Goal: Transaction & Acquisition: Book appointment/travel/reservation

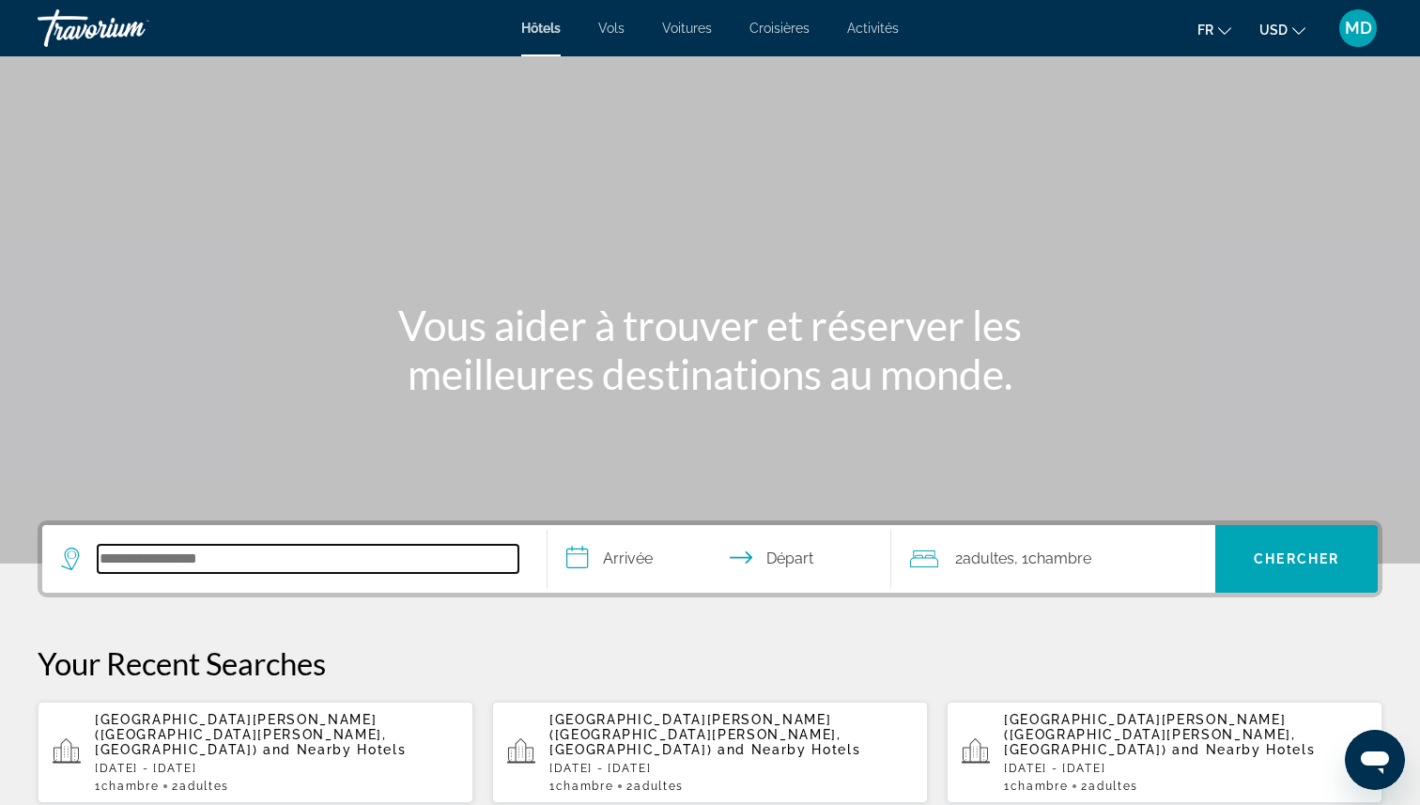
click at [280, 567] on input "Search hotel destination" at bounding box center [308, 559] width 421 height 28
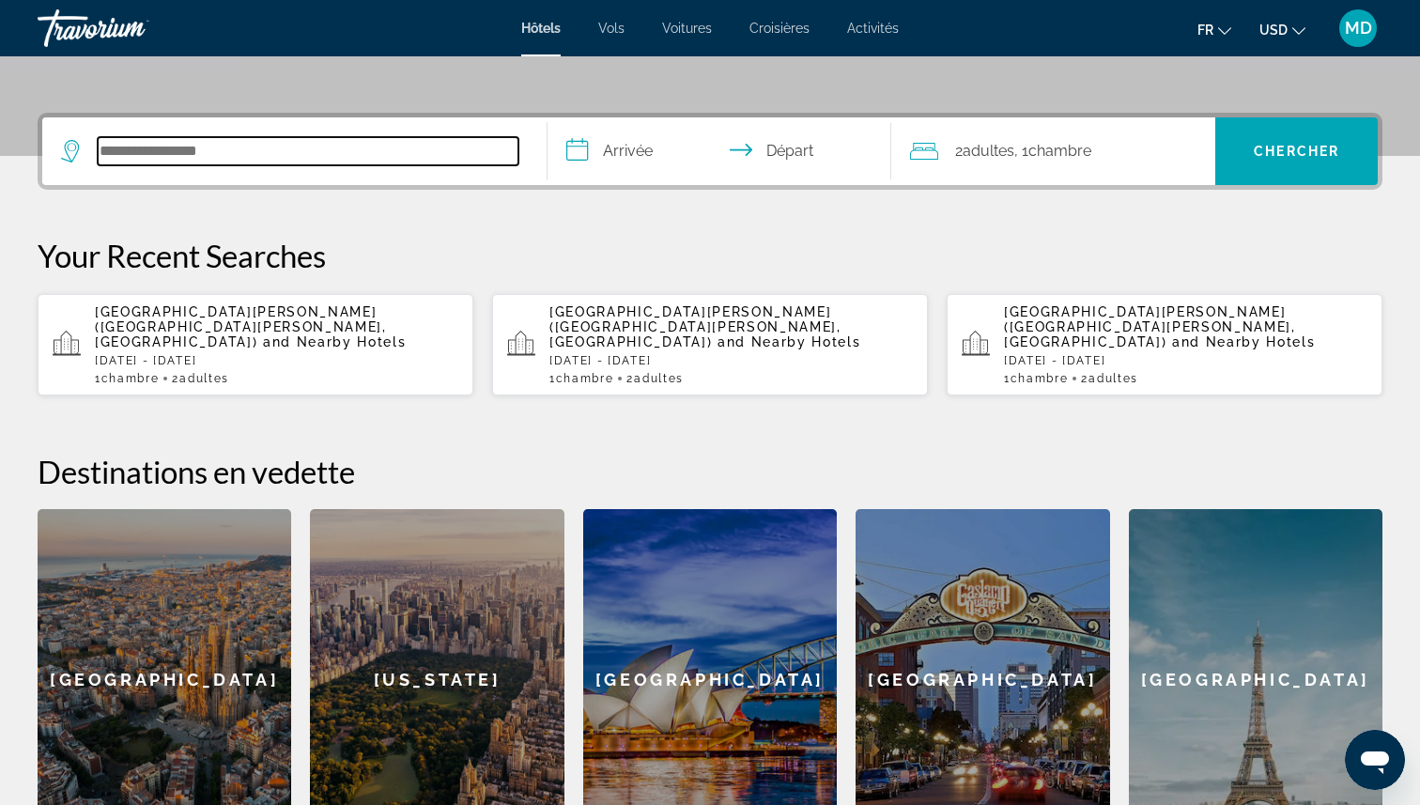
scroll to position [459, 0]
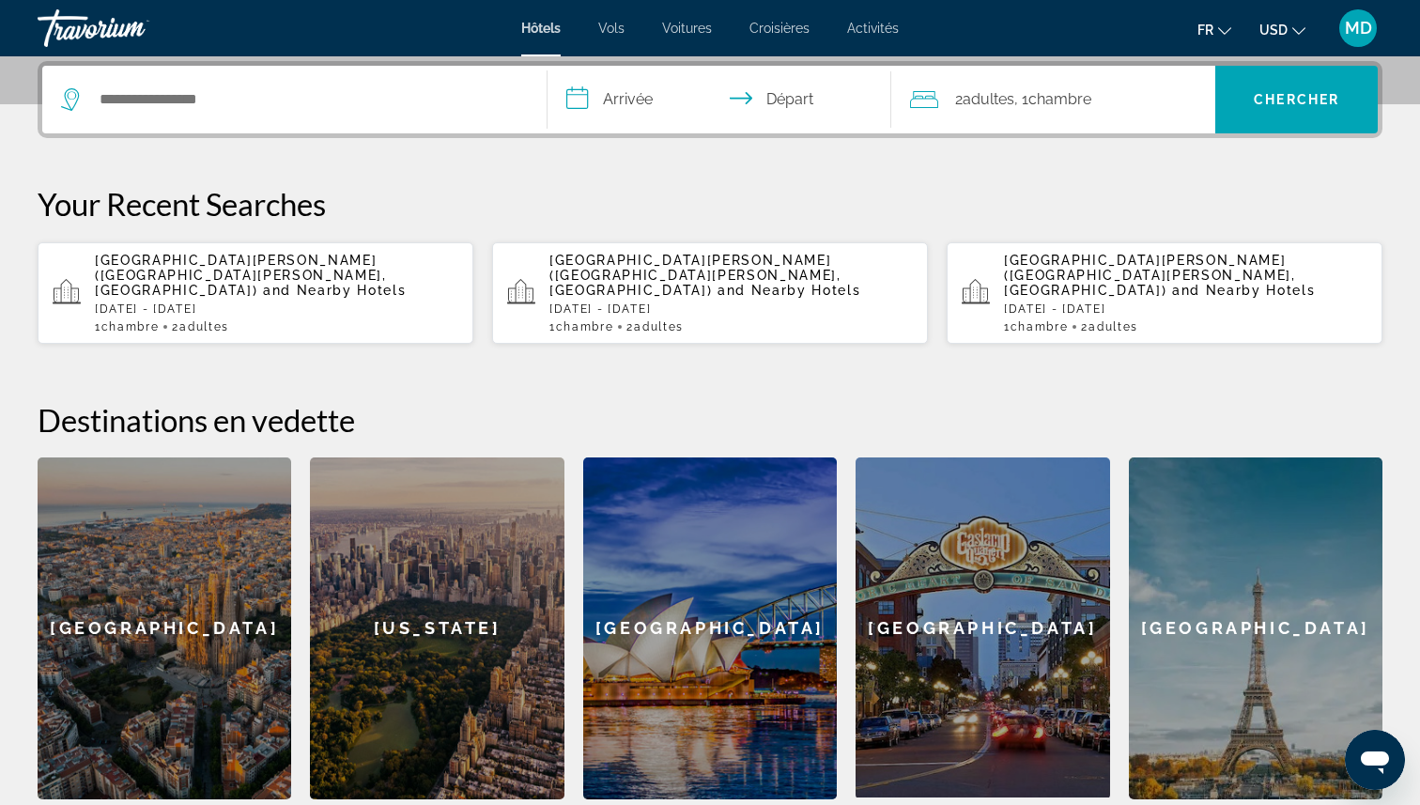
click at [329, 286] on div "[GEOGRAPHIC_DATA][PERSON_NAME] ([GEOGRAPHIC_DATA][PERSON_NAME], [GEOGRAPHIC_DAT…" at bounding box center [276, 293] width 363 height 81
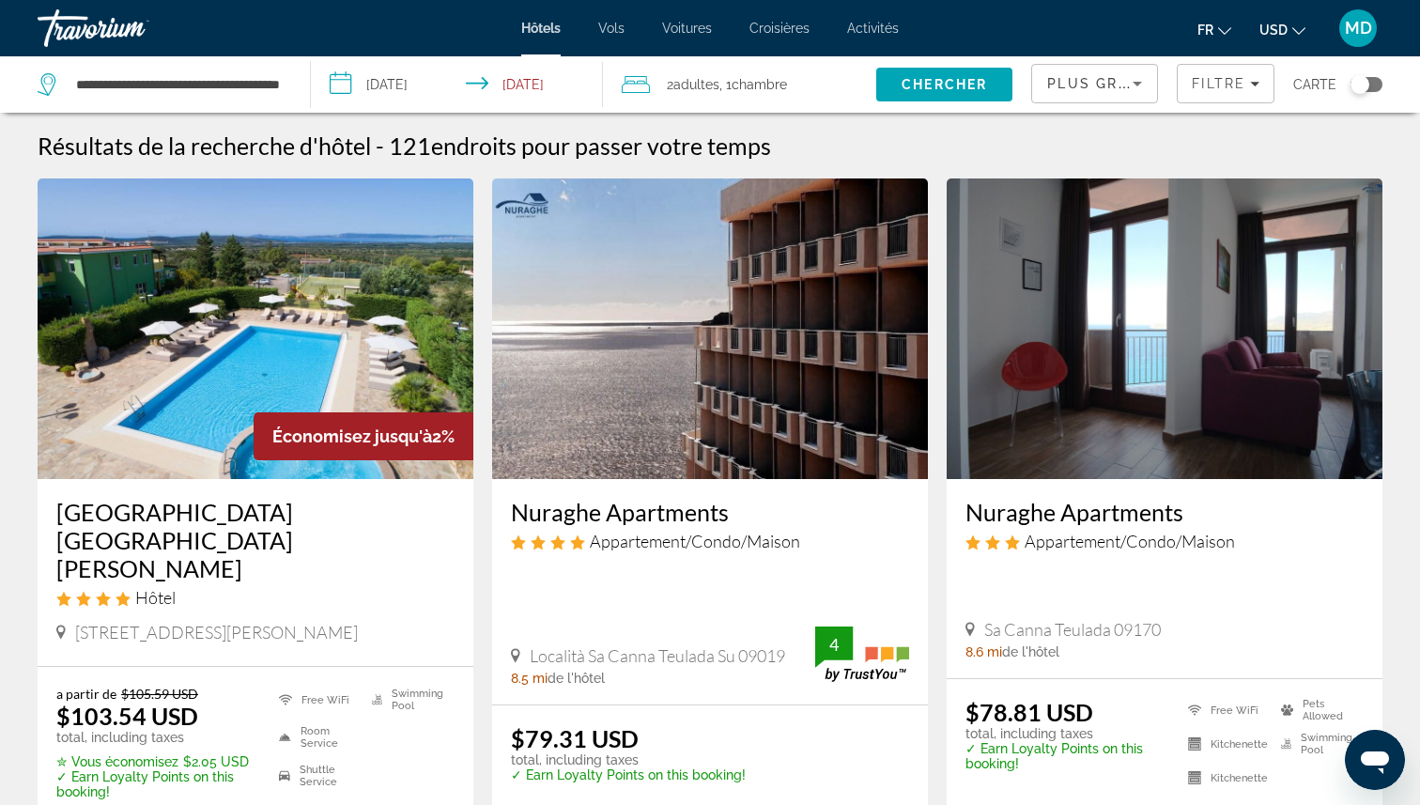
click at [1180, 148] on div "Résultats de la recherche d'hôtel - 121 endroits pour passer votre temps" at bounding box center [710, 145] width 1345 height 28
click at [386, 78] on input "**********" at bounding box center [461, 87] width 300 height 62
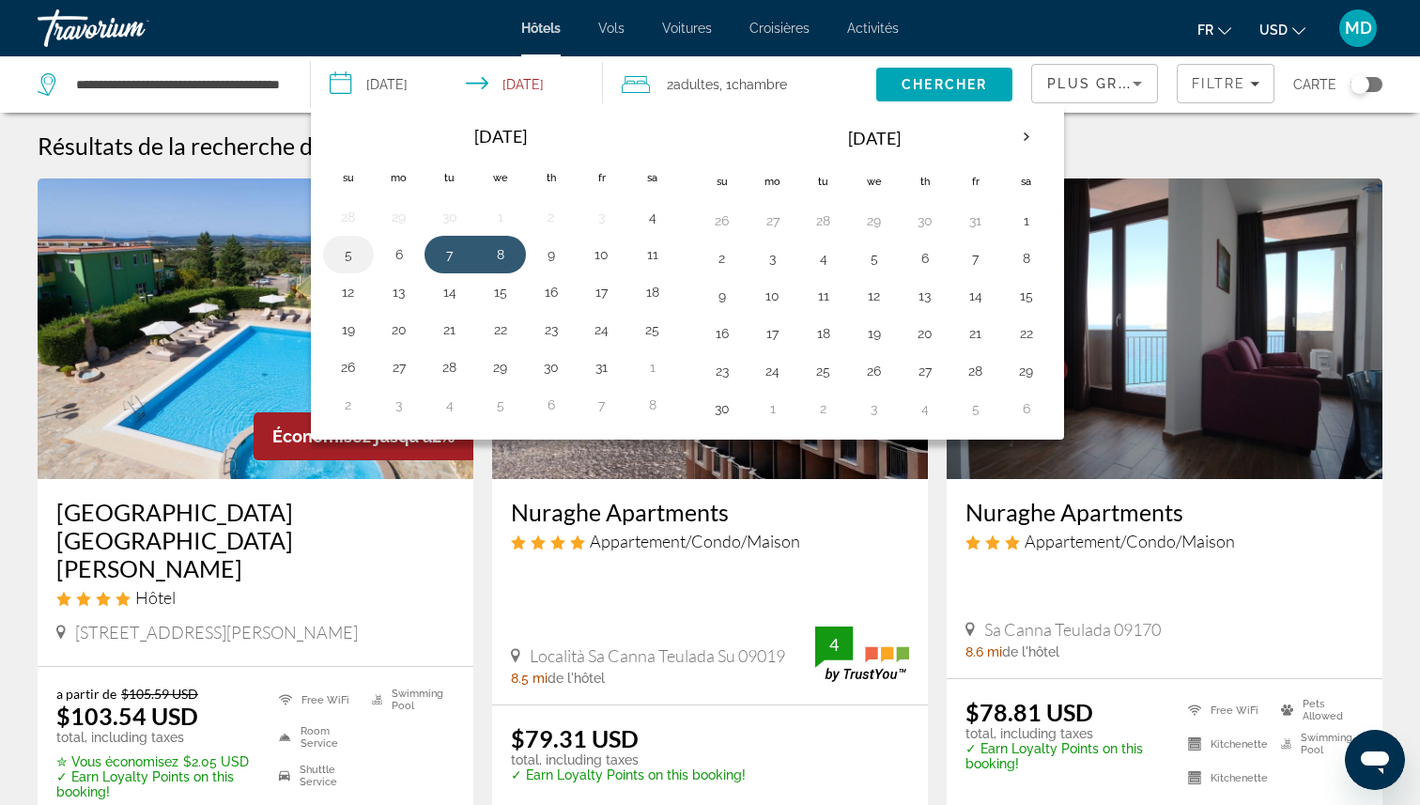
click at [332, 260] on td "5" at bounding box center [348, 255] width 51 height 38
click at [355, 257] on button "5" at bounding box center [348, 254] width 30 height 26
click at [404, 257] on button "6" at bounding box center [399, 254] width 30 height 26
type input "**********"
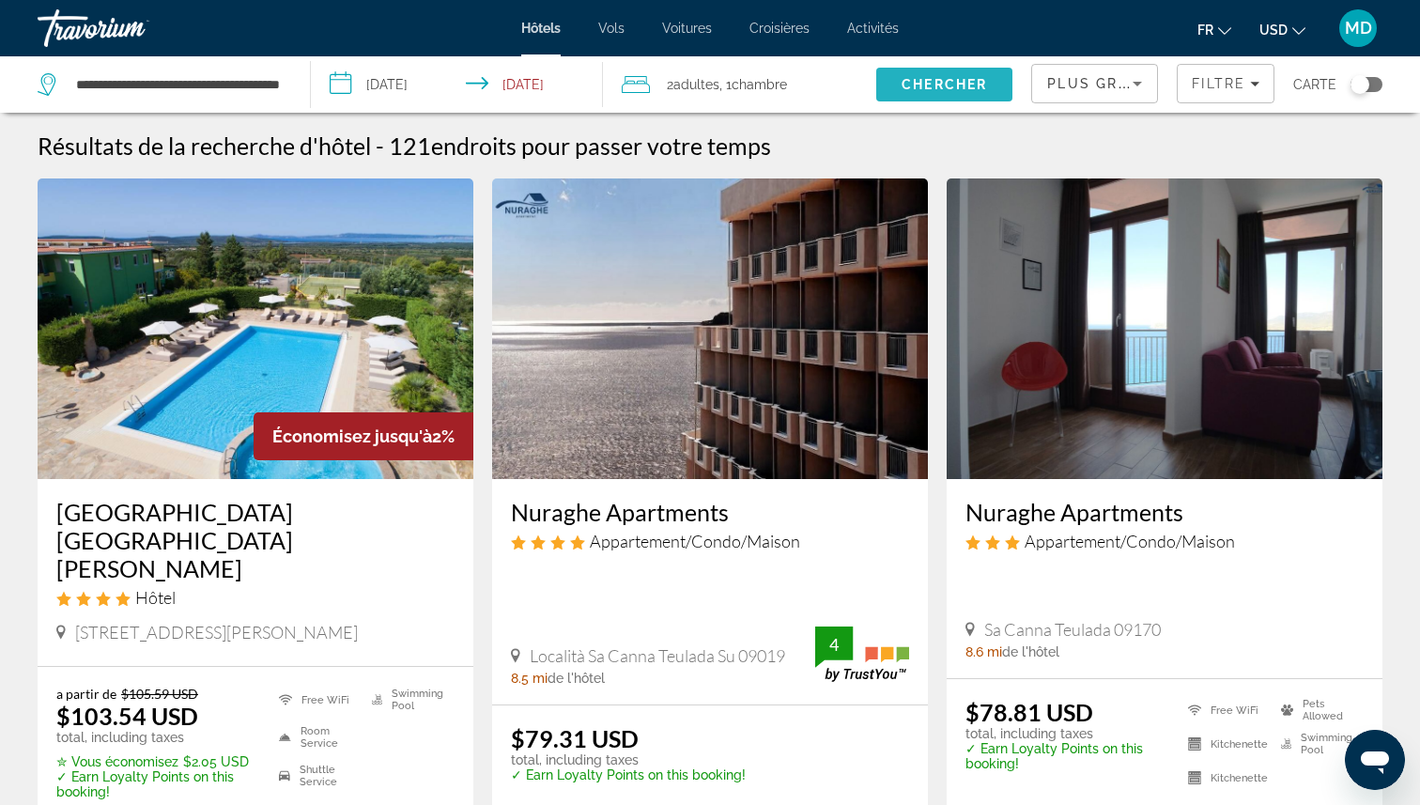
click at [966, 90] on span "Chercher" at bounding box center [944, 84] width 85 height 15
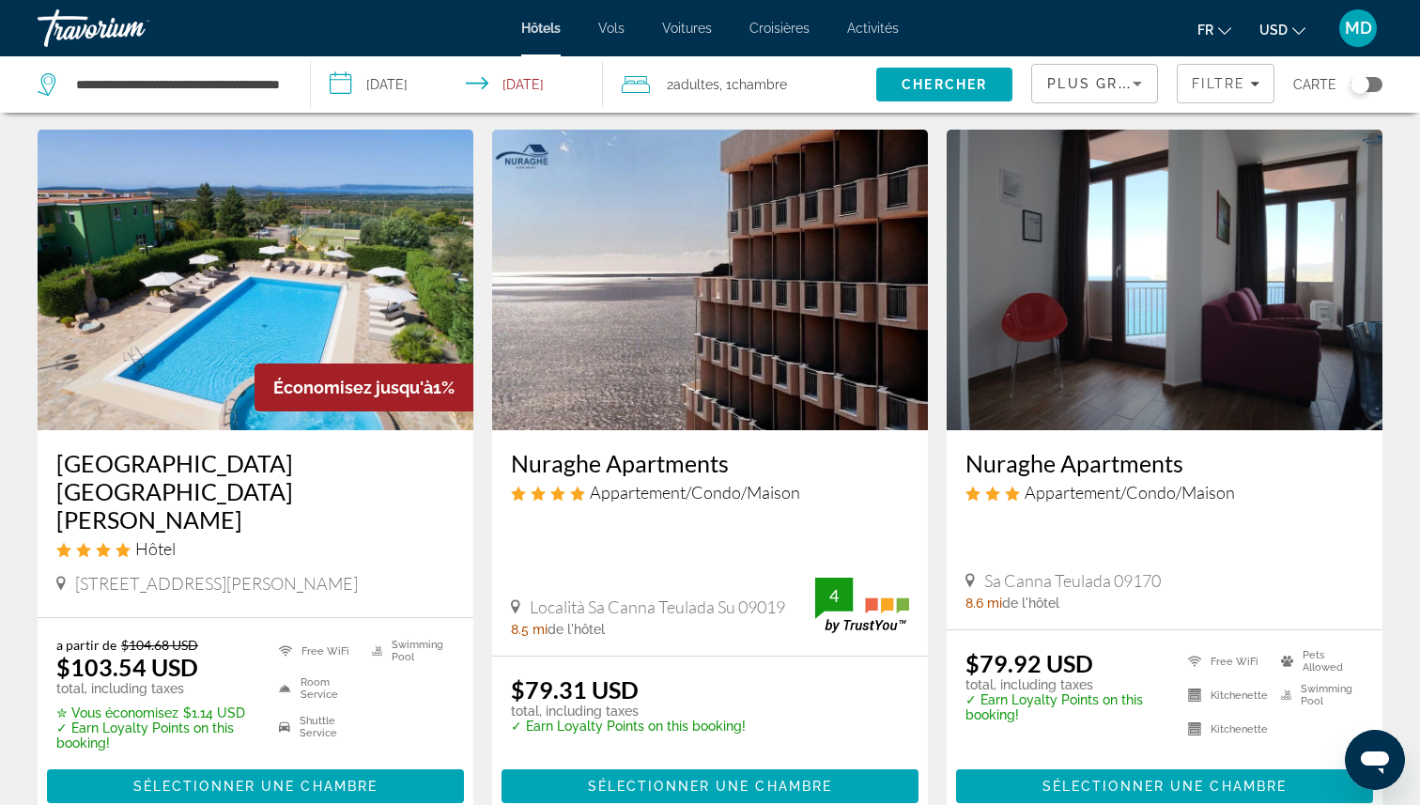
scroll to position [50, 0]
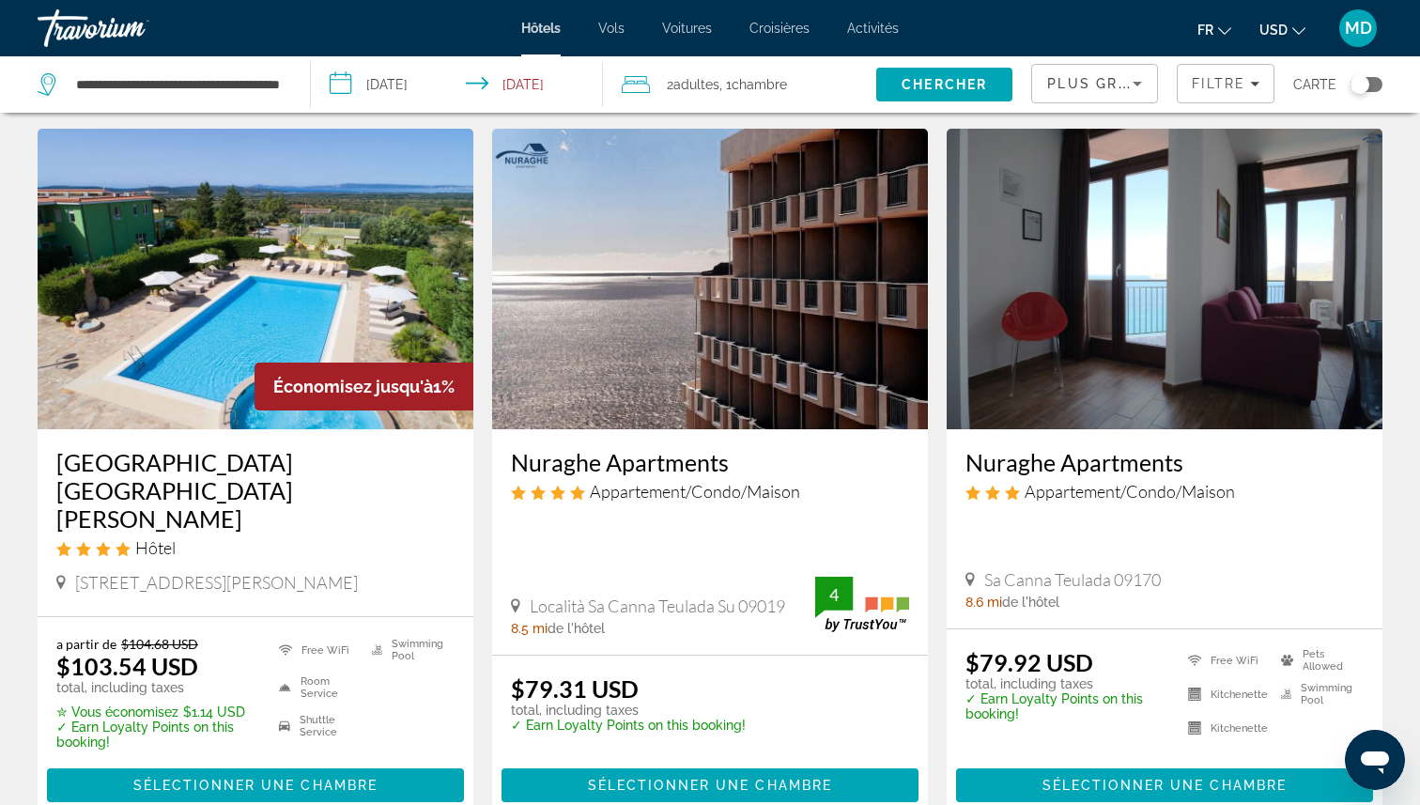
click at [1276, 34] on span "USD" at bounding box center [1273, 30] width 28 height 15
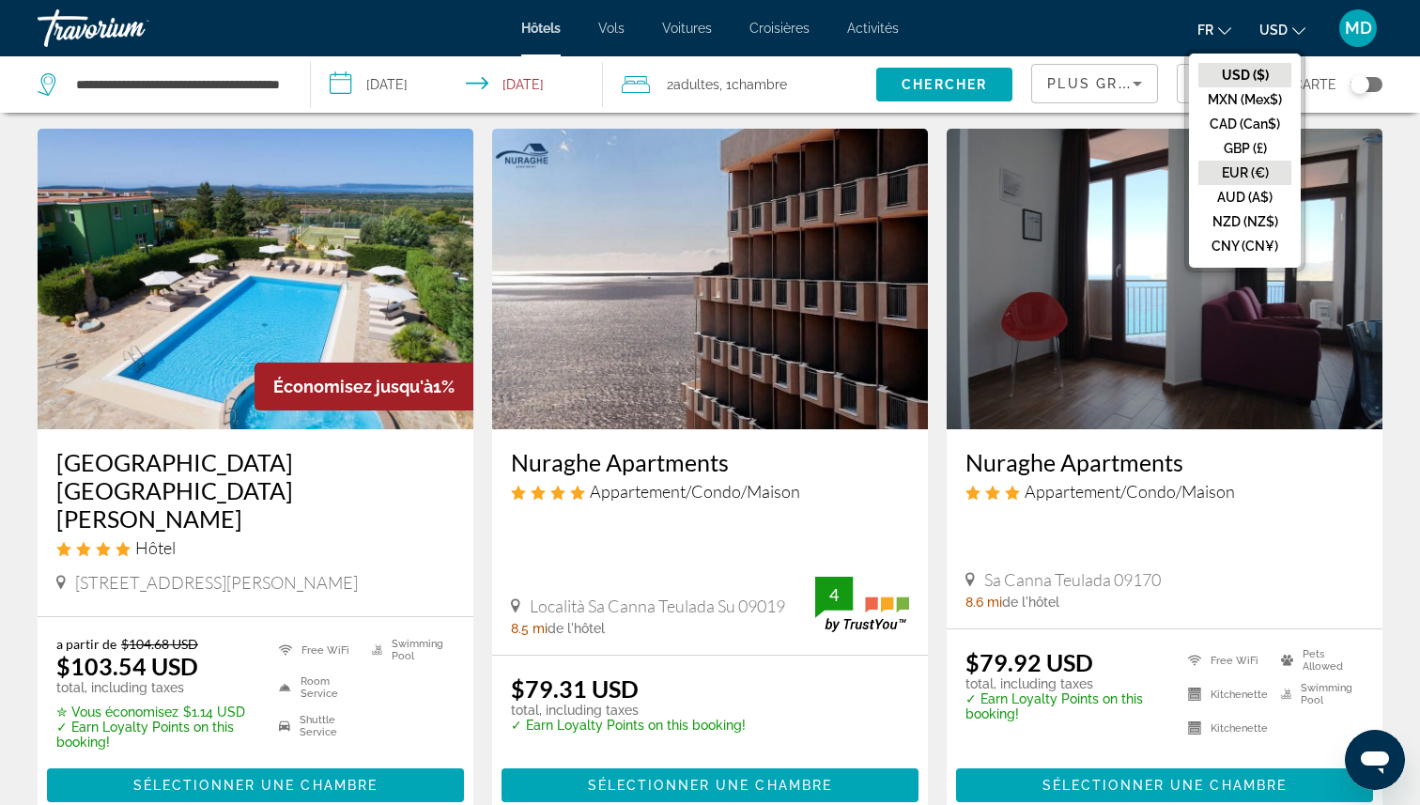
click at [1246, 170] on button "EUR (€)" at bounding box center [1244, 173] width 93 height 24
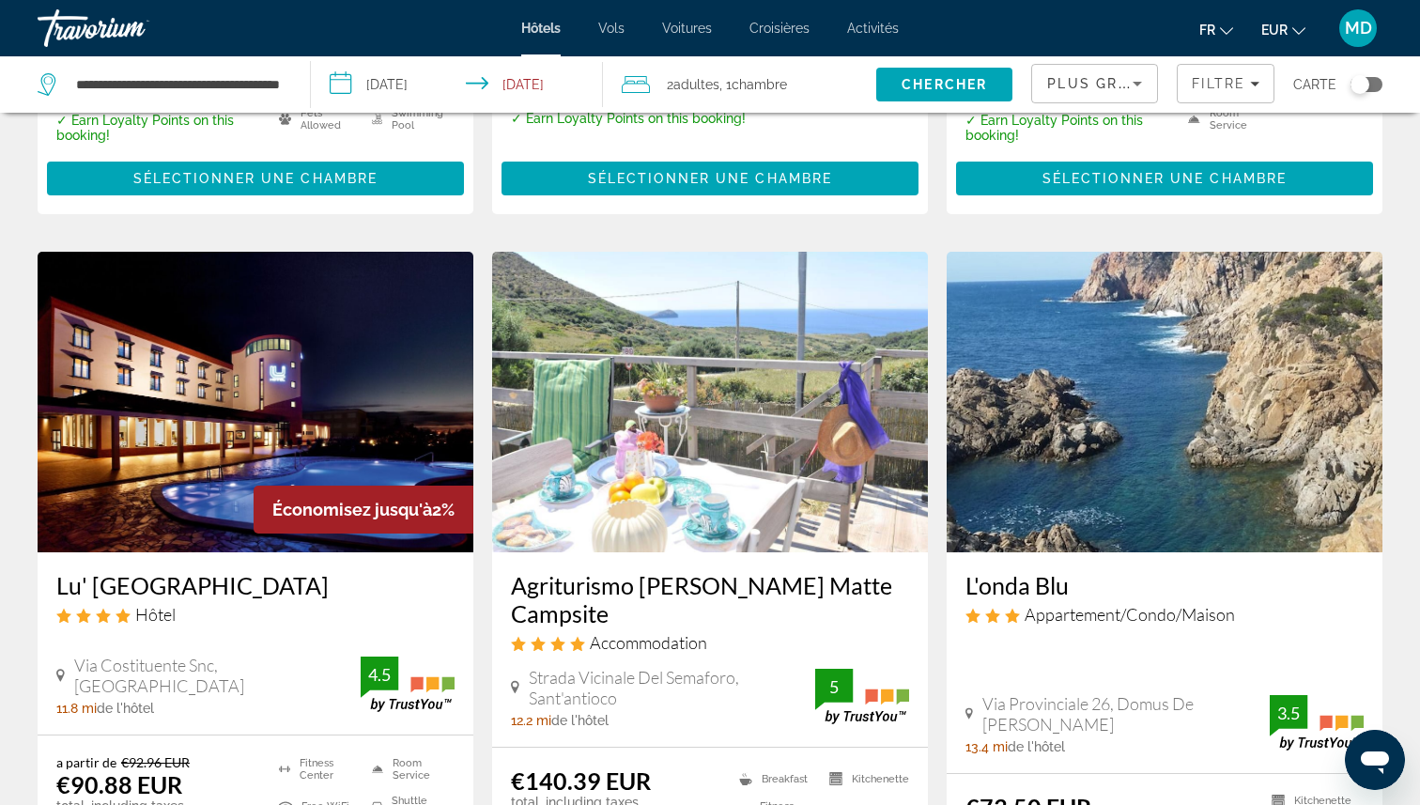
scroll to position [1378, 0]
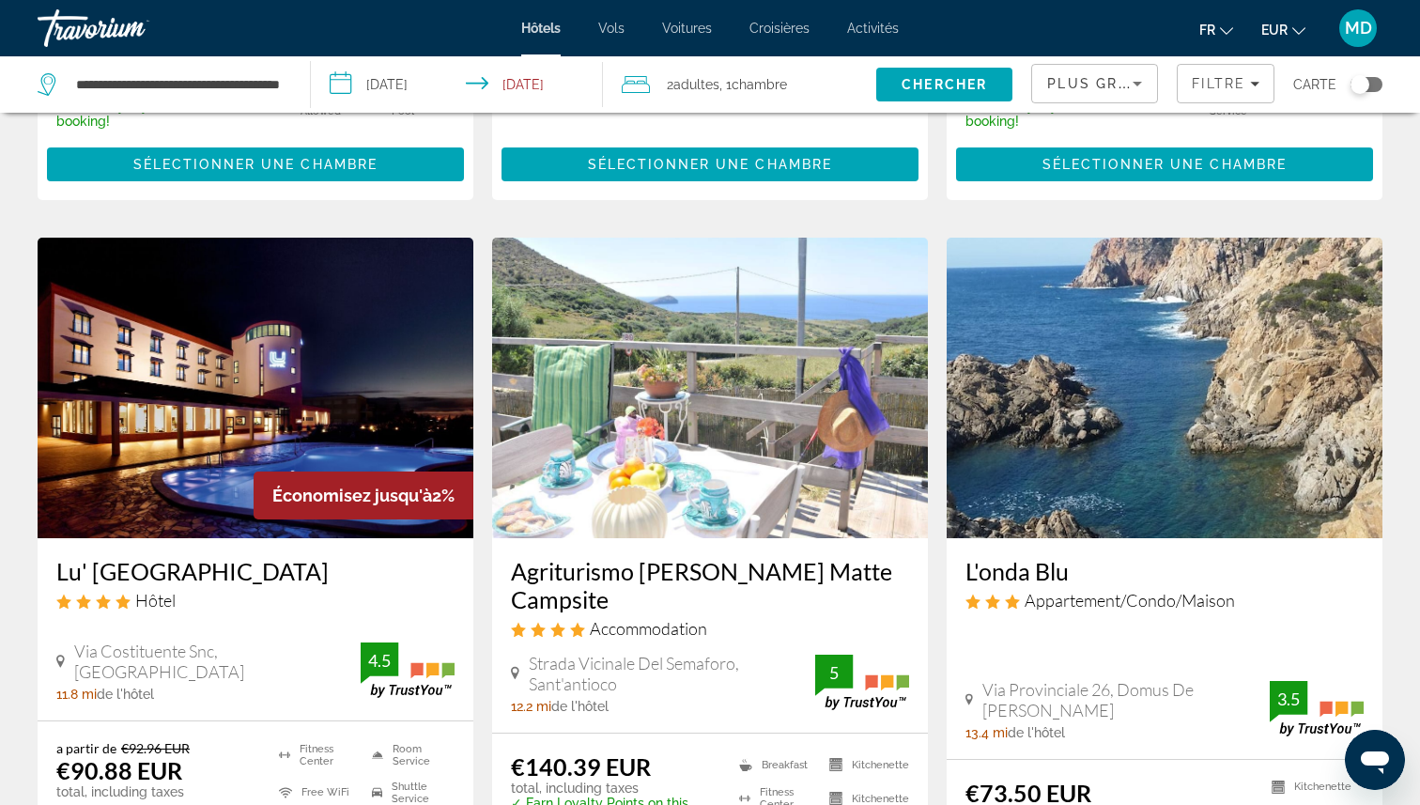
click at [1365, 86] on div "Toggle map" at bounding box center [1359, 84] width 19 height 19
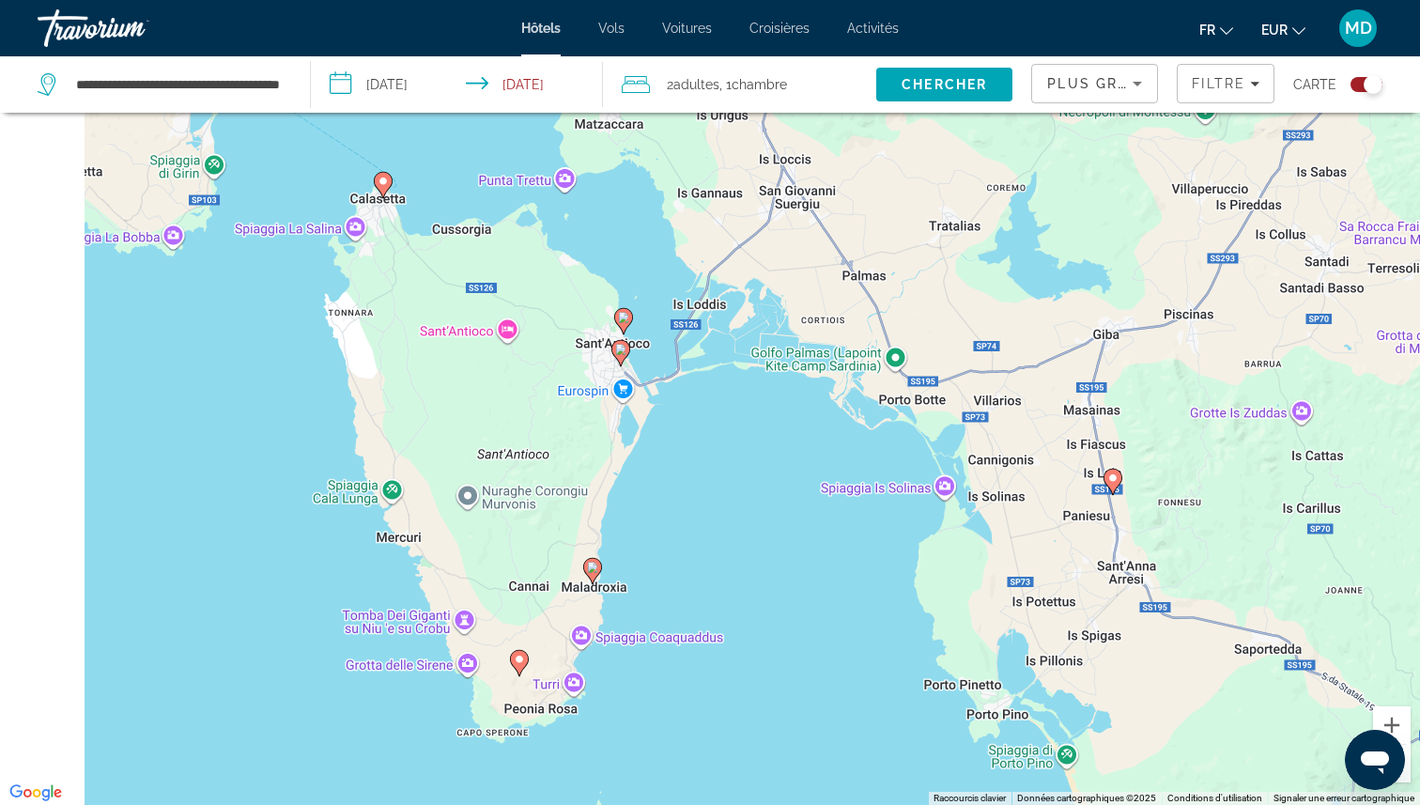
drag, startPoint x: 548, startPoint y: 441, endPoint x: 908, endPoint y: 425, distance: 361.0
click at [909, 425] on div "Pour activer le glissement avec le clavier, appuyez sur Alt+Entrée. Une fois ce…" at bounding box center [710, 402] width 1420 height 805
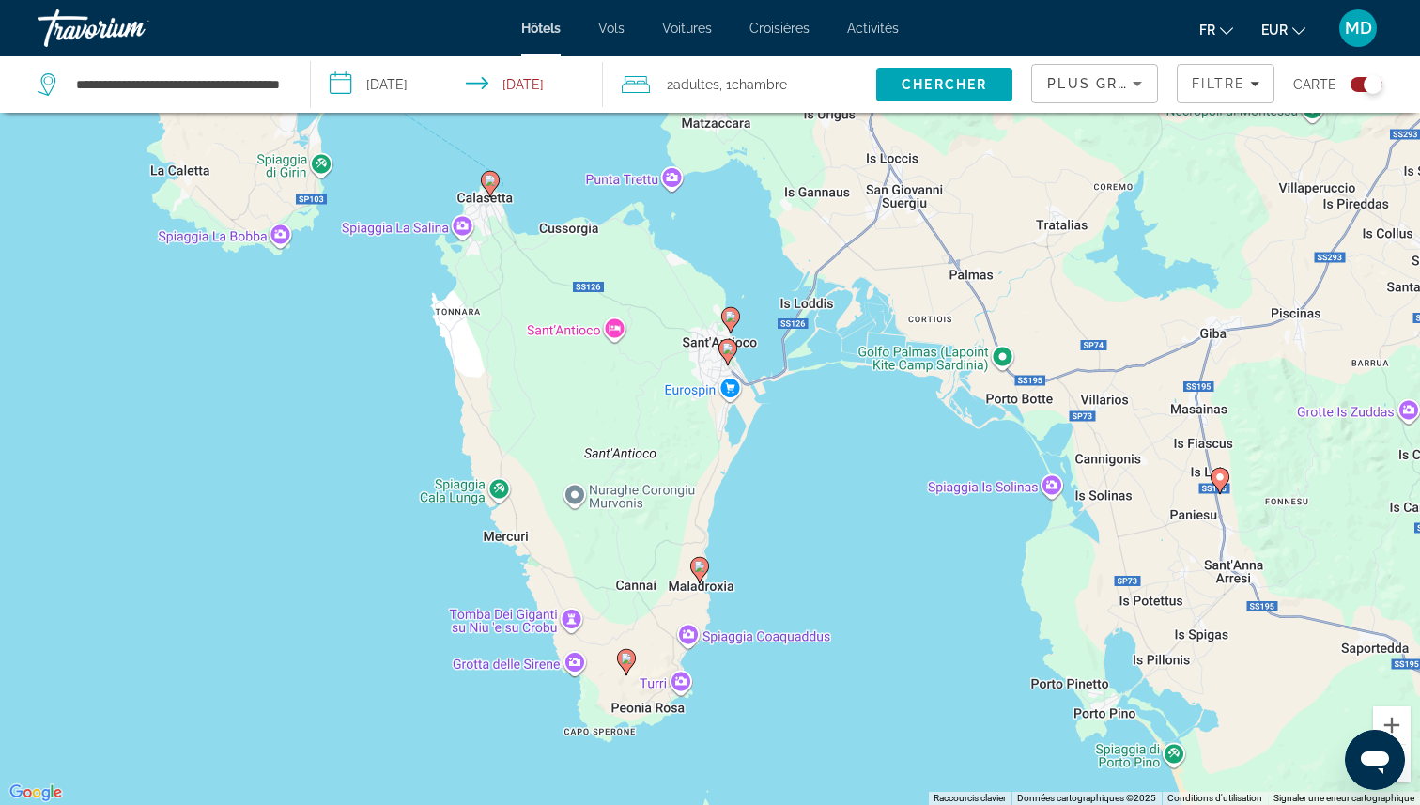
click at [486, 183] on image "Main content" at bounding box center [490, 180] width 11 height 11
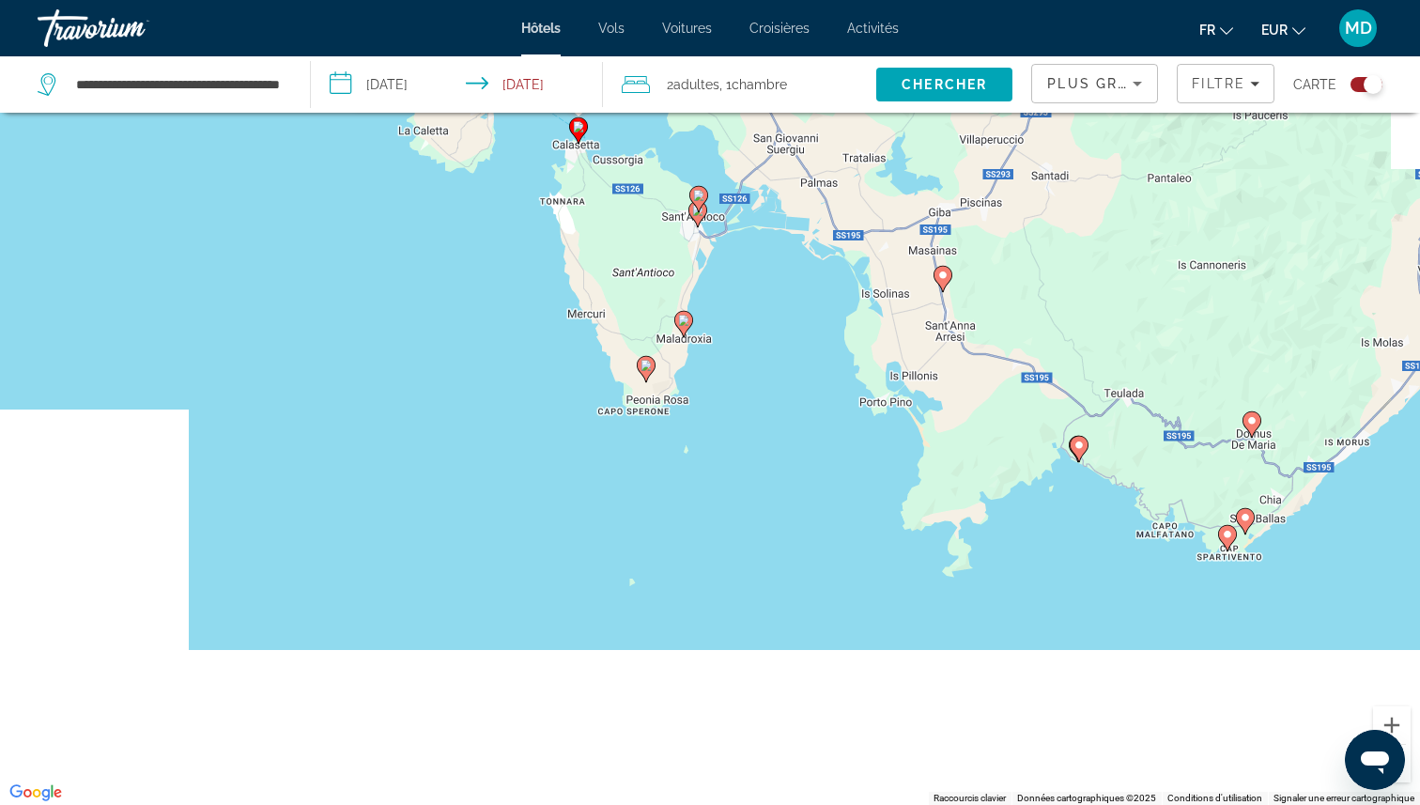
drag, startPoint x: 771, startPoint y: 734, endPoint x: 718, endPoint y: 64, distance: 672.6
click at [718, 64] on div "**********" at bounding box center [710, 459] width 1420 height 918
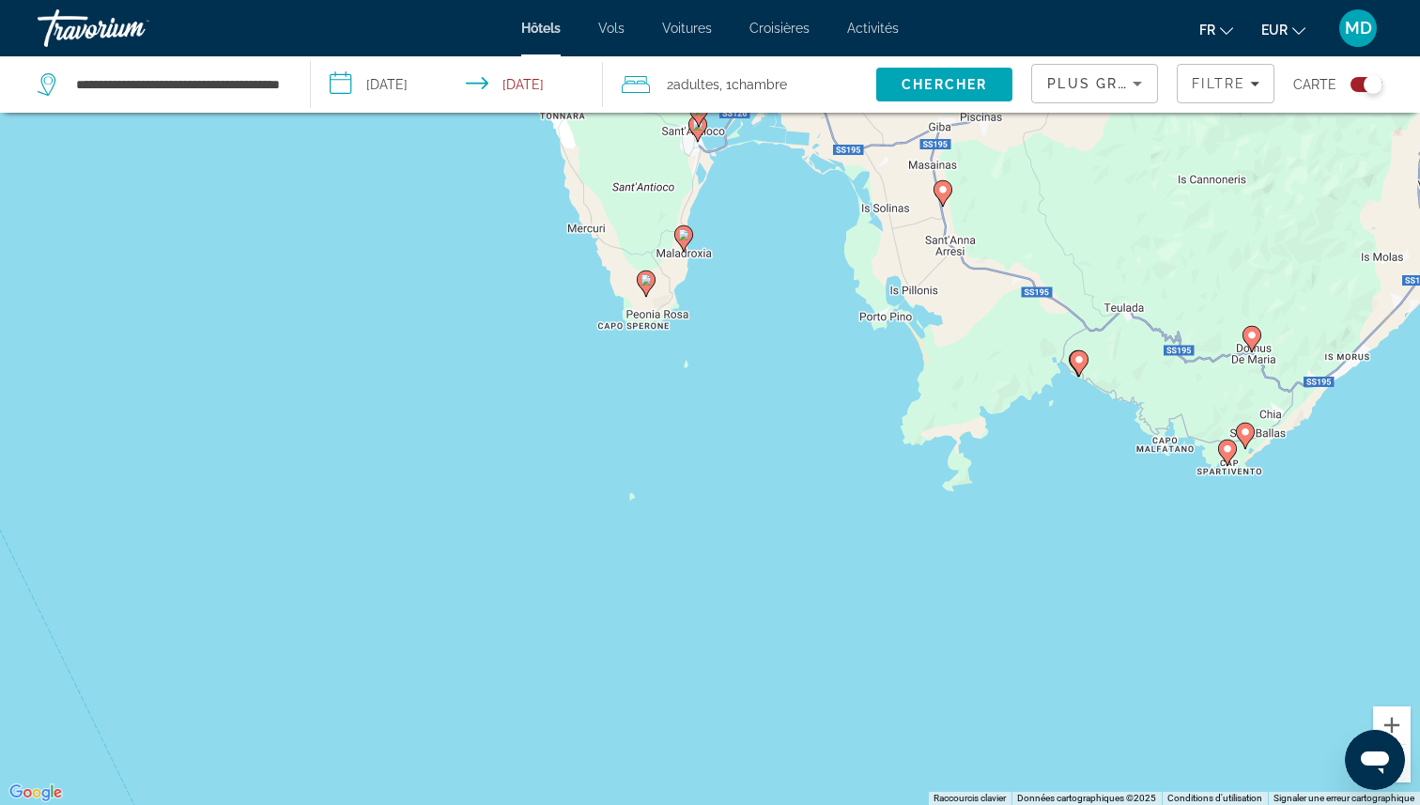
drag, startPoint x: 718, startPoint y: 64, endPoint x: 591, endPoint y: 338, distance: 302.5
click at [591, 338] on div "**********" at bounding box center [710, 459] width 1420 height 918
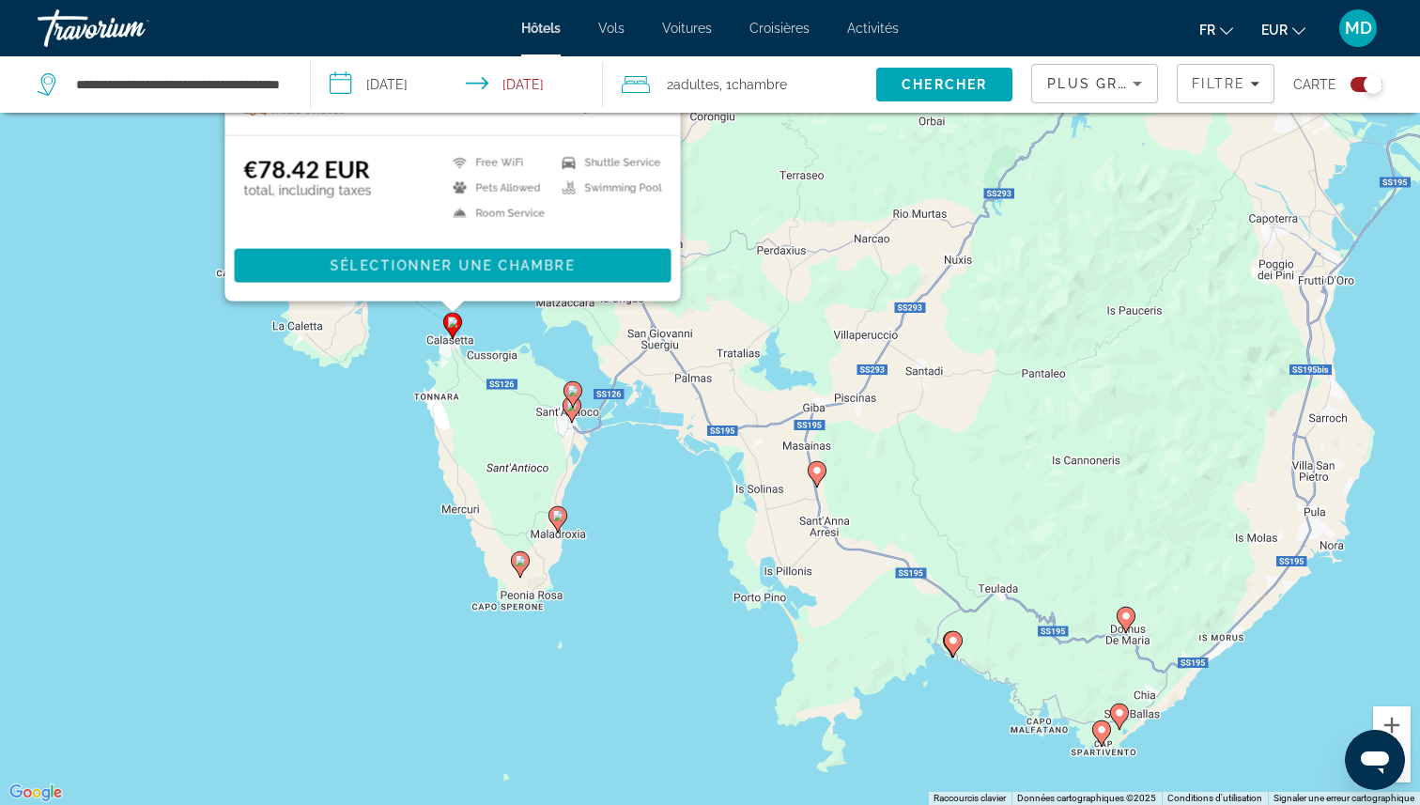
drag, startPoint x: 858, startPoint y: 262, endPoint x: 733, endPoint y: 548, distance: 312.0
click at [733, 548] on div "Pour activer le glissement avec le clavier, appuyez sur Alt+Entrée. Une fois ce…" at bounding box center [710, 402] width 1420 height 805
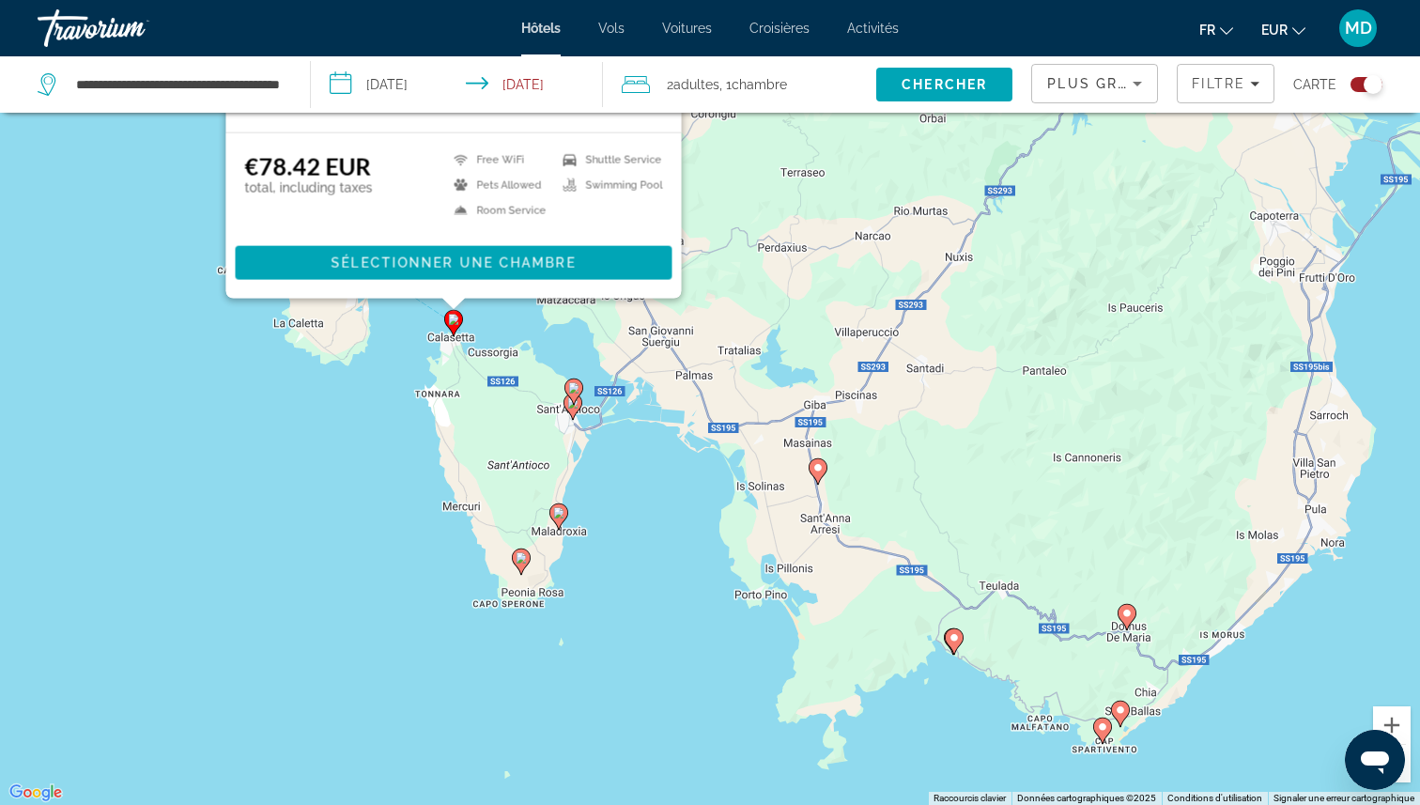
click at [573, 393] on icon "Main content" at bounding box center [573, 390] width 17 height 24
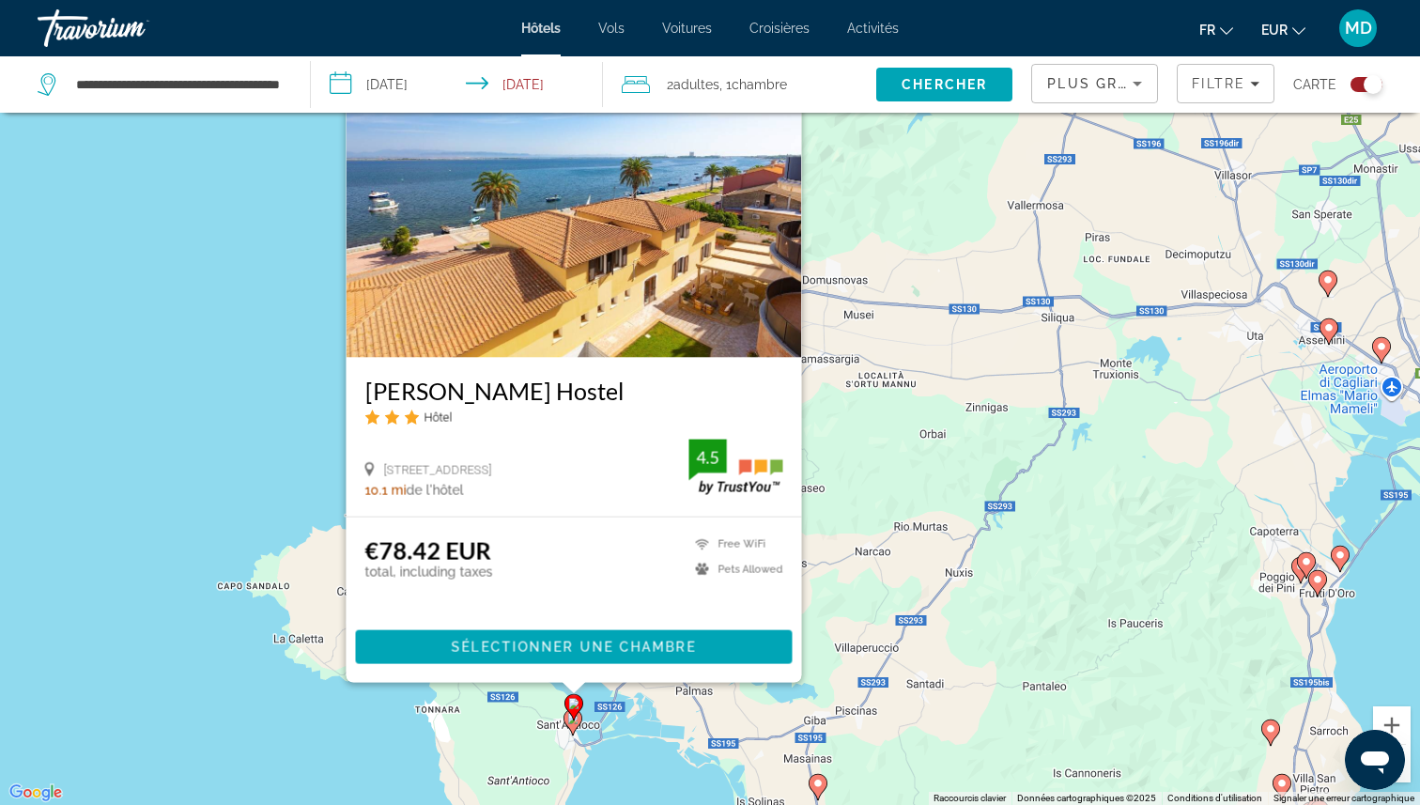
click at [573, 721] on image "Main content" at bounding box center [572, 718] width 11 height 11
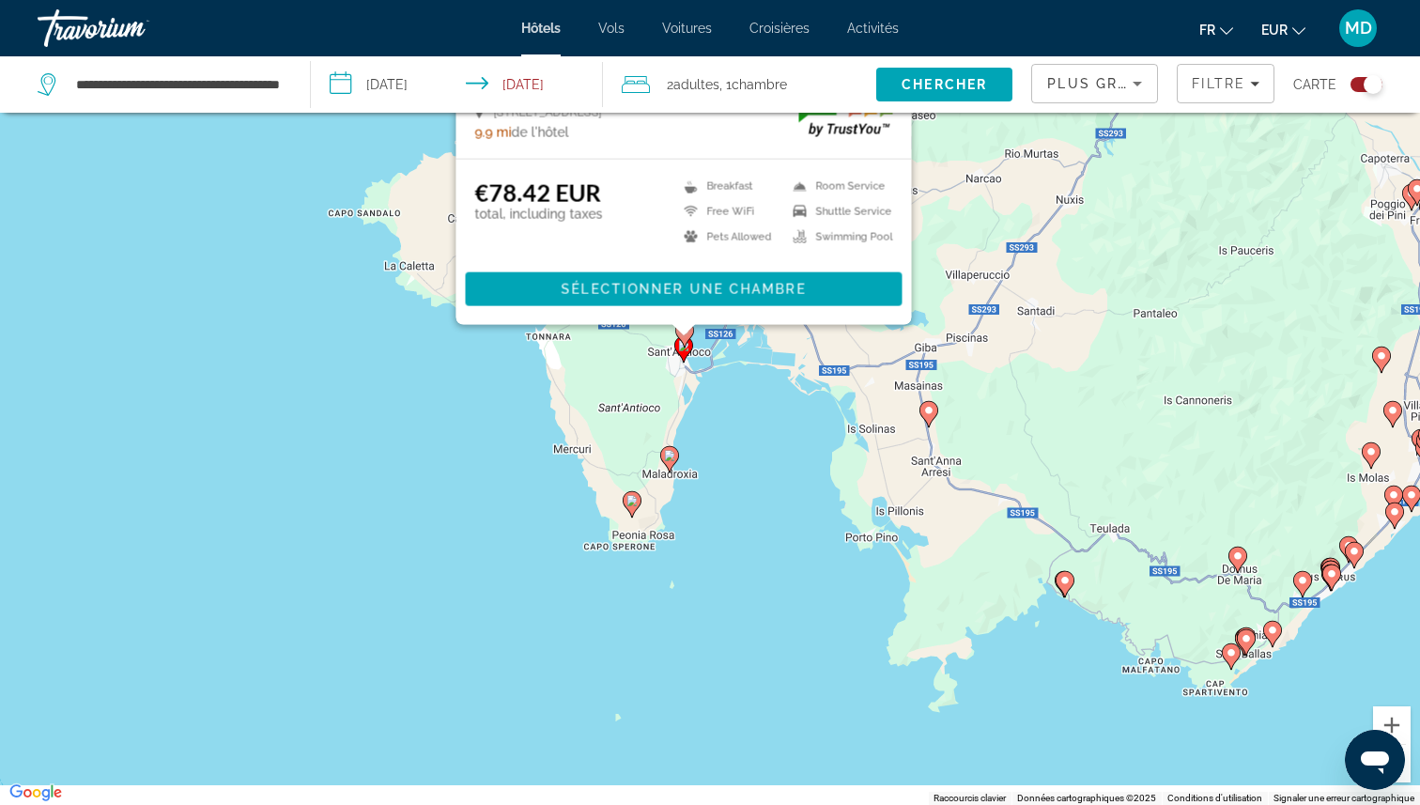
drag, startPoint x: 682, startPoint y: 787, endPoint x: 806, endPoint y: 375, distance: 430.5
click at [808, 371] on div "Pour activer le glissement avec le clavier, appuyez sur Alt+Entrée. Une fois ce…" at bounding box center [710, 402] width 1420 height 805
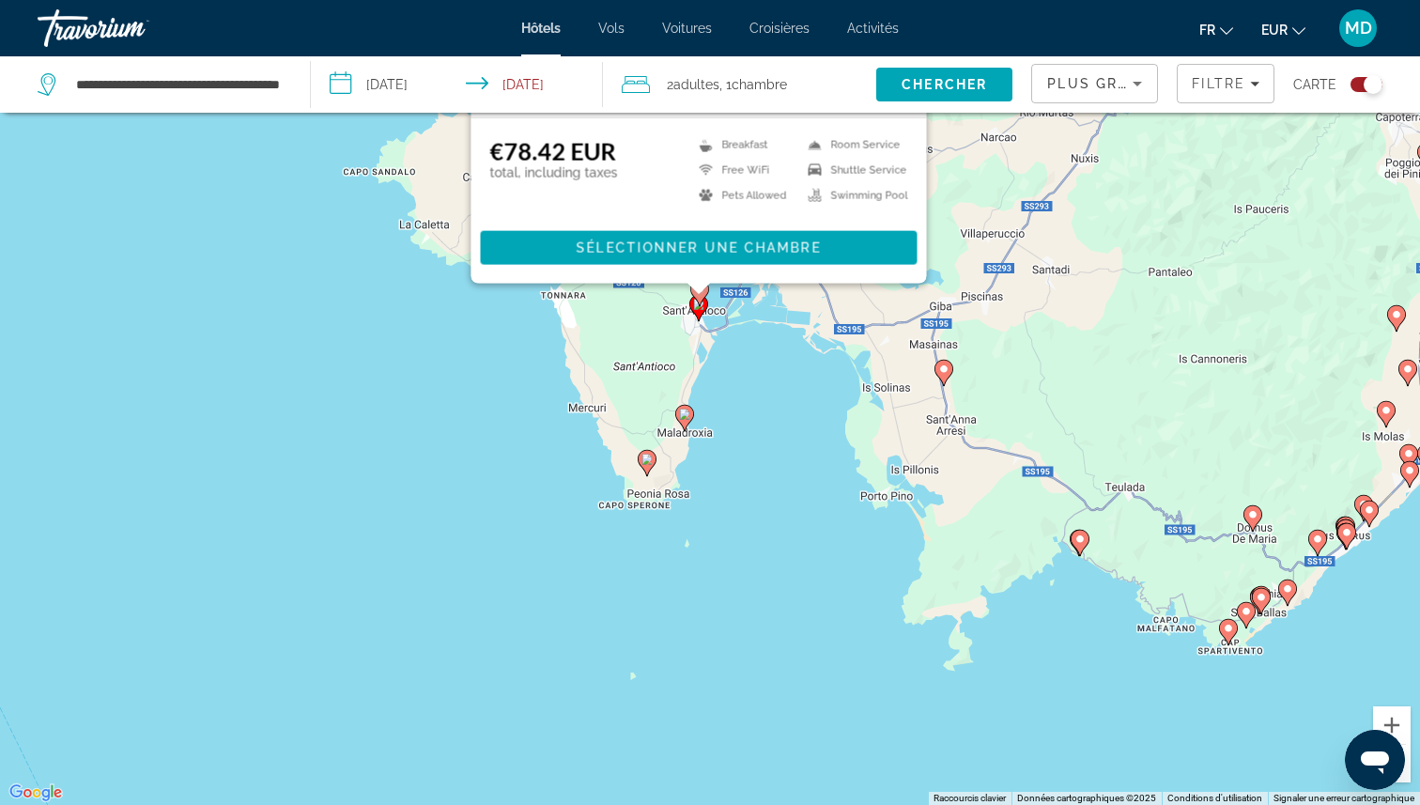
click at [679, 424] on gmp-advanced-marker "Main content" at bounding box center [684, 418] width 19 height 28
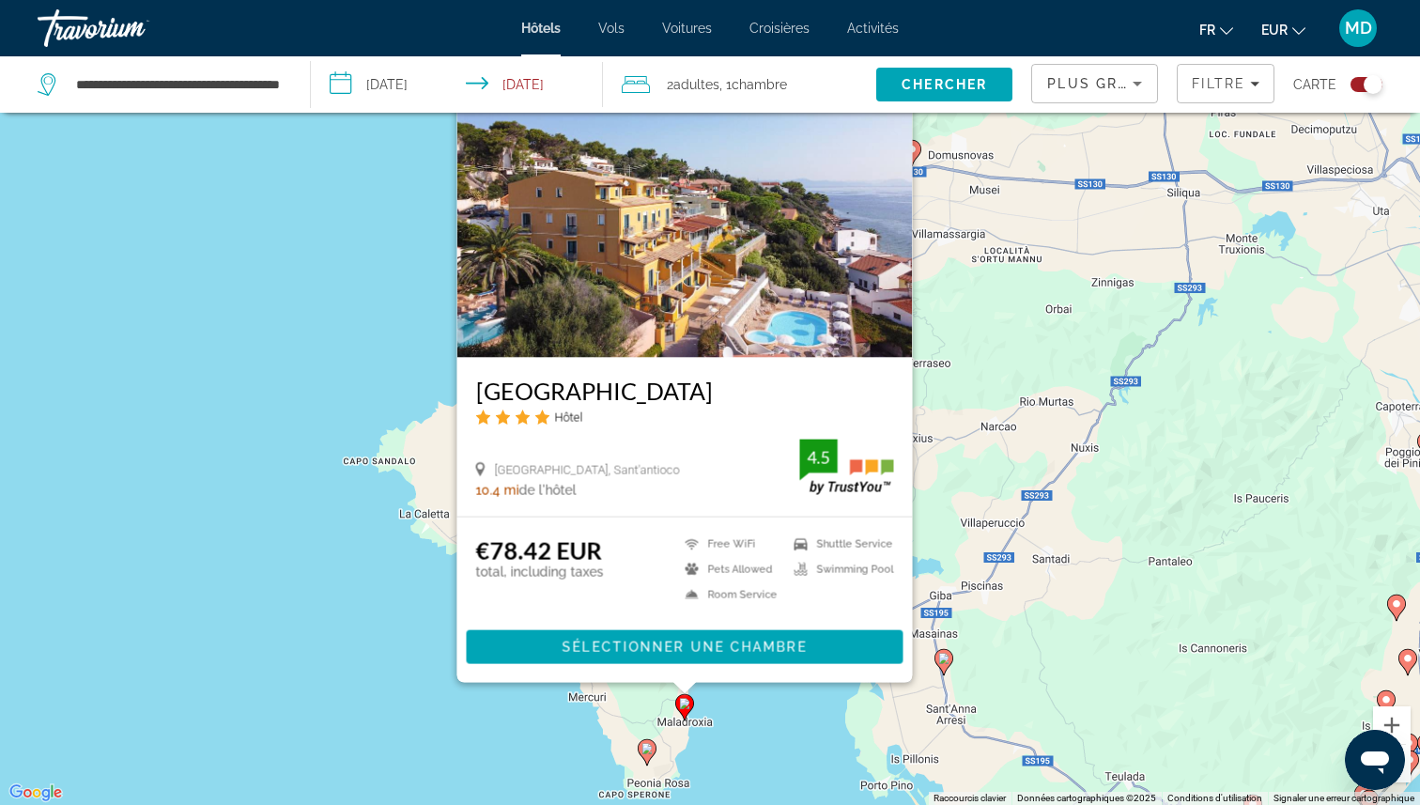
click at [643, 746] on image "Main content" at bounding box center [646, 748] width 11 height 11
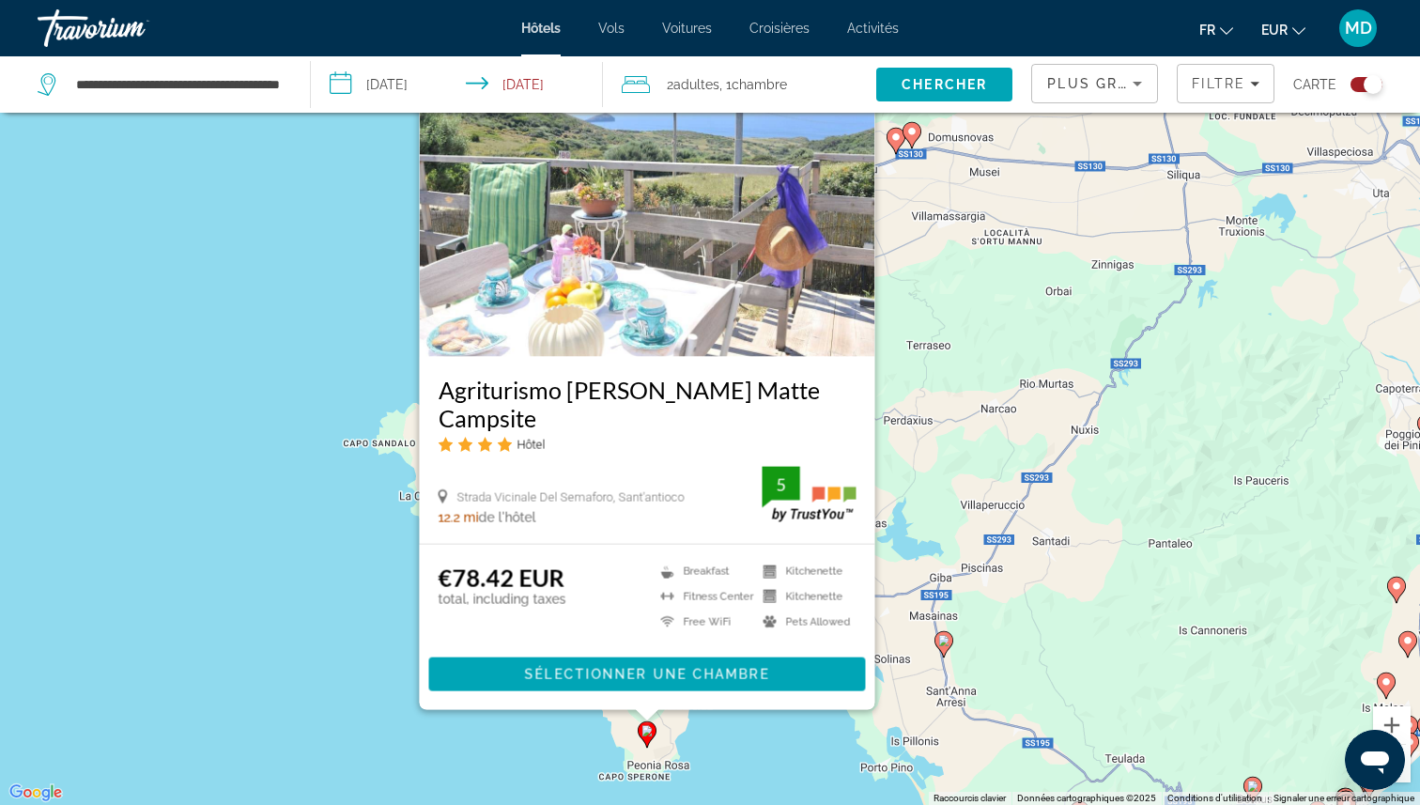
click at [756, 760] on div "Pour activer le glissement avec le clavier, appuyez sur Alt+Entrée. Une fois ce…" at bounding box center [710, 402] width 1420 height 805
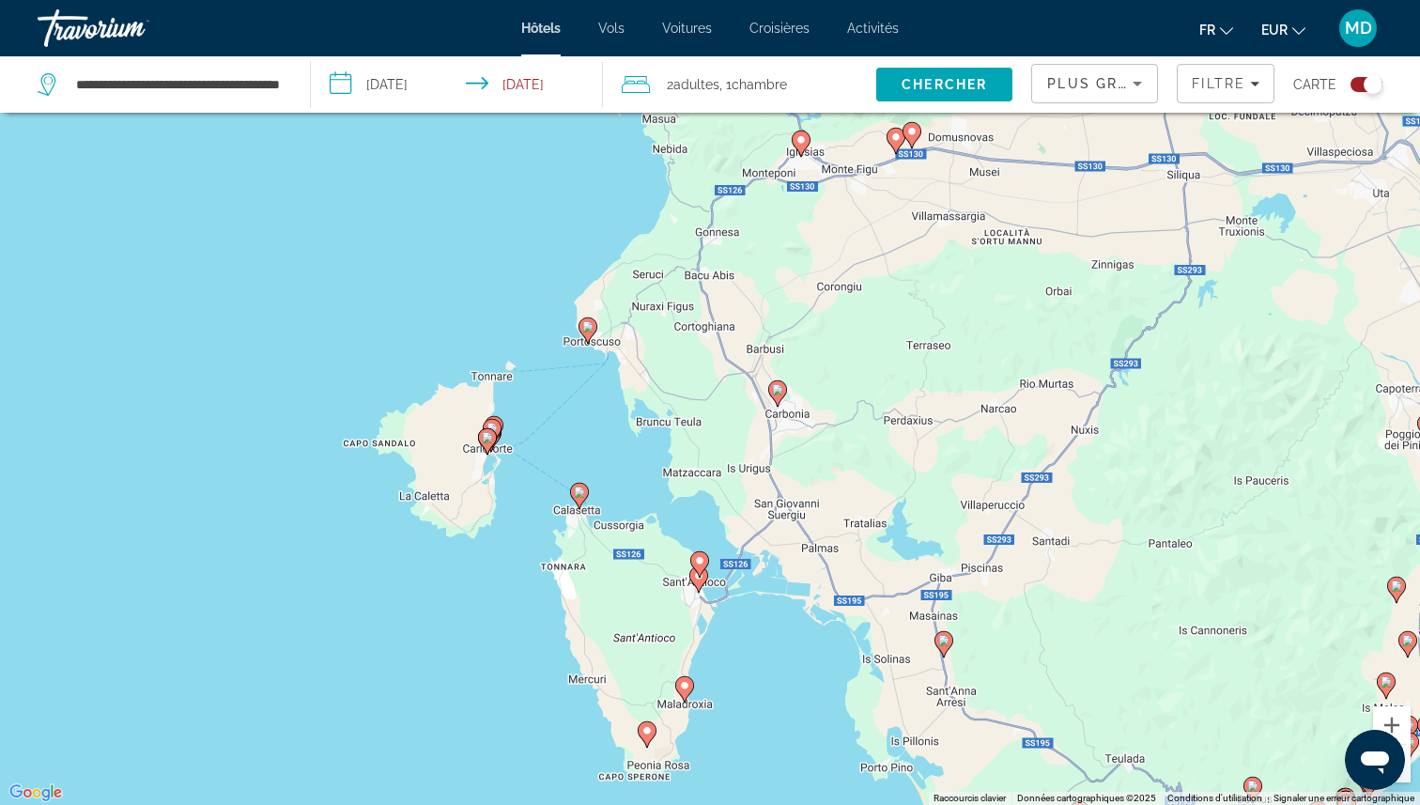
click at [686, 689] on image "Main content" at bounding box center [684, 685] width 11 height 11
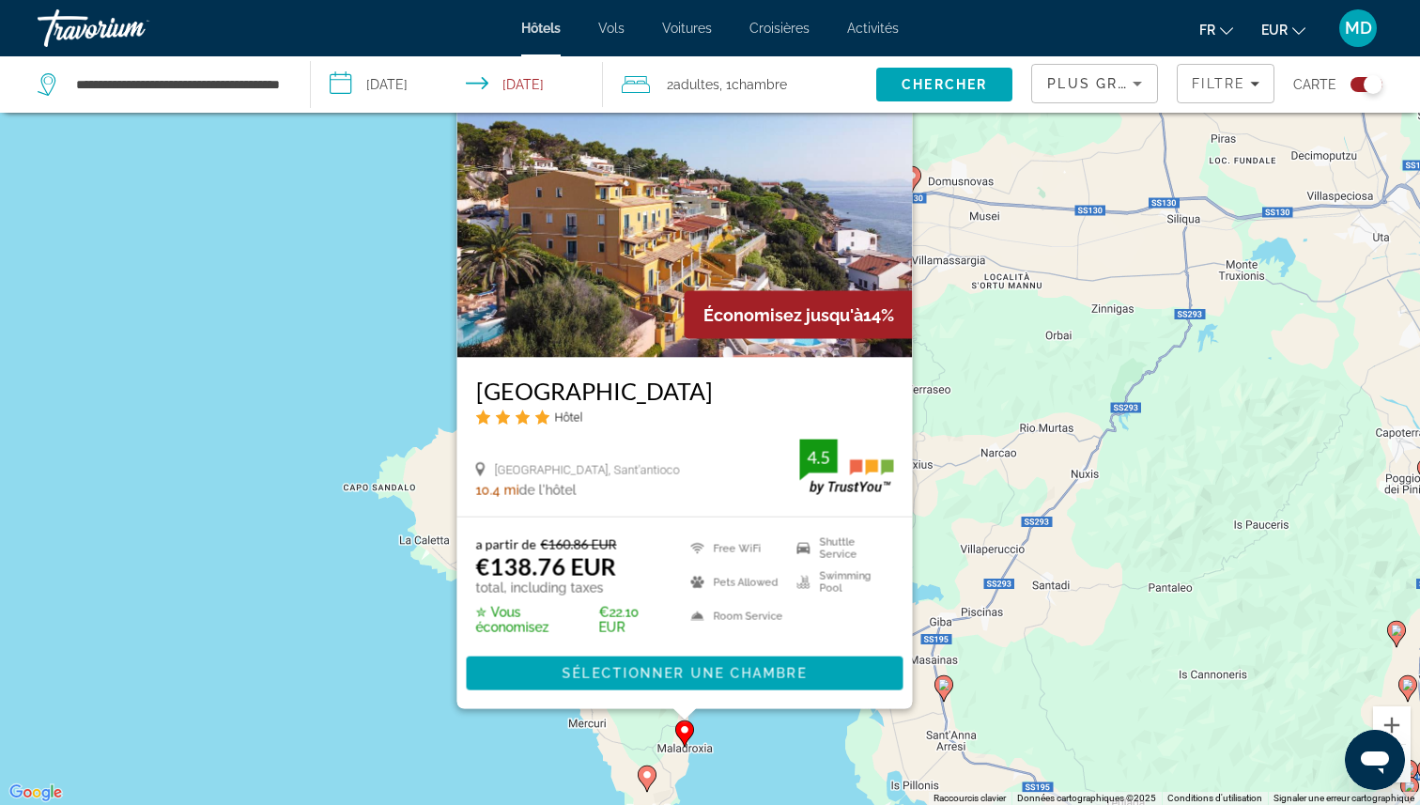
click at [720, 727] on div "Pour activer le glissement avec le clavier, appuyez sur Alt+Entrée. Une fois ce…" at bounding box center [710, 402] width 1420 height 805
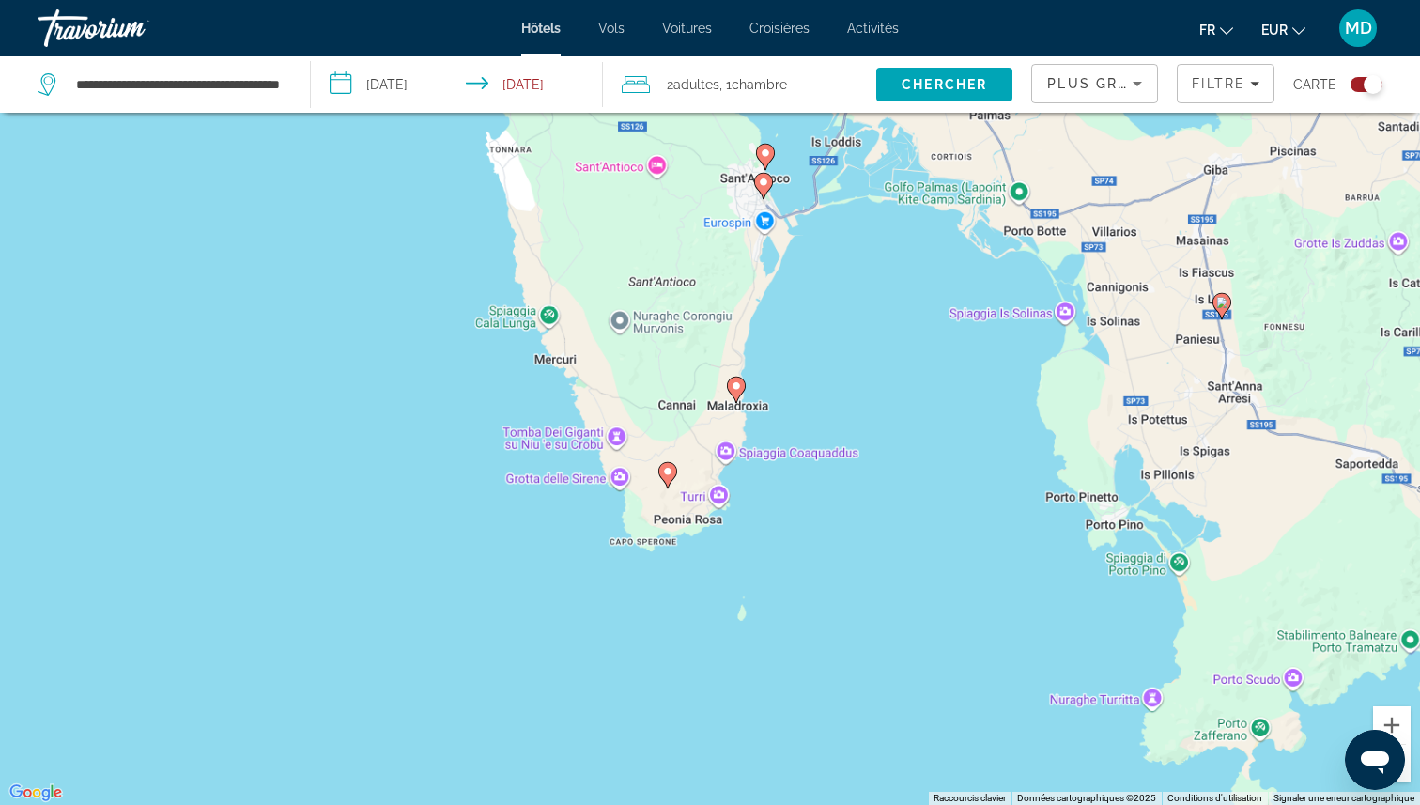
drag, startPoint x: 728, startPoint y: 703, endPoint x: 818, endPoint y: 330, distance: 384.5
click at [818, 327] on div "Pour activer le glissement avec le clavier, appuyez sur Alt+Entrée. Une fois ce…" at bounding box center [710, 402] width 1420 height 805
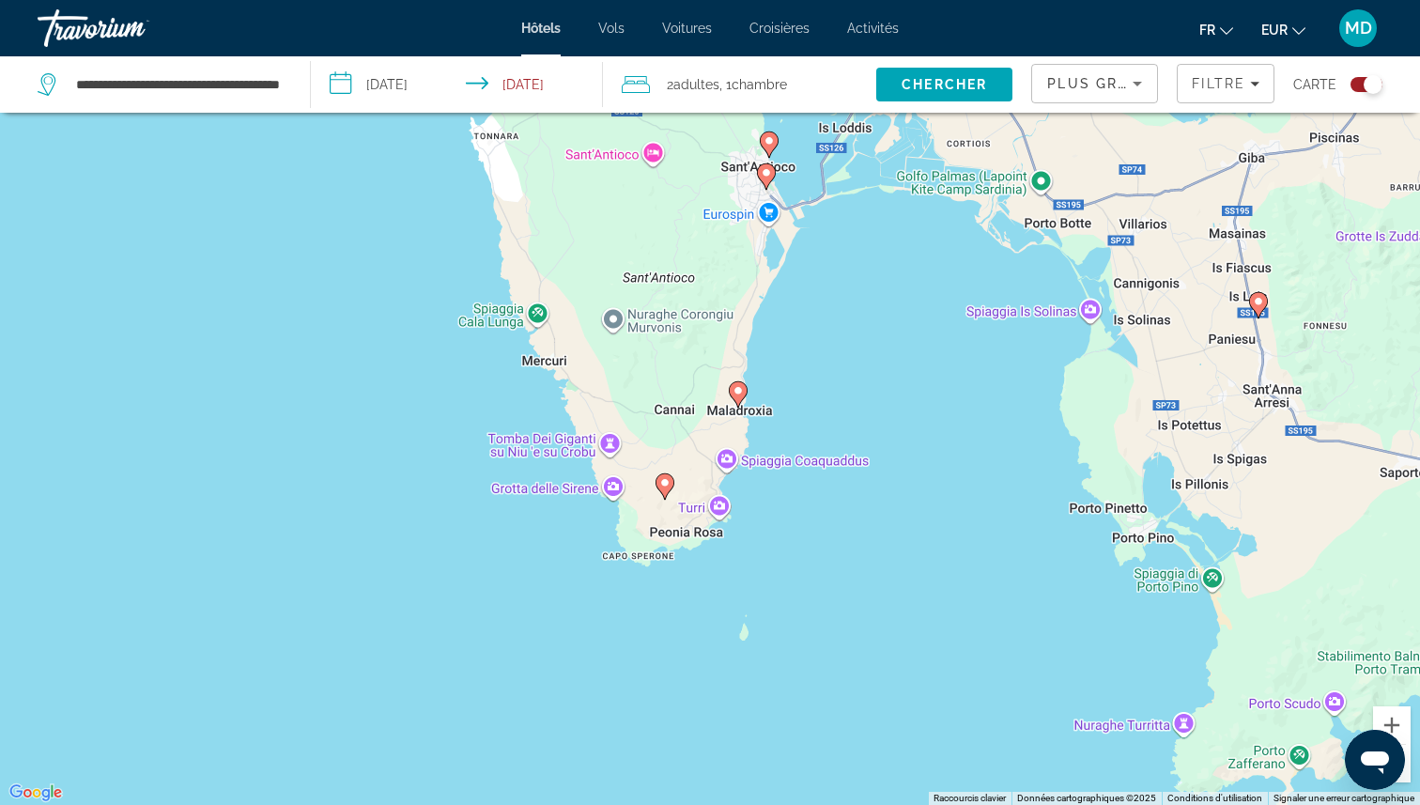
click at [670, 485] on image "Main content" at bounding box center [664, 482] width 11 height 11
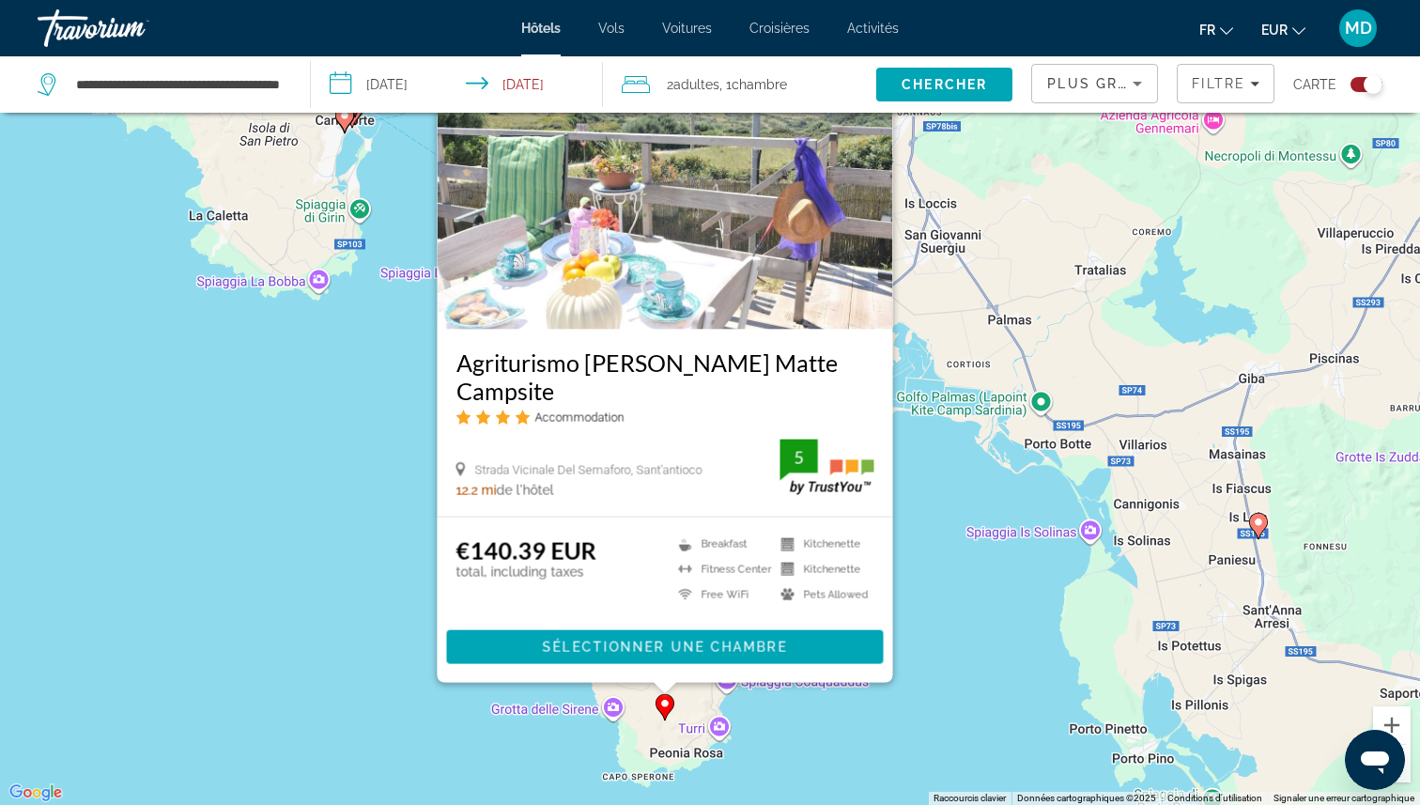
click at [1004, 528] on div "Pour activer le glissement avec le clavier, appuyez sur Alt+Entrée. Une fois ce…" at bounding box center [710, 402] width 1420 height 805
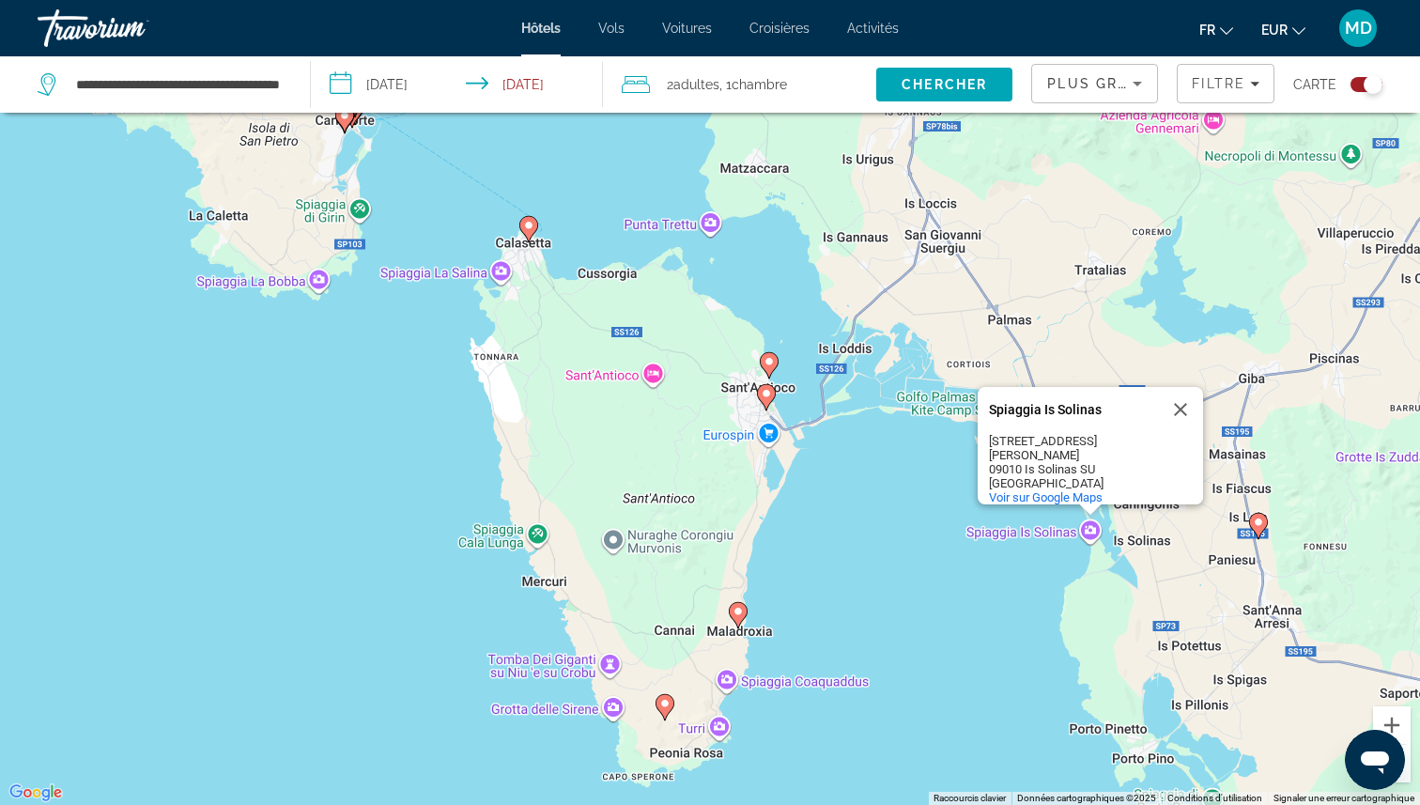
click at [736, 614] on image "Main content" at bounding box center [738, 611] width 11 height 11
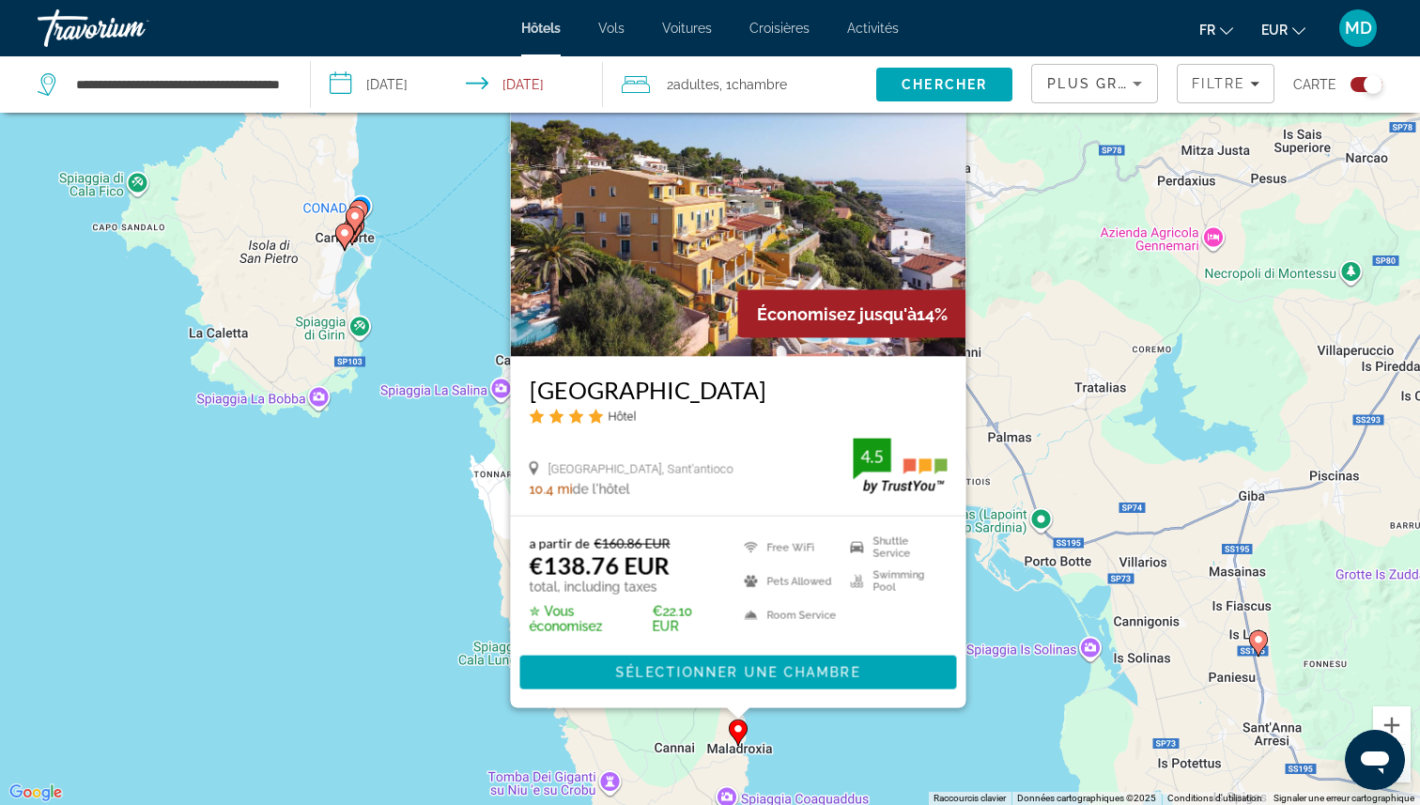
click at [982, 656] on div "Pour activer le glissement avec le clavier, appuyez sur Alt+Entrée. Une fois ce…" at bounding box center [710, 402] width 1420 height 805
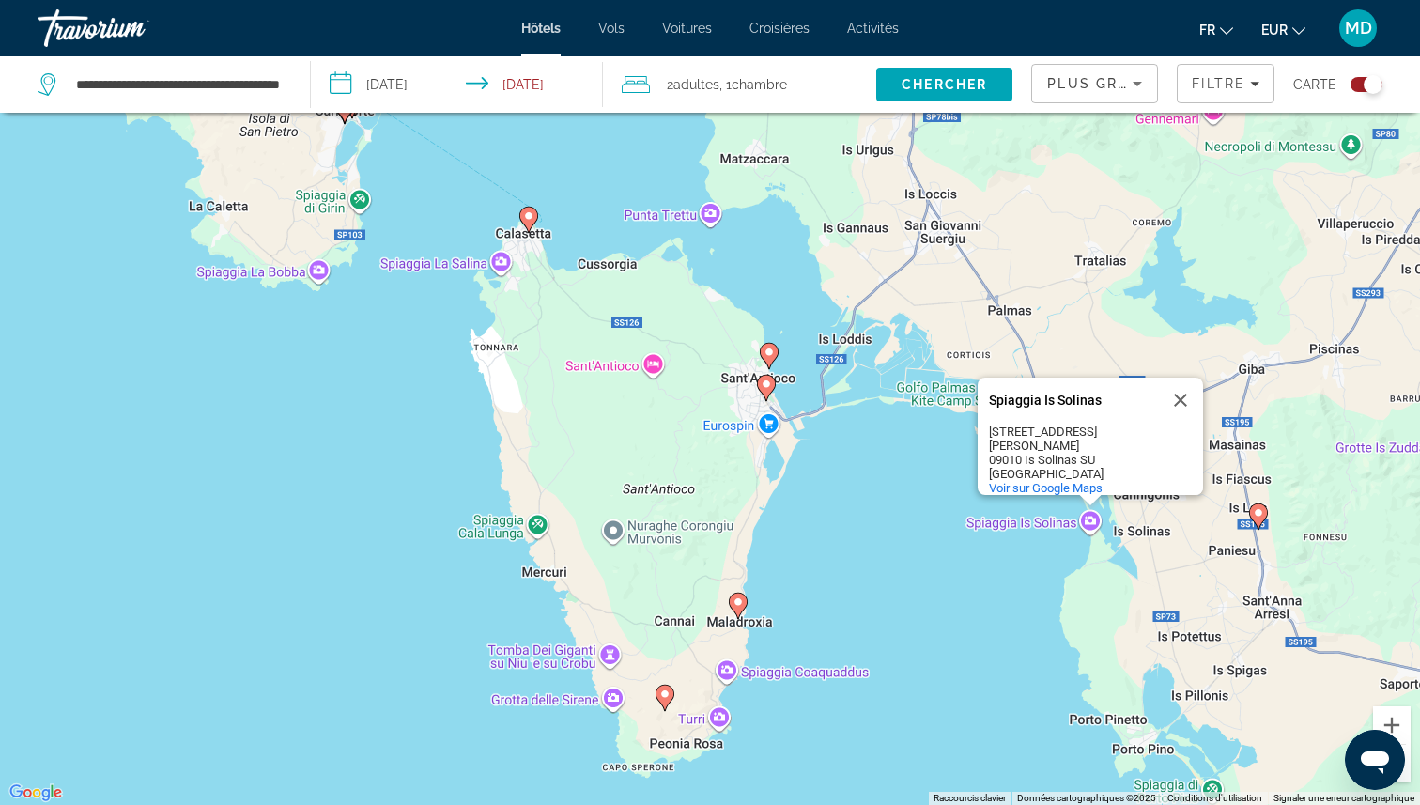
drag, startPoint x: 734, startPoint y: 612, endPoint x: 736, endPoint y: 302, distance: 309.9
click at [736, 302] on div "Pour activer le glissement avec le clavier, appuyez sur Alt+Entrée. Une fois ce…" at bounding box center [710, 402] width 1420 height 805
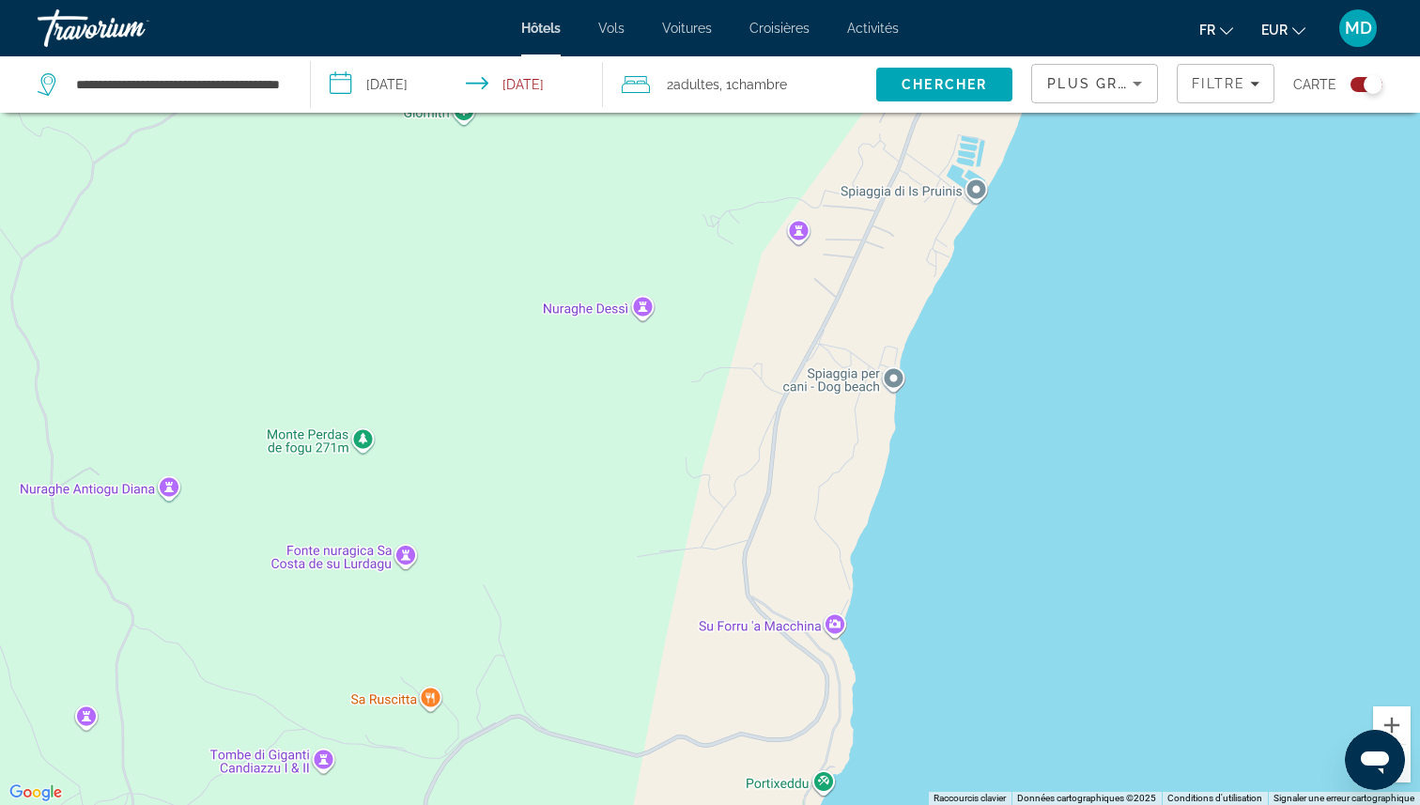
scroll to position [0, 0]
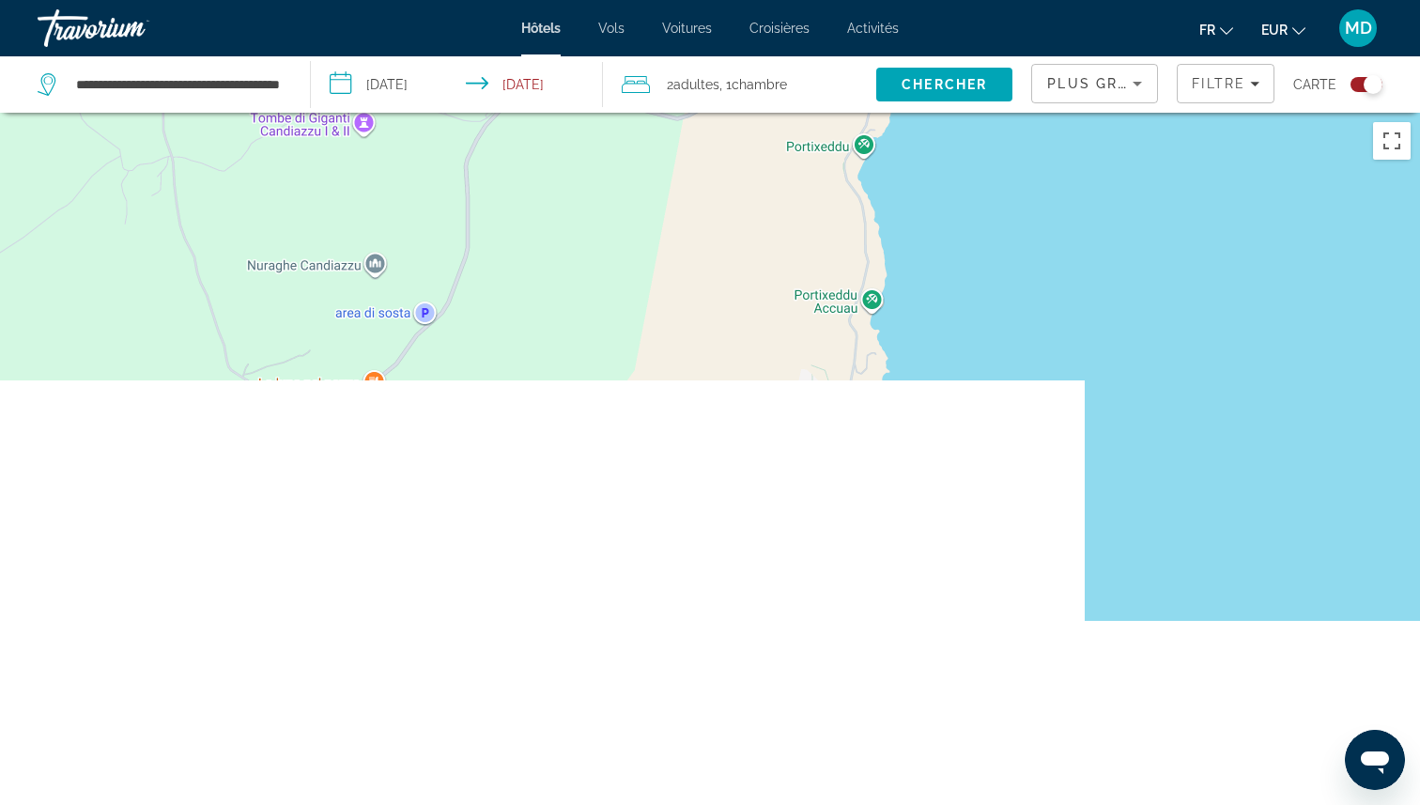
drag, startPoint x: 782, startPoint y: 521, endPoint x: 824, endPoint y: -117, distance: 639.9
click at [824, 0] on html "**********" at bounding box center [710, 402] width 1420 height 805
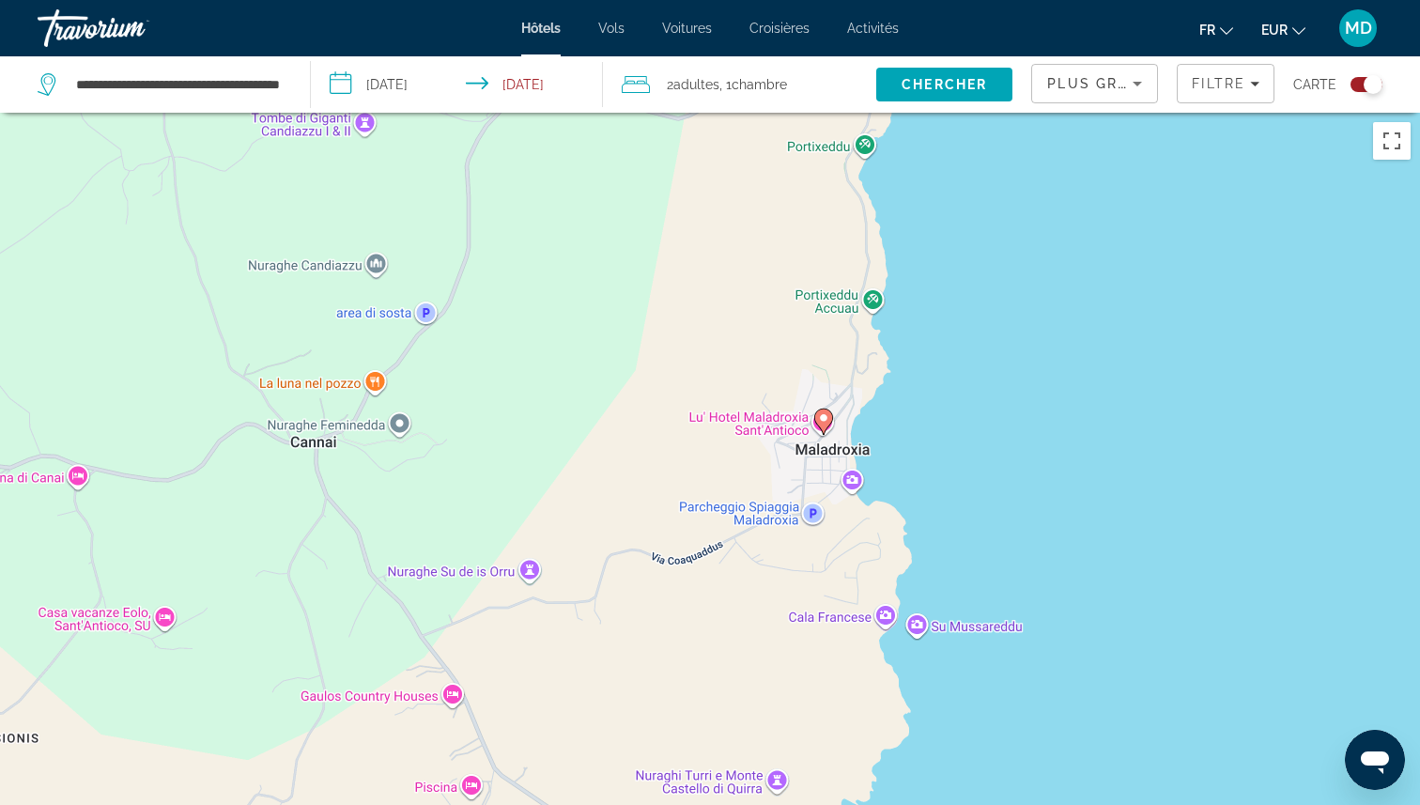
click at [824, 427] on icon "Main content" at bounding box center [823, 421] width 17 height 24
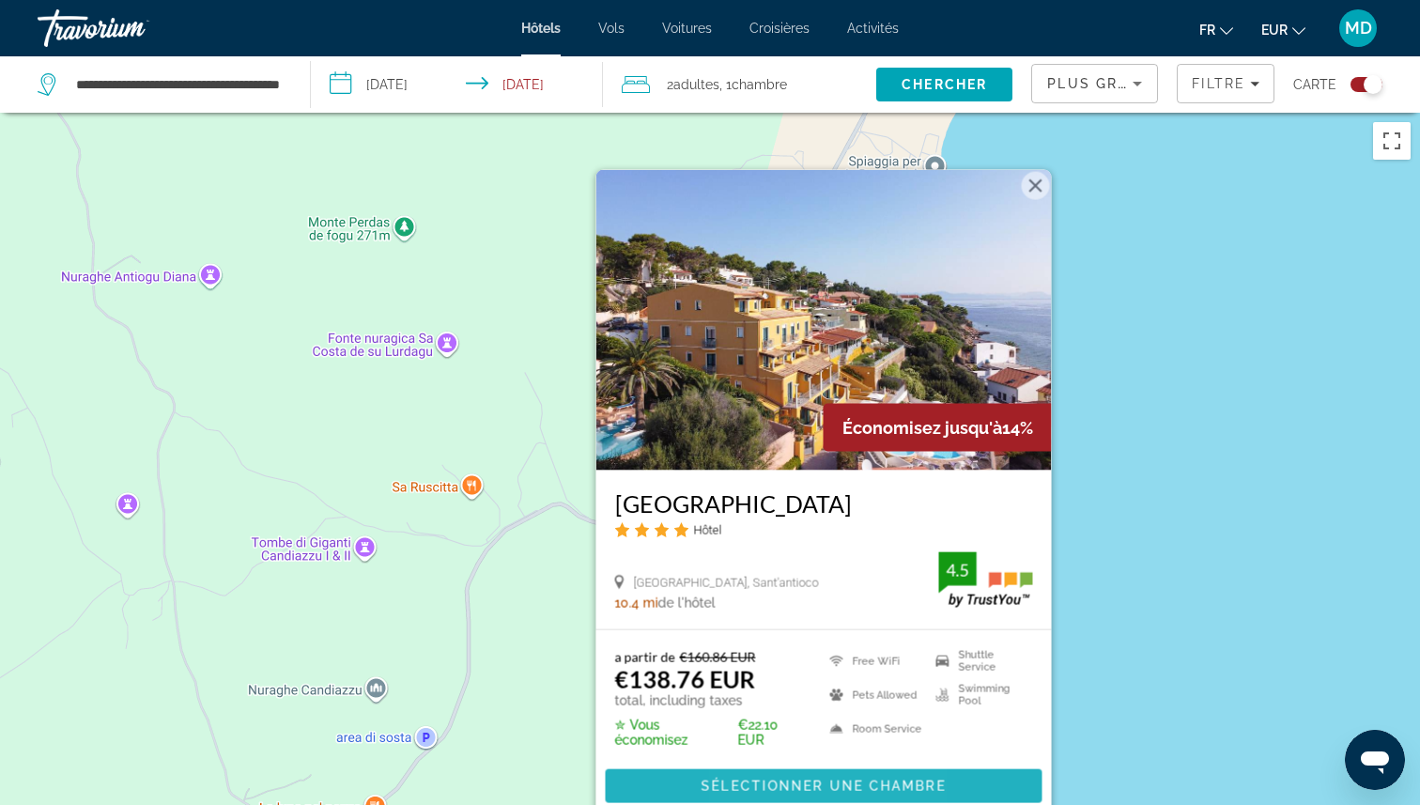
click at [756, 777] on span "Main content" at bounding box center [824, 786] width 437 height 45
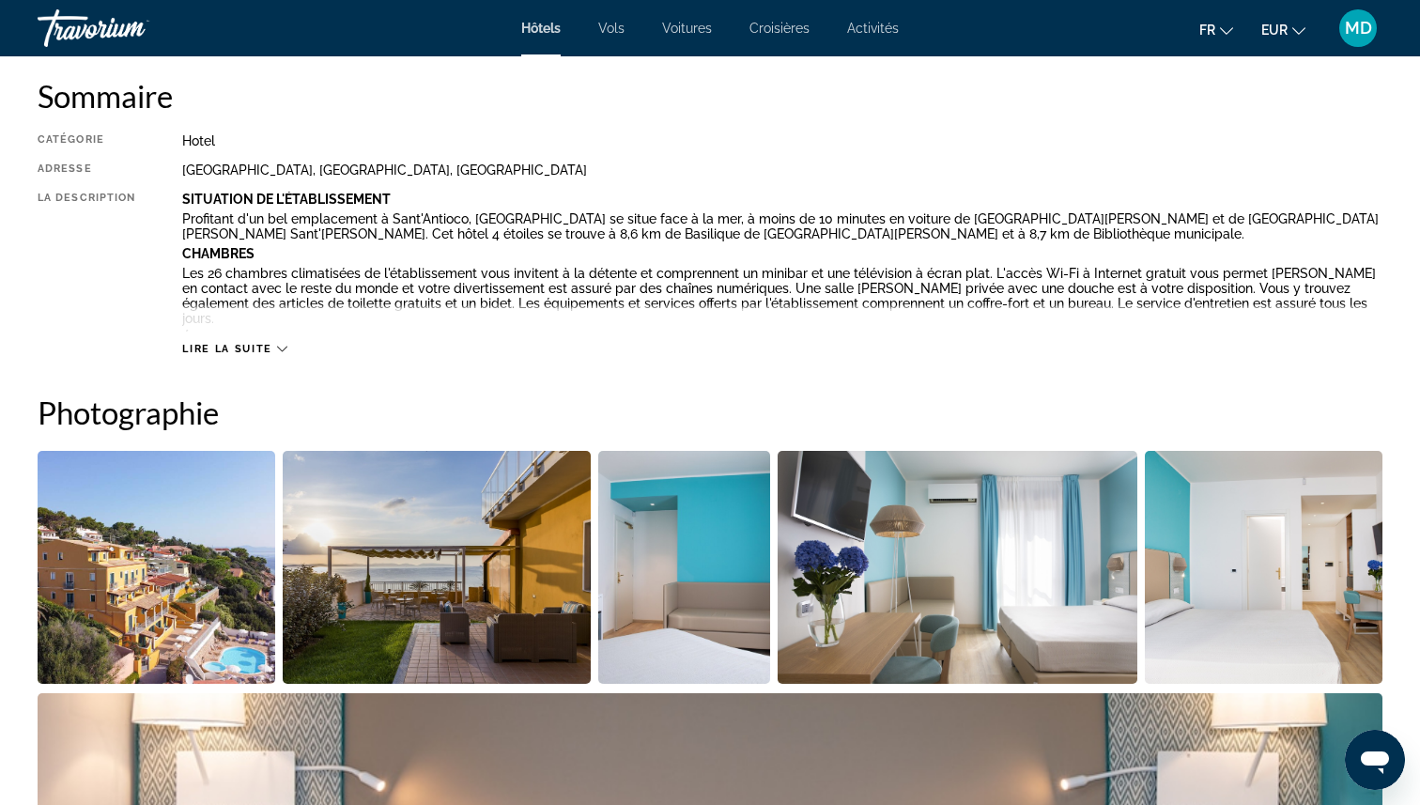
scroll to position [614, 0]
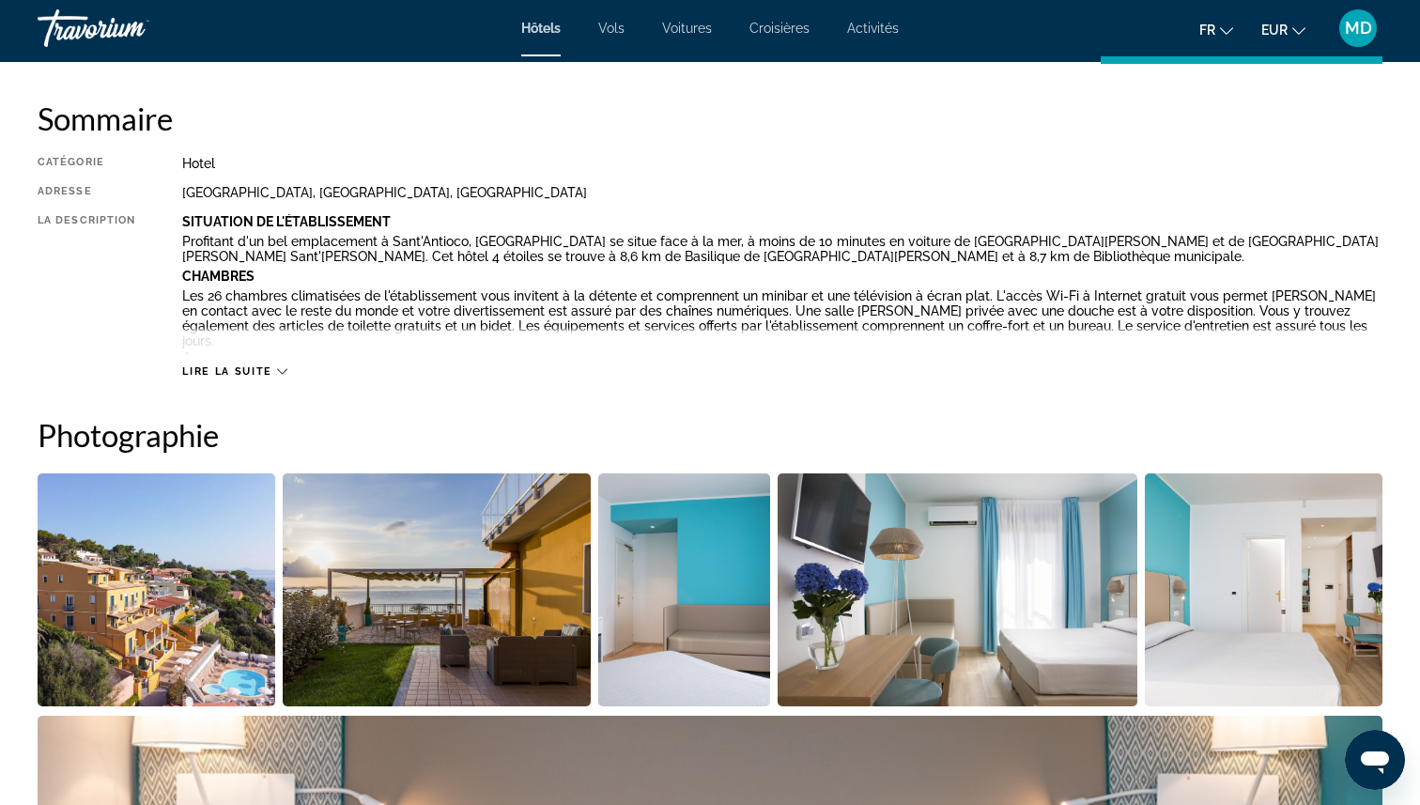
click at [226, 367] on span "Lire la suite" at bounding box center [226, 371] width 89 height 12
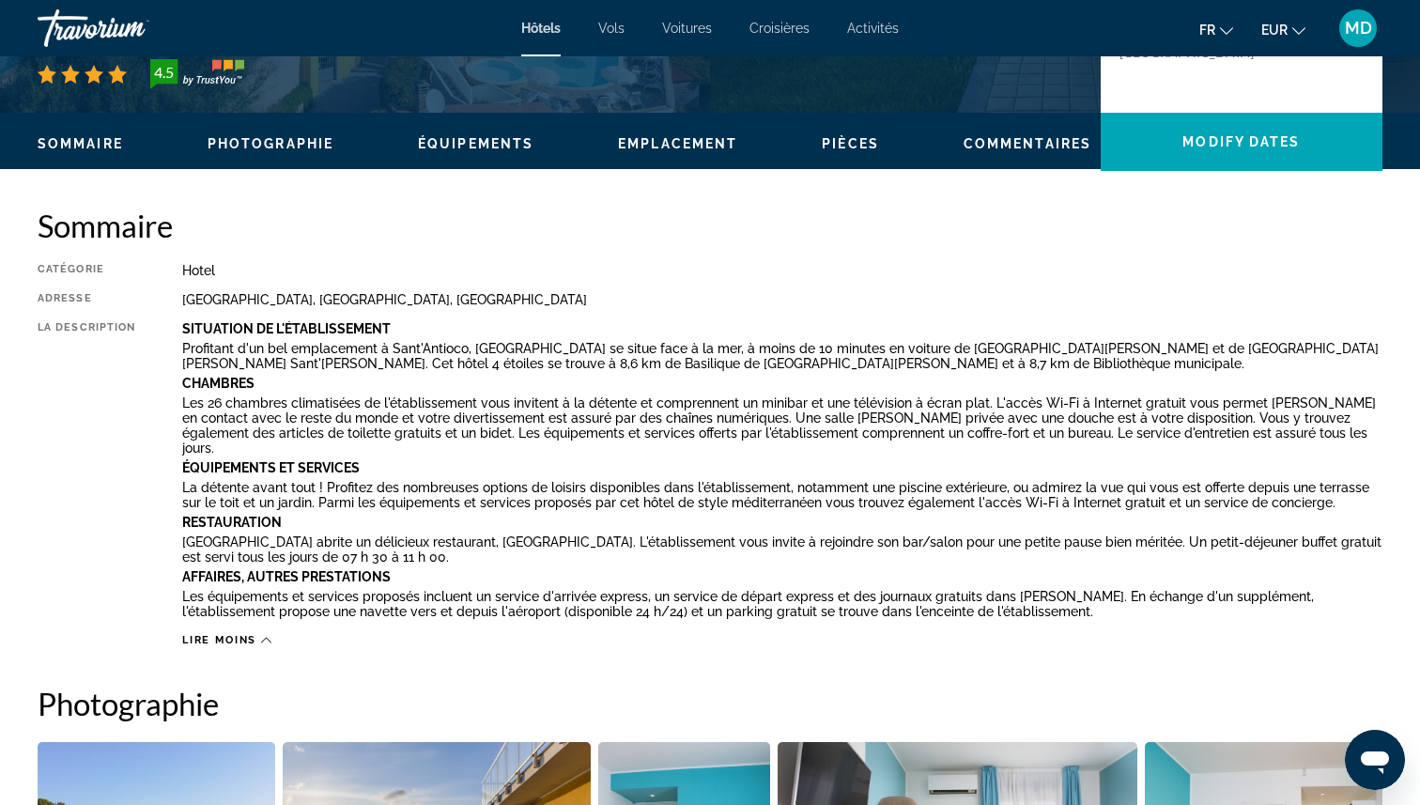
scroll to position [592, 0]
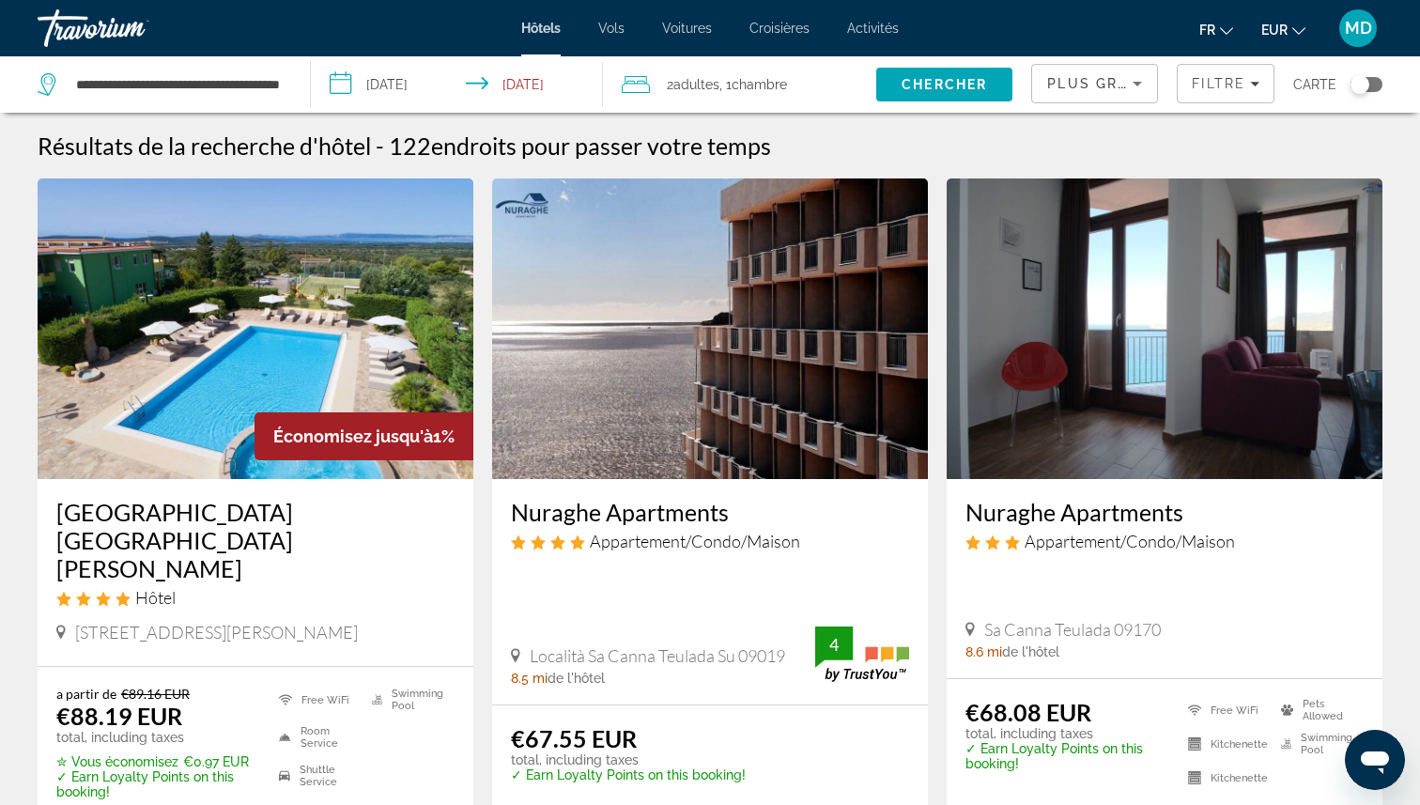
click at [1364, 82] on div "Toggle map" at bounding box center [1359, 84] width 19 height 19
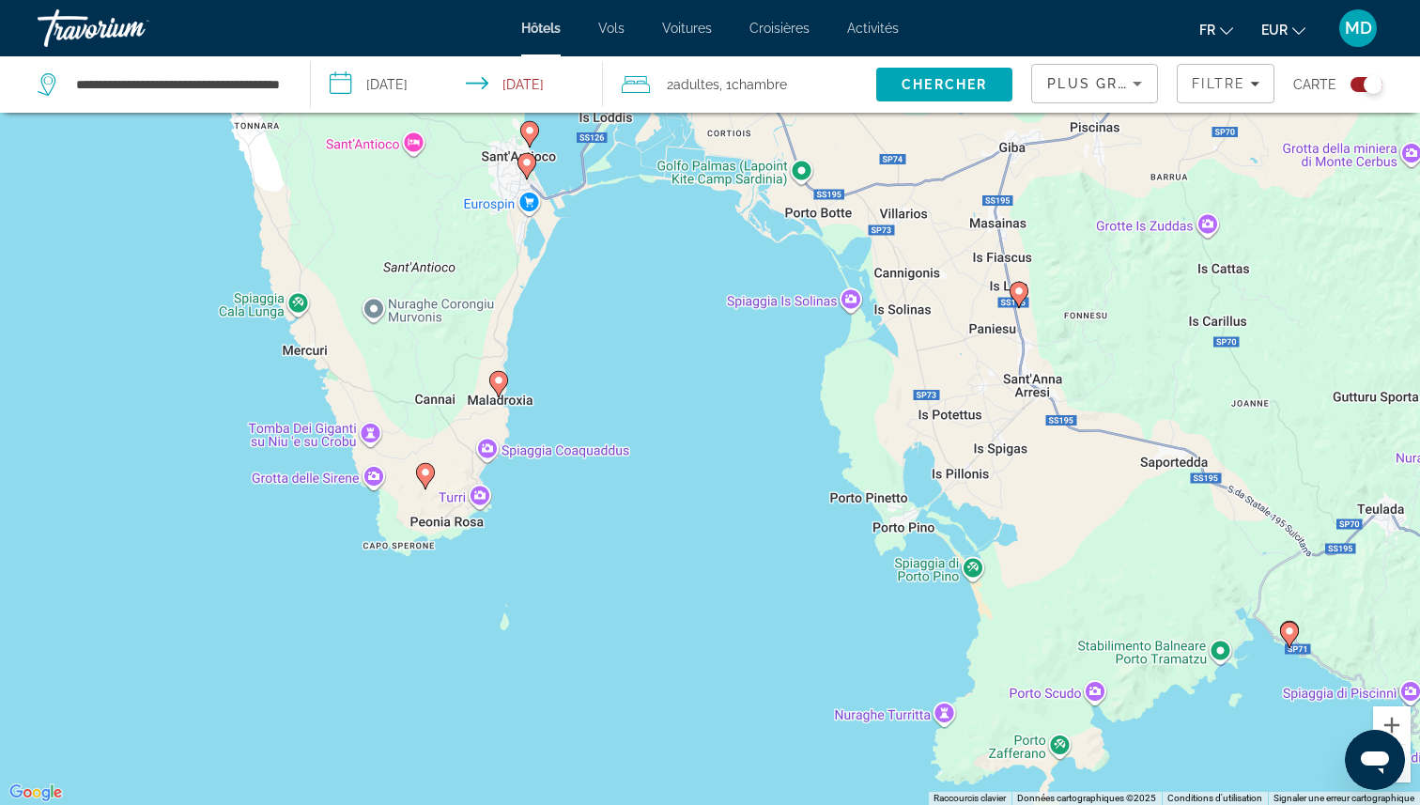
drag, startPoint x: 526, startPoint y: 476, endPoint x: 808, endPoint y: 439, distance: 284.2
click at [808, 439] on div "Pour activer le glissement avec le clavier, appuyez sur Alt+Entrée. Une fois ce…" at bounding box center [710, 402] width 1420 height 805
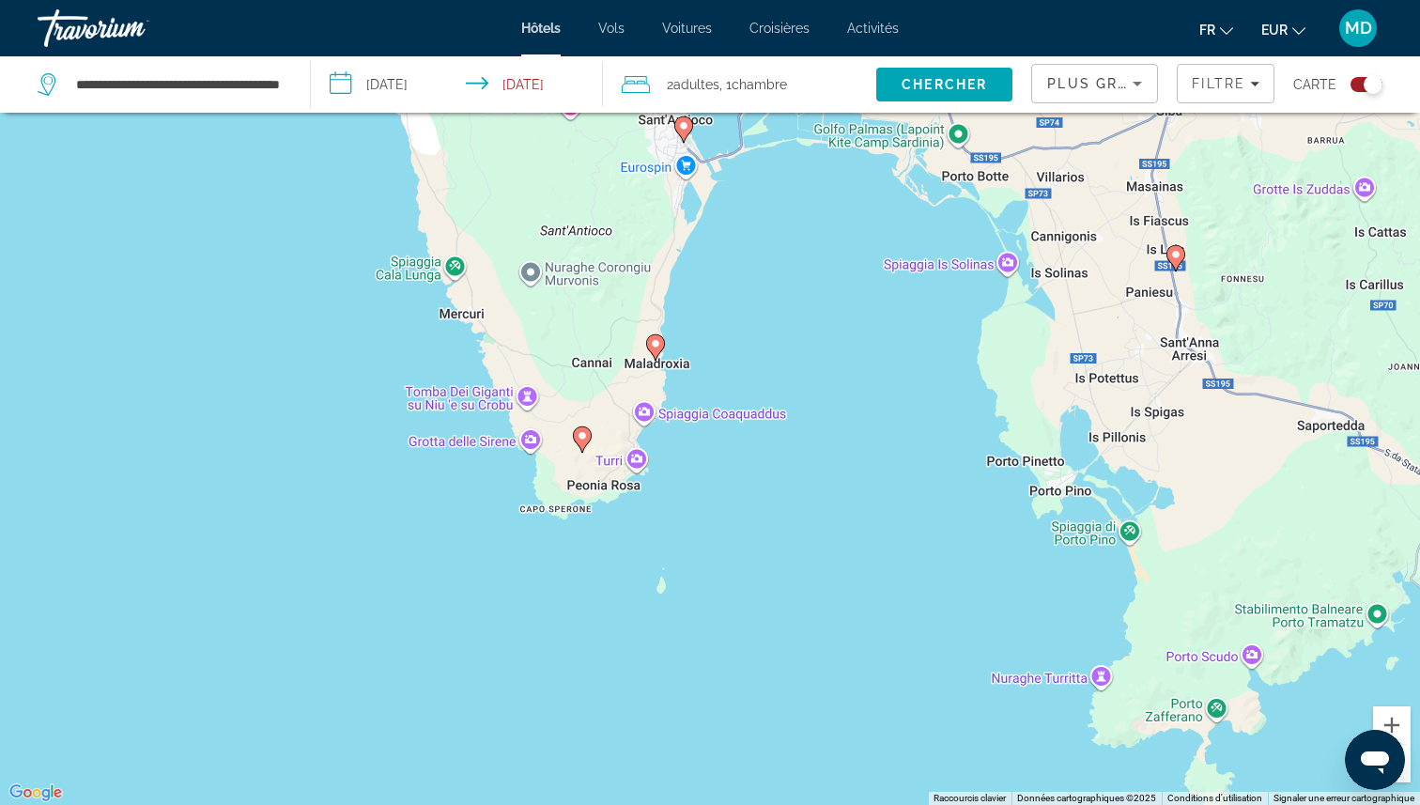
click at [654, 347] on image "Main content" at bounding box center [655, 343] width 11 height 11
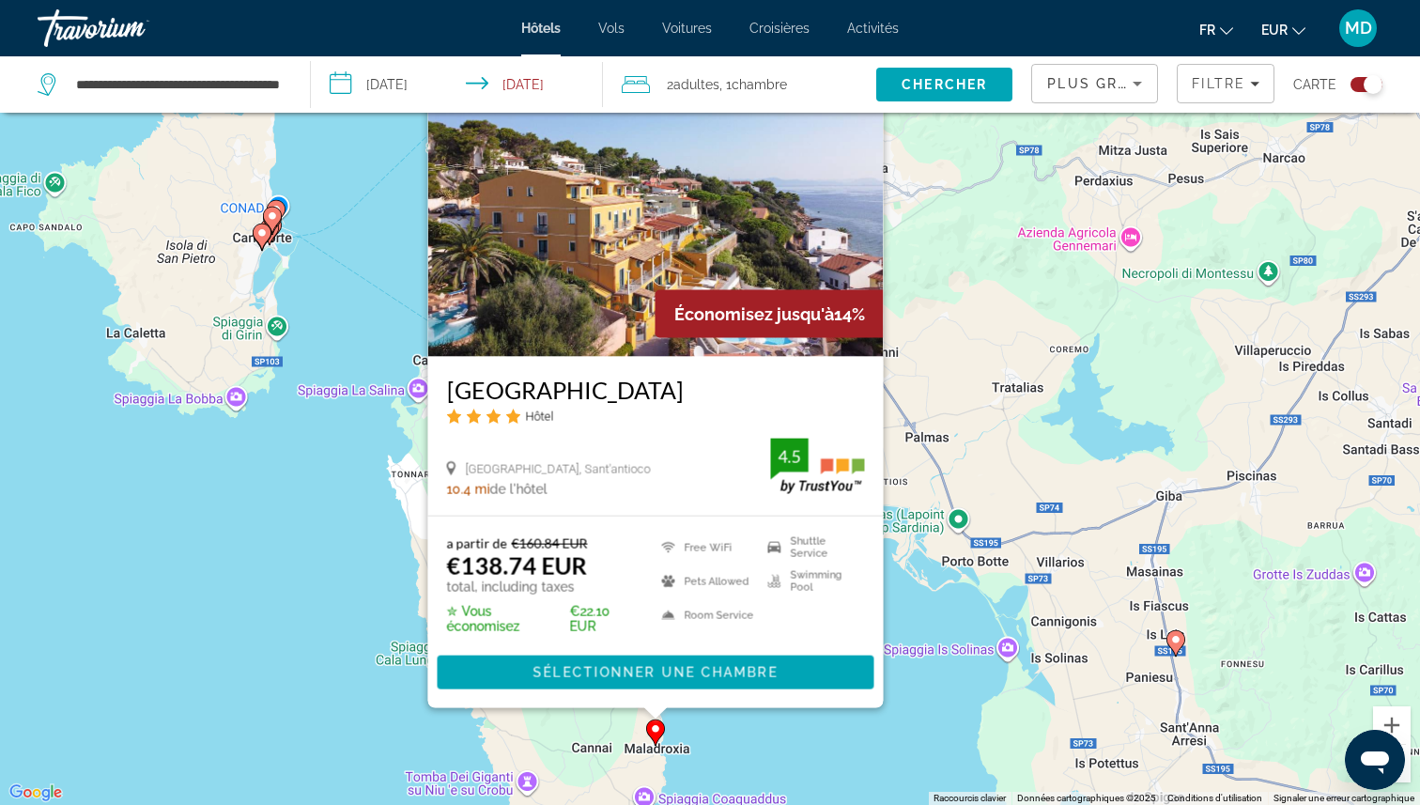
click at [926, 615] on div "Pour activer le glissement avec le clavier, appuyez sur Alt+Entrée. Une fois ce…" at bounding box center [710, 402] width 1420 height 805
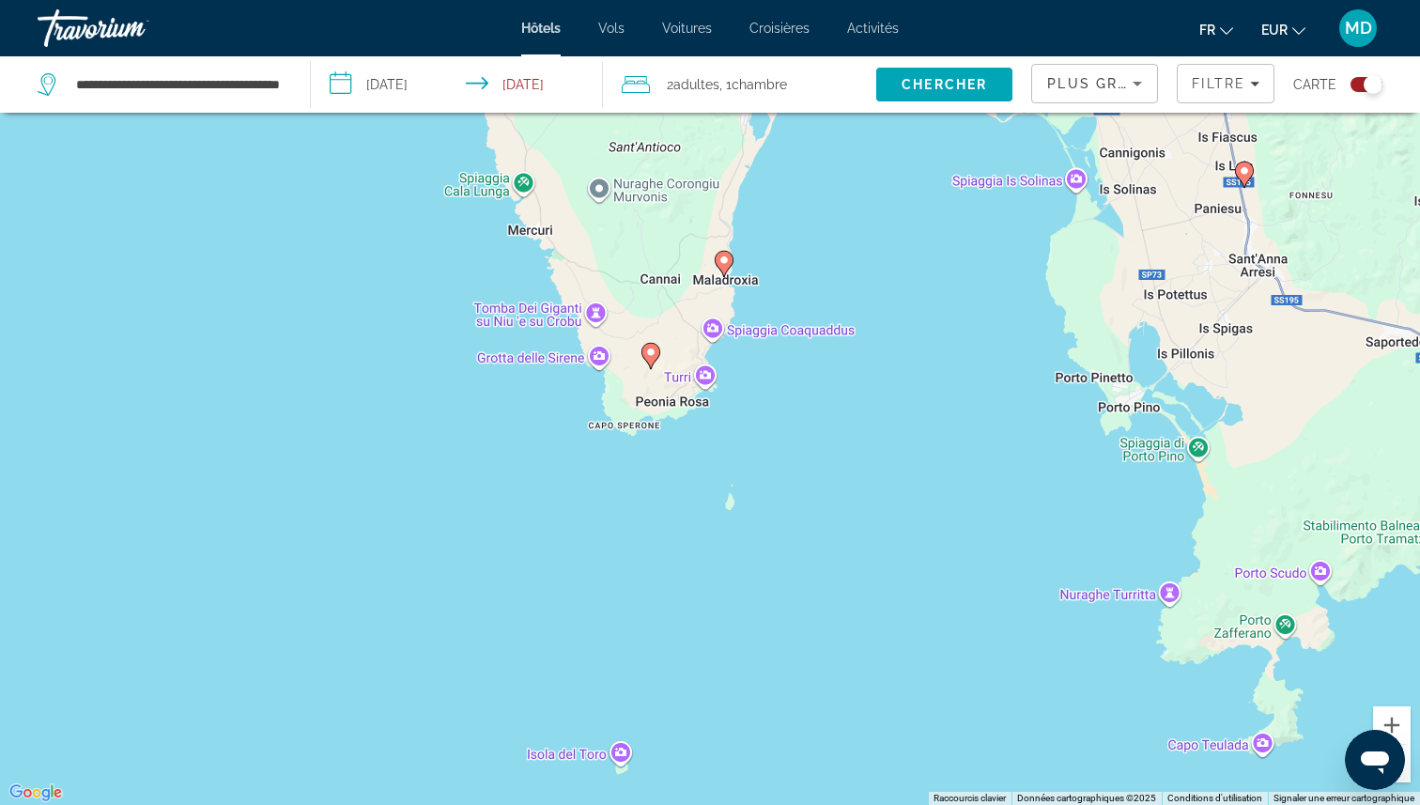
drag, startPoint x: 753, startPoint y: 681, endPoint x: 842, endPoint y: 178, distance: 510.3
click at [842, 178] on div "Pour activer le glissement avec le clavier, appuyez sur Alt+Entrée. Une fois ce…" at bounding box center [710, 402] width 1420 height 805
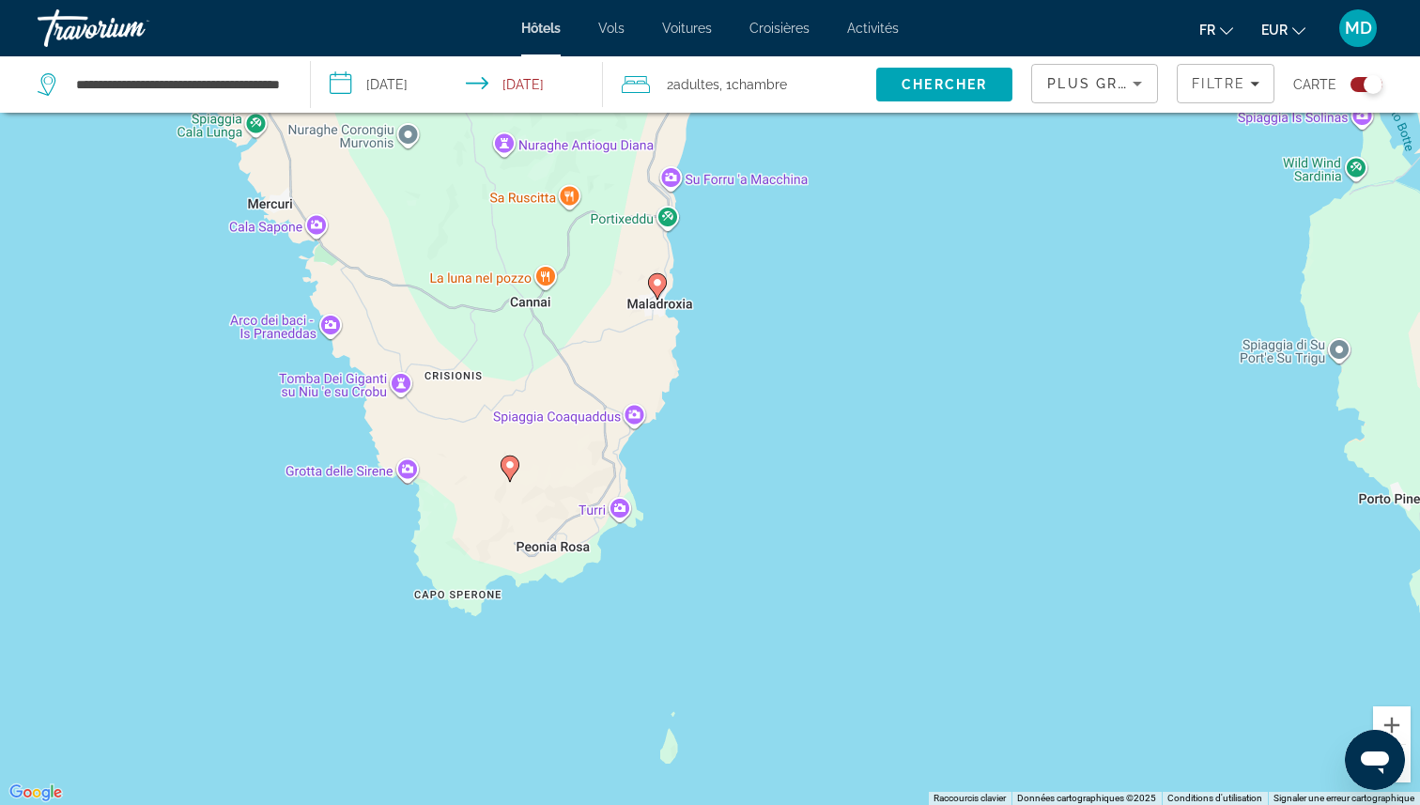
click at [517, 468] on icon "Main content" at bounding box center [510, 468] width 19 height 26
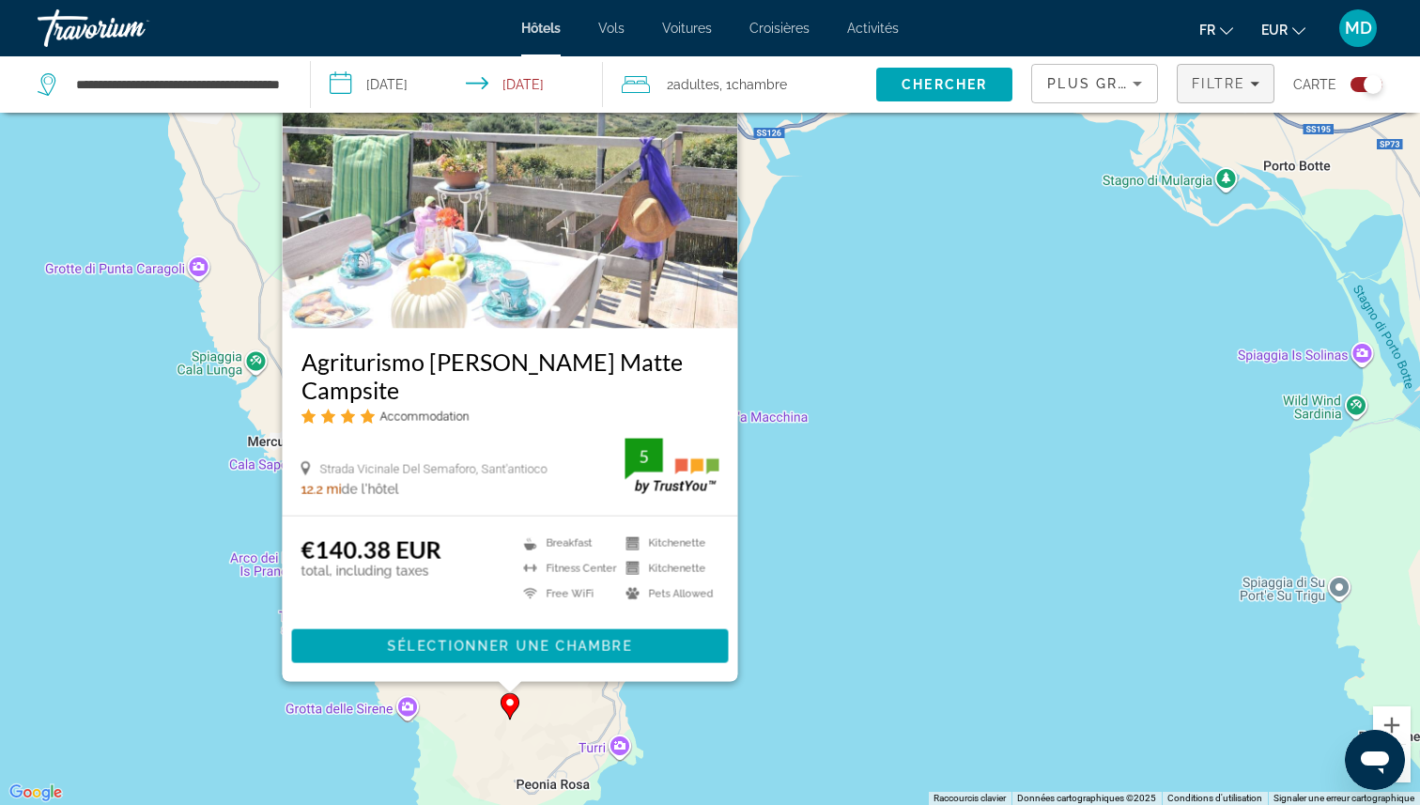
click at [1202, 91] on span "Filters" at bounding box center [1226, 83] width 96 height 45
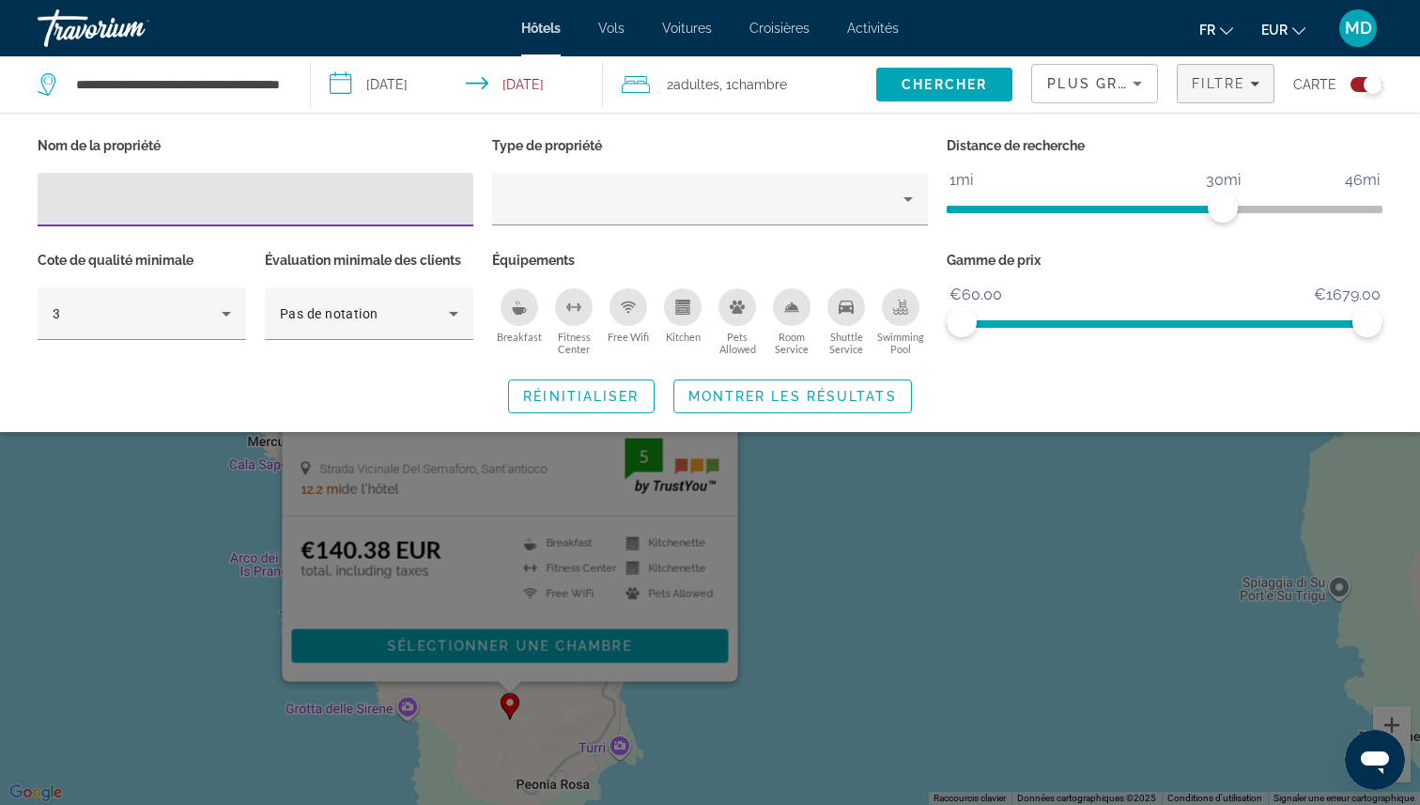
click at [898, 313] on icon "Swimming Pool" at bounding box center [900, 307] width 15 height 15
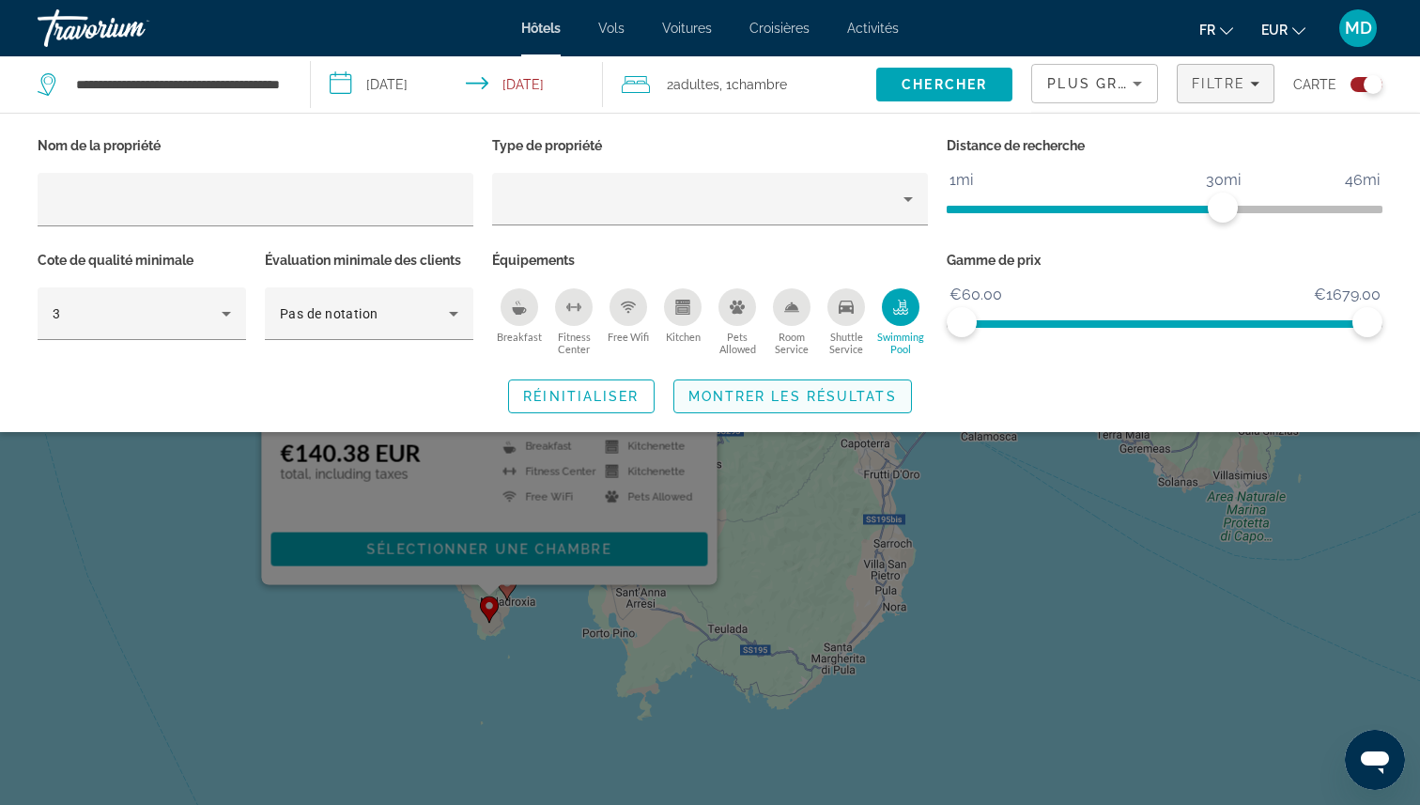
click at [841, 393] on span "Montrer les résultats" at bounding box center [792, 396] width 208 height 15
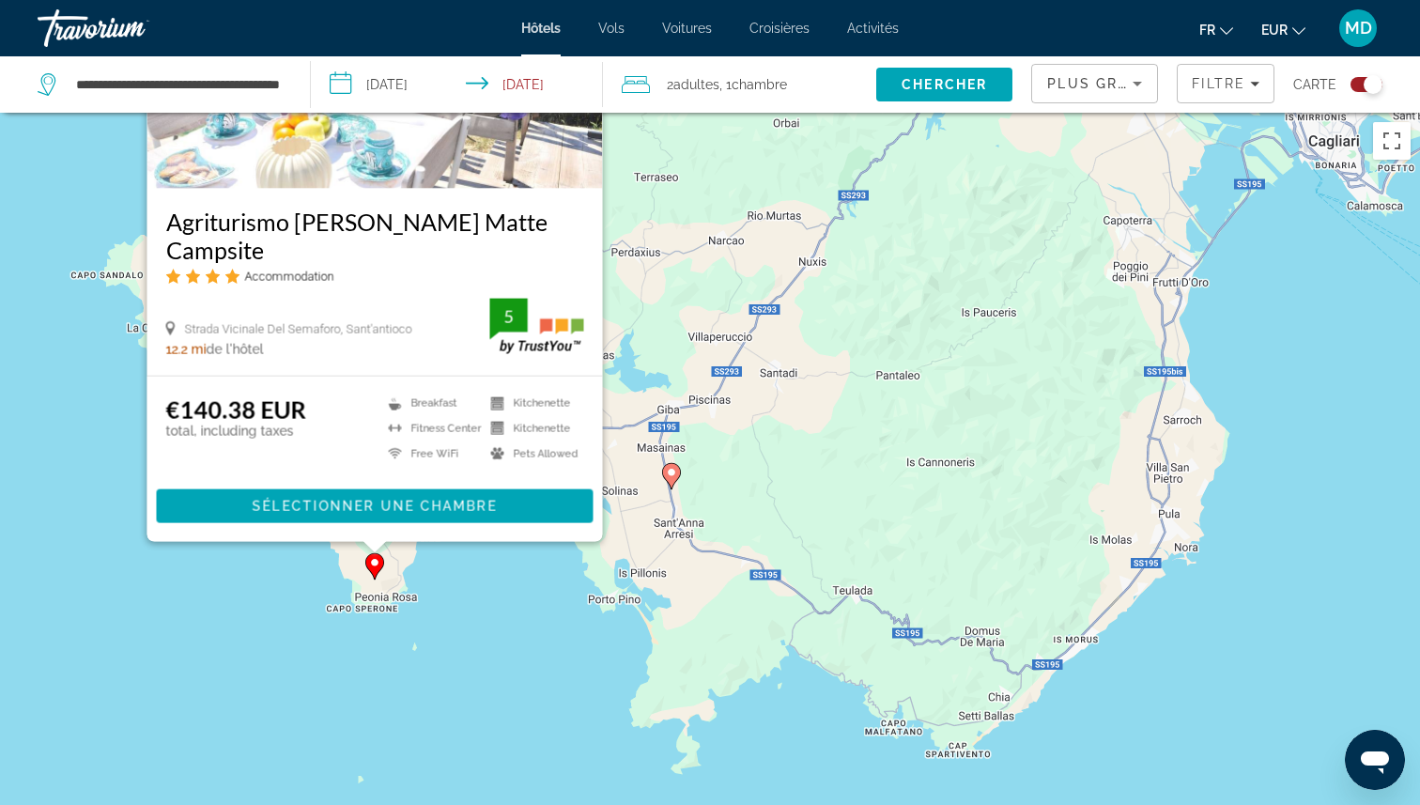
click at [551, 639] on div "Pour activer le glissement avec le clavier, appuyez sur Alt+Entrée. Une fois ce…" at bounding box center [710, 515] width 1420 height 805
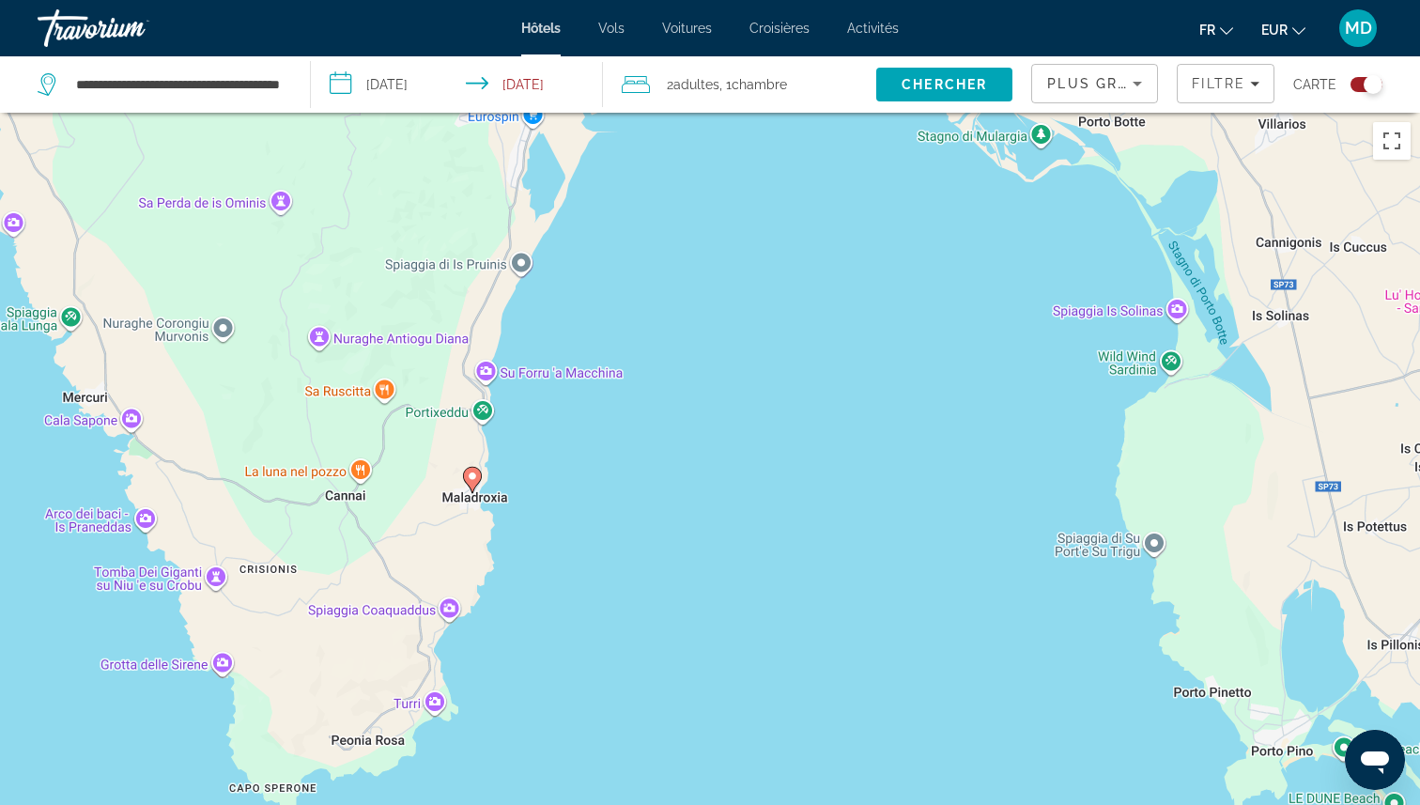
drag, startPoint x: 493, startPoint y: 522, endPoint x: 902, endPoint y: 529, distance: 408.6
click at [902, 529] on div "Pour activer le glissement avec le clavier, appuyez sur Alt+Entrée. Une fois ce…" at bounding box center [710, 515] width 1420 height 805
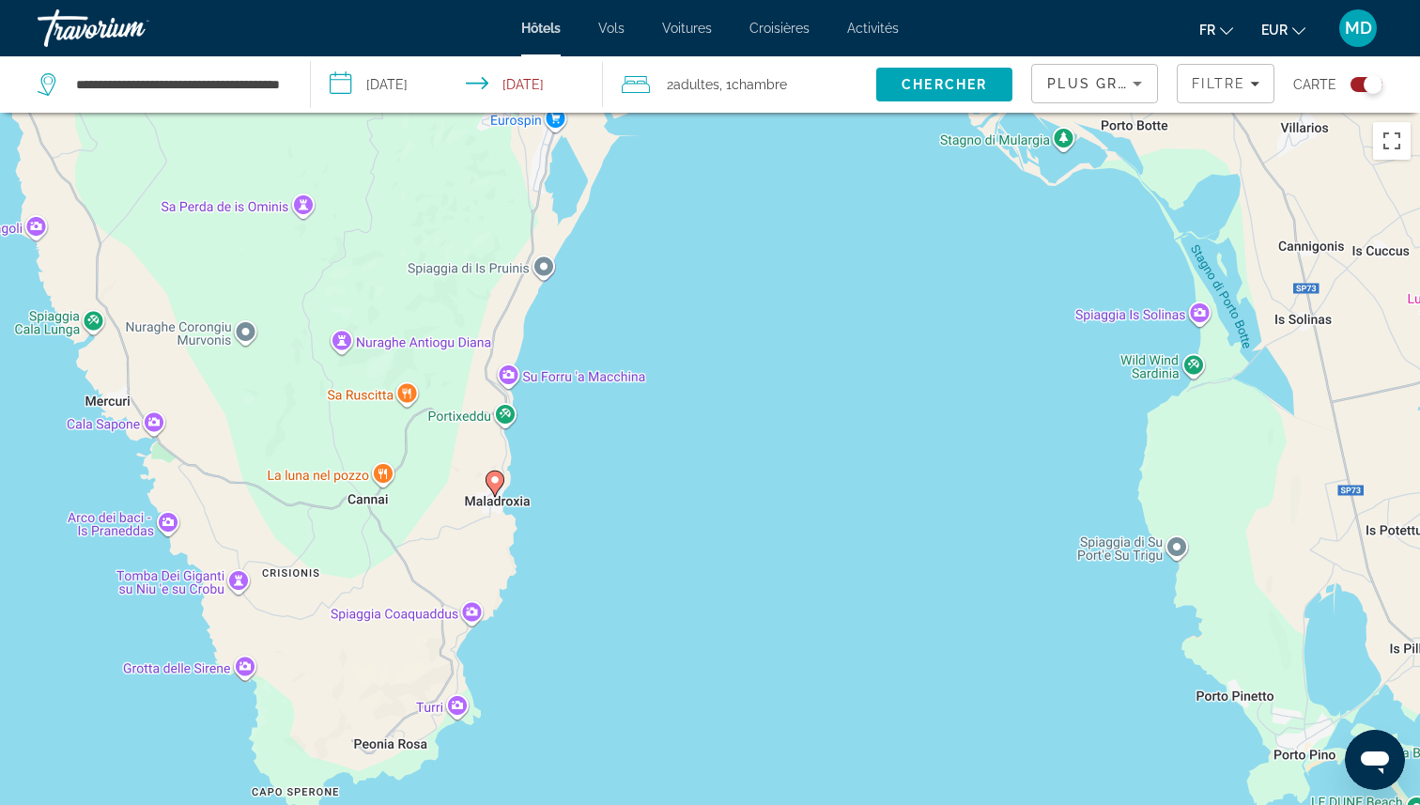
click at [494, 484] on image "Main content" at bounding box center [494, 479] width 11 height 11
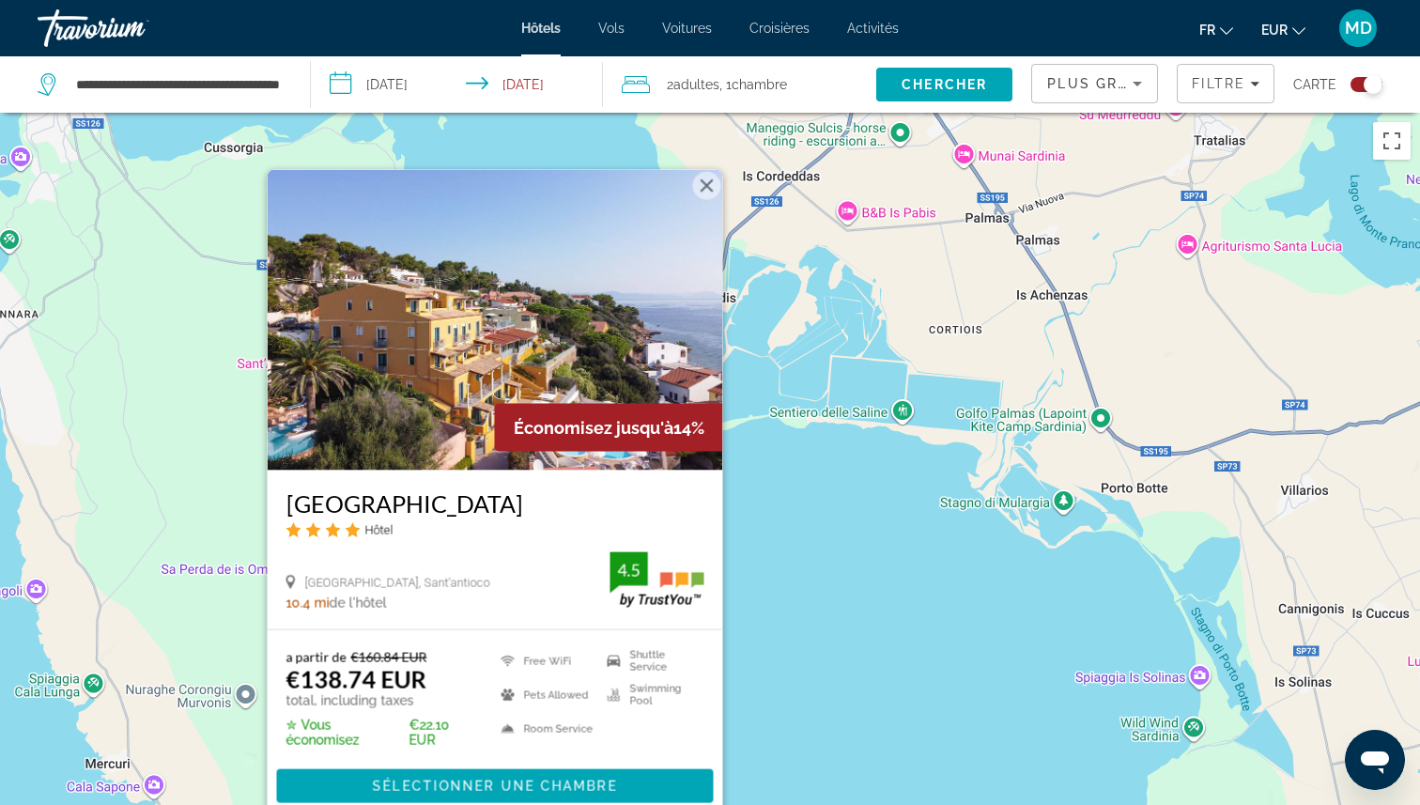
click at [794, 487] on div "Pour activer le glissement avec le clavier, appuyez sur Alt+Entrée. Une fois ce…" at bounding box center [710, 515] width 1420 height 805
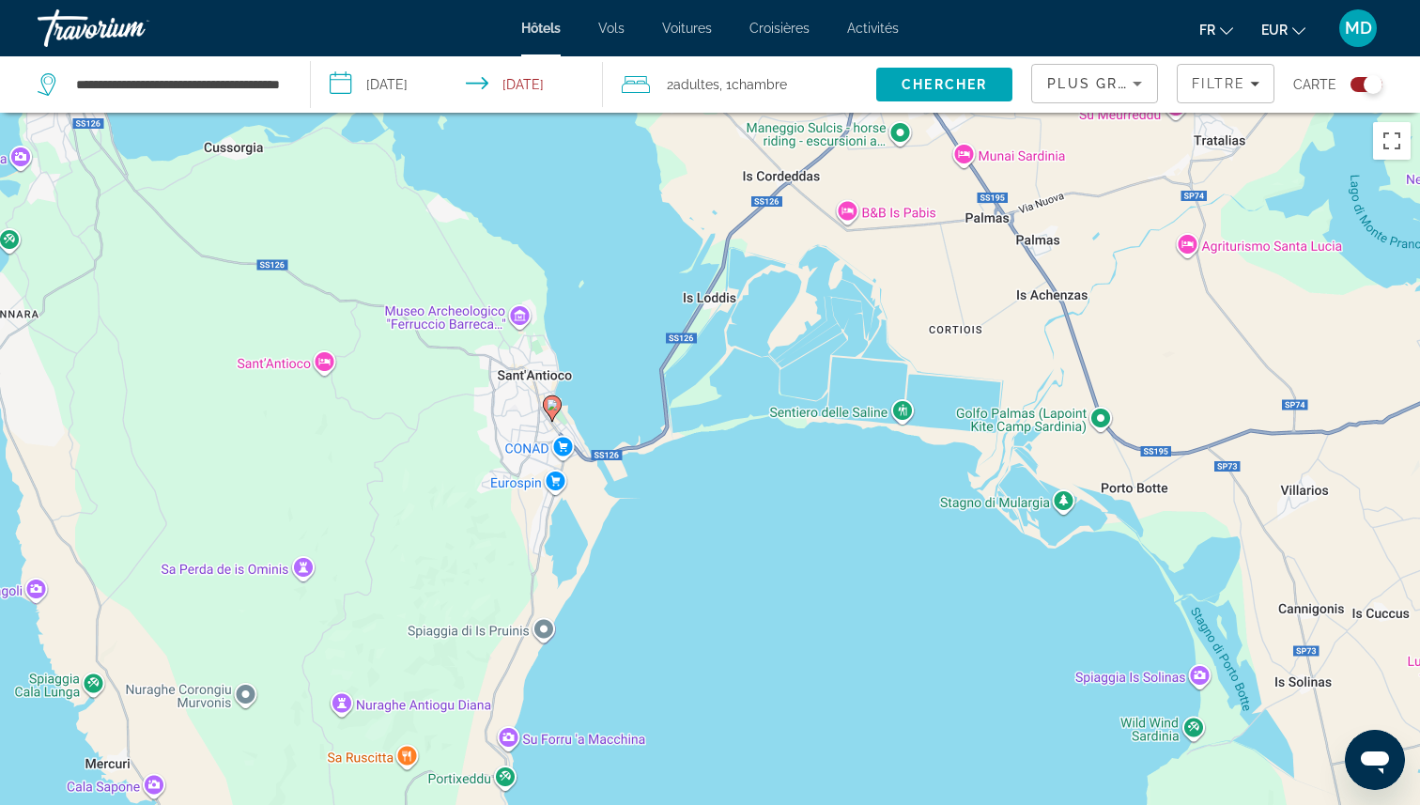
click at [555, 409] on image "Main content" at bounding box center [552, 404] width 11 height 11
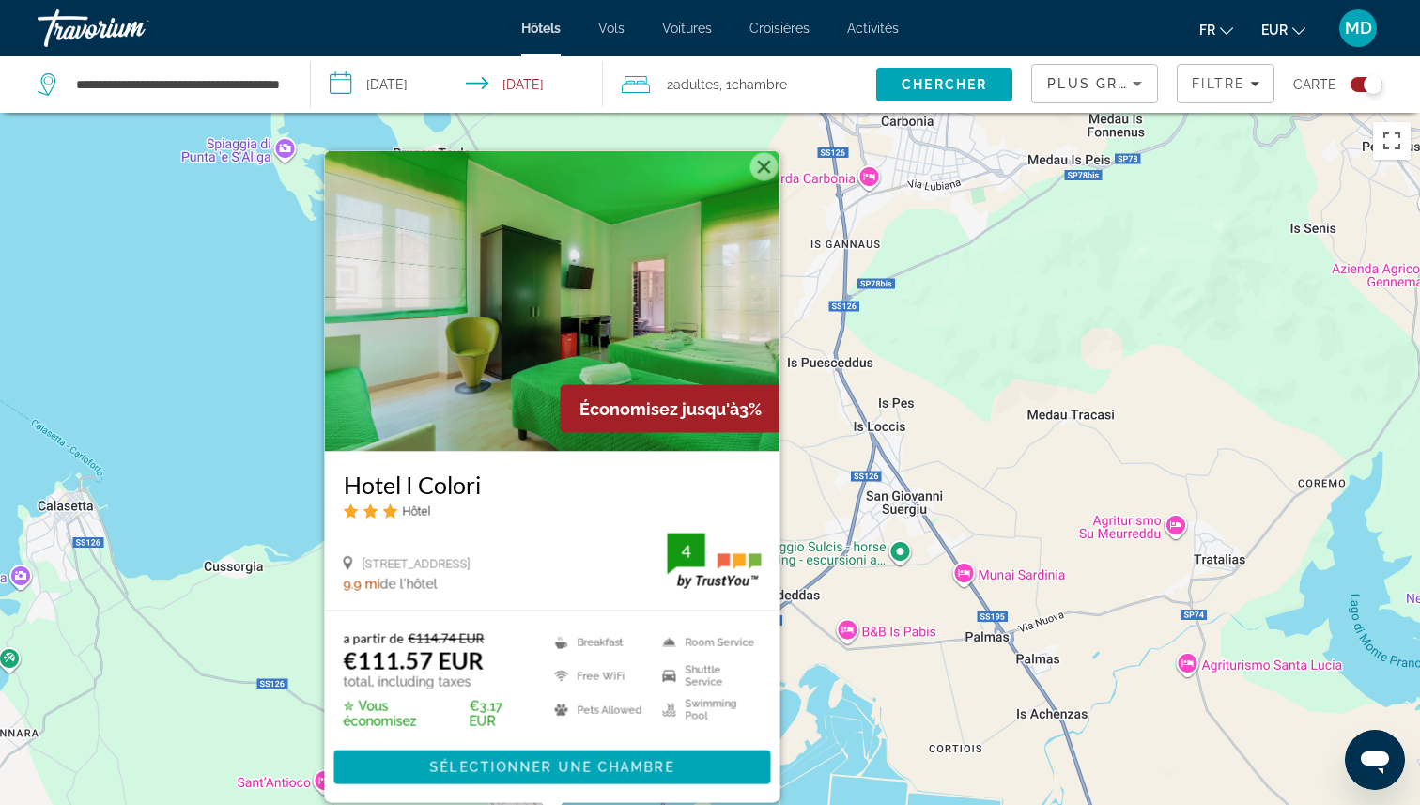
click at [235, 424] on div "Pour activer le glissement avec le clavier, appuyez sur Alt+Entrée. Une fois ce…" at bounding box center [710, 515] width 1420 height 805
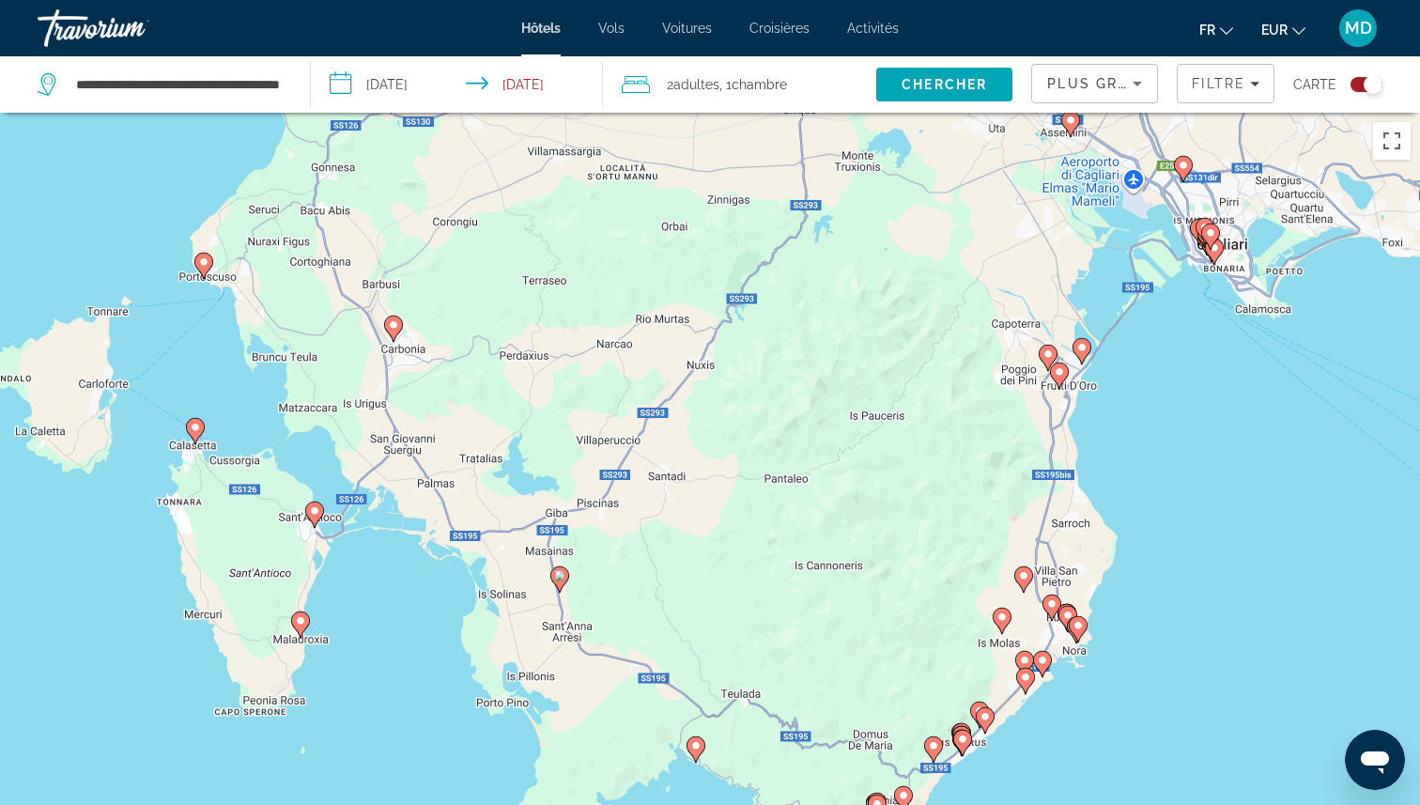
click at [188, 428] on icon "Main content" at bounding box center [195, 430] width 17 height 24
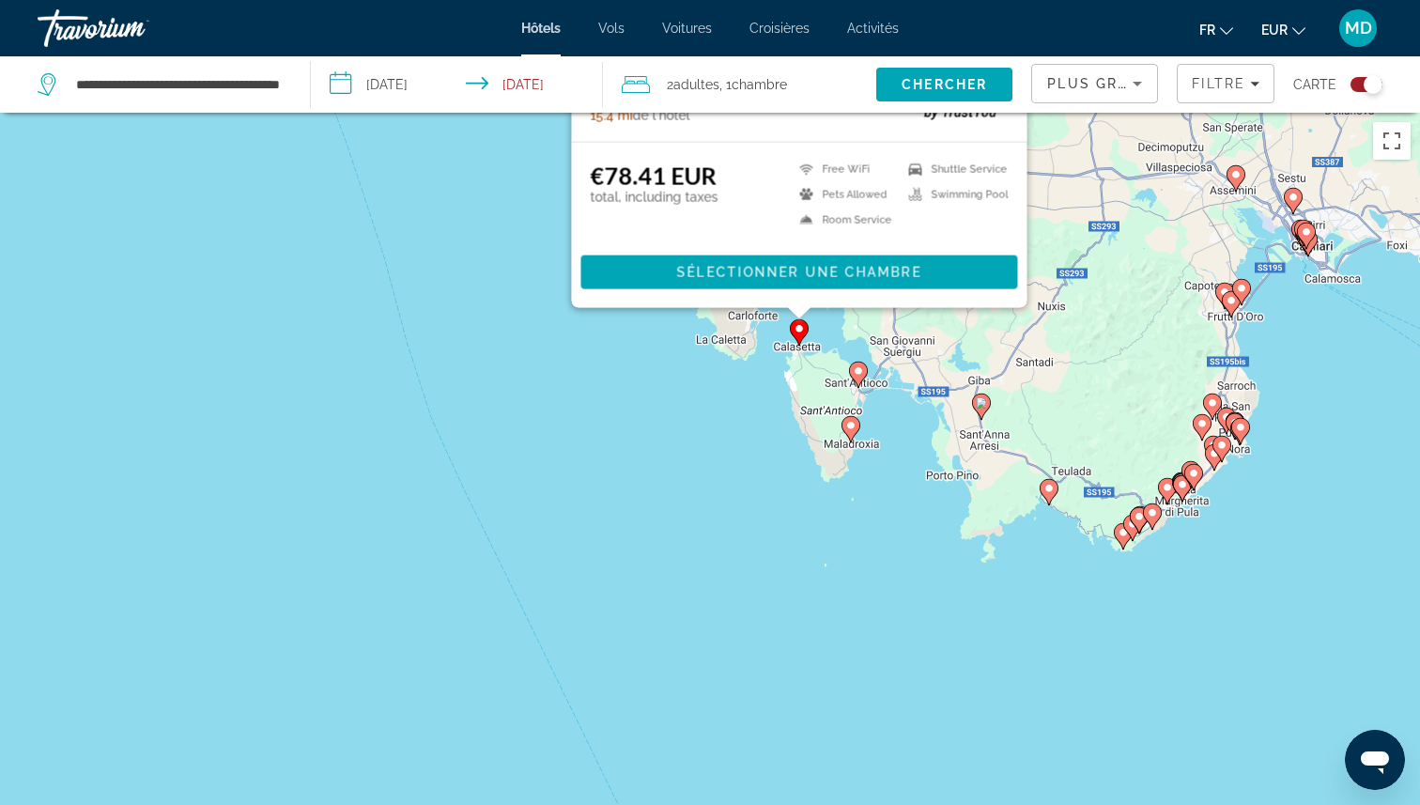
drag, startPoint x: 998, startPoint y: 703, endPoint x: 997, endPoint y: 309, distance: 394.4
click at [998, 309] on div "Pour activer le glissement avec le clavier, appuyez sur Alt+Entrée. Une fois ce…" at bounding box center [710, 515] width 1420 height 805
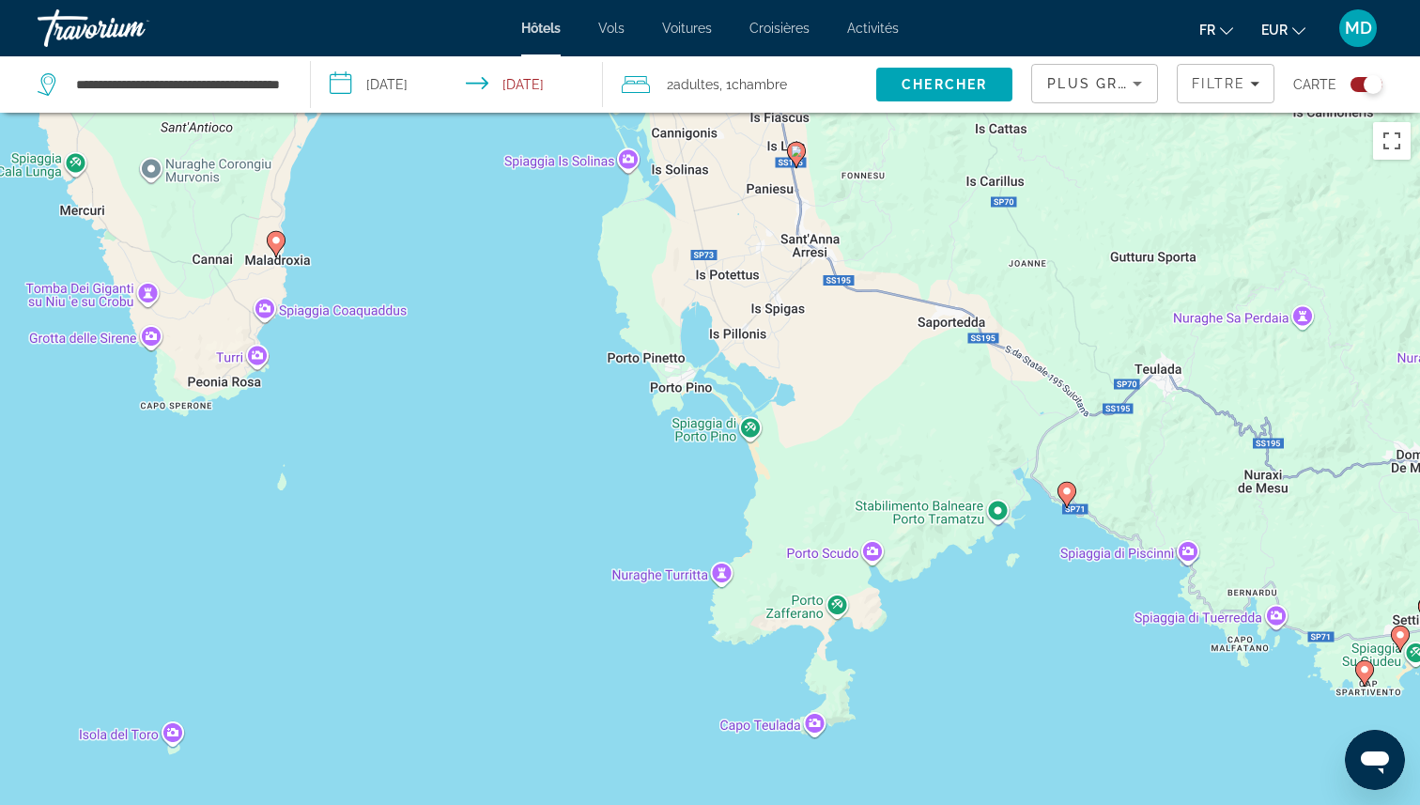
drag, startPoint x: 995, startPoint y: 361, endPoint x: 879, endPoint y: 11, distance: 368.3
click at [879, 11] on div "**********" at bounding box center [710, 402] width 1420 height 805
click at [1064, 492] on image "Main content" at bounding box center [1066, 491] width 11 height 11
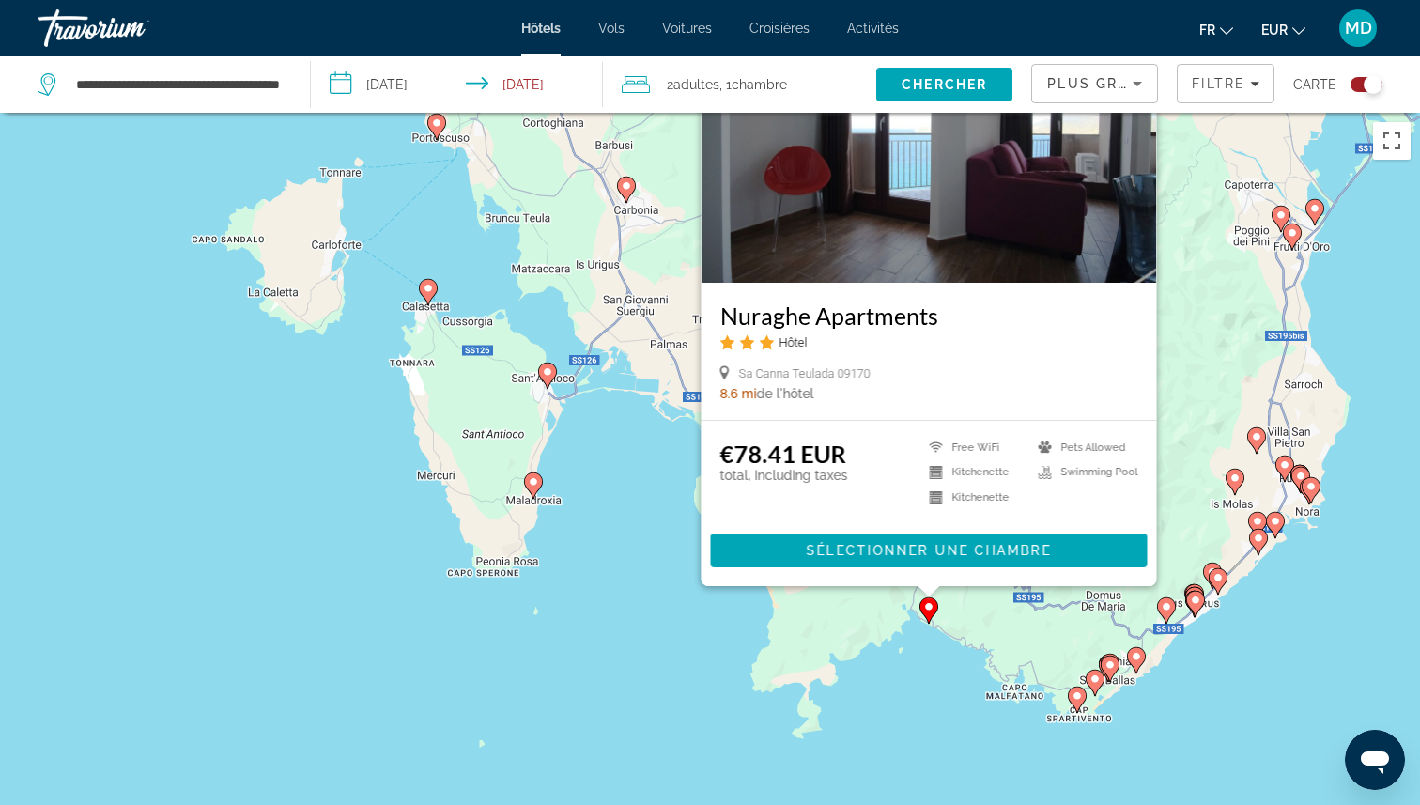
click at [626, 189] on image "Main content" at bounding box center [626, 185] width 11 height 11
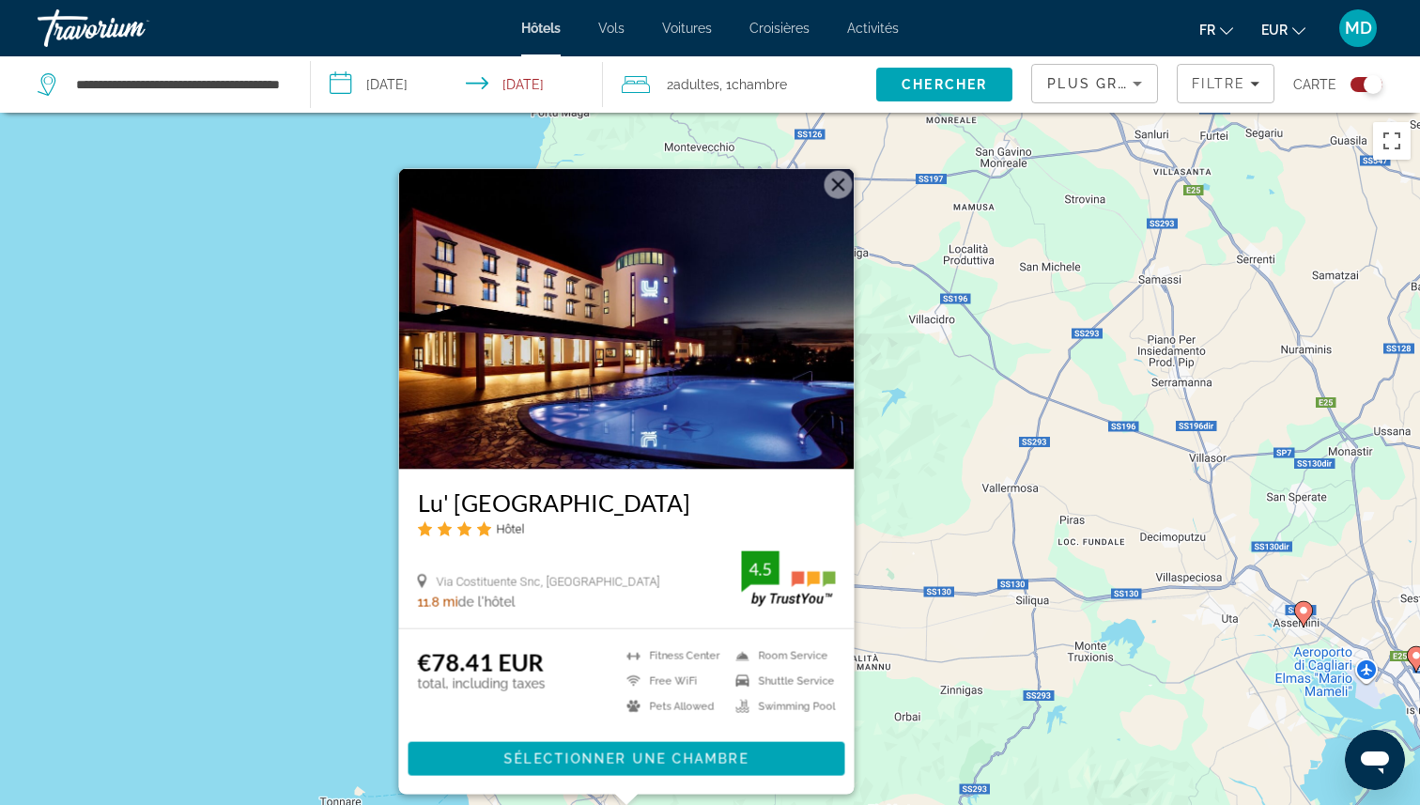
click at [334, 415] on div "Pour activer le glissement avec le clavier, appuyez sur Alt+Entrée. Une fois ce…" at bounding box center [710, 515] width 1420 height 805
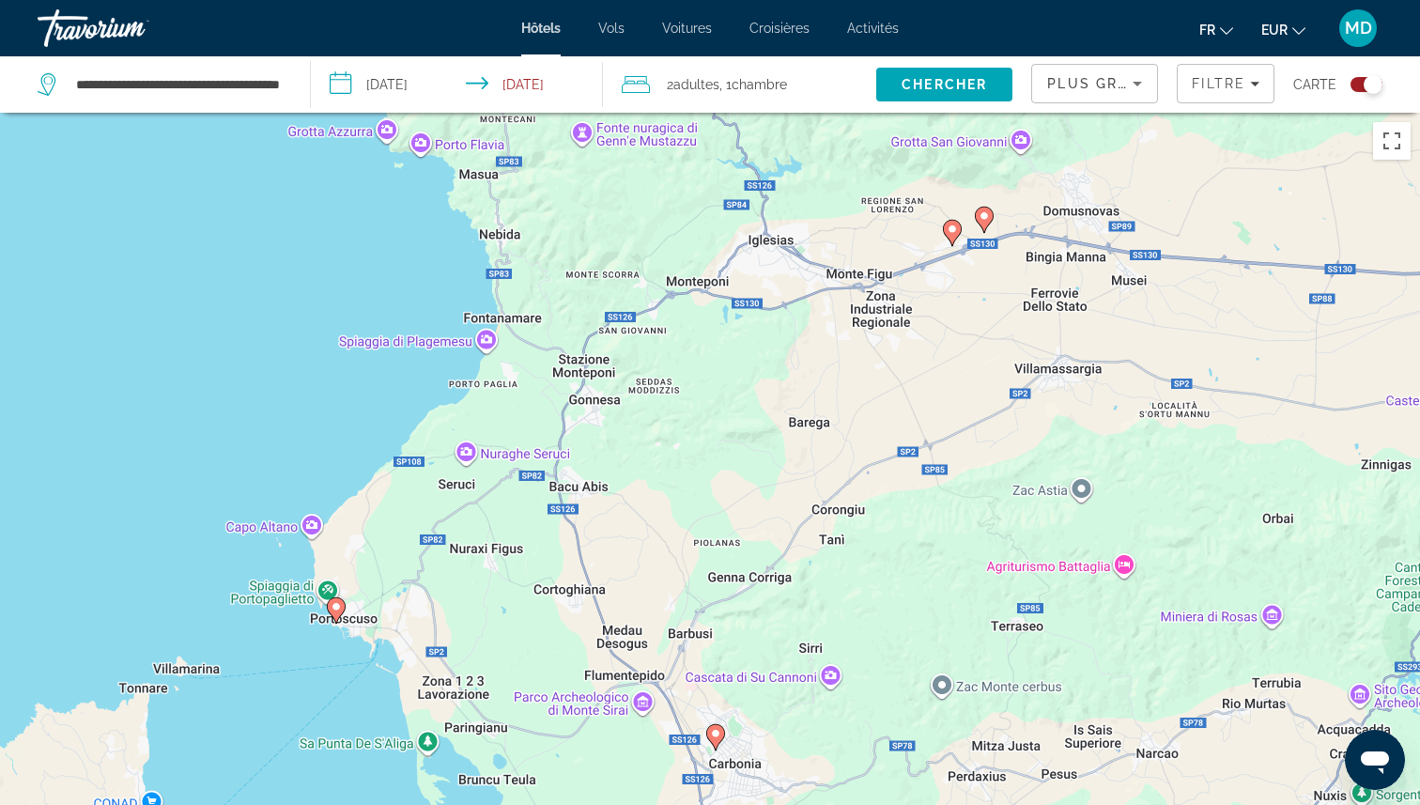
drag, startPoint x: 614, startPoint y: 534, endPoint x: 689, endPoint y: 131, distance: 409.8
click at [689, 131] on div "Pour activer le glissement avec le clavier, appuyez sur Alt+Entrée. Une fois ce…" at bounding box center [710, 515] width 1420 height 805
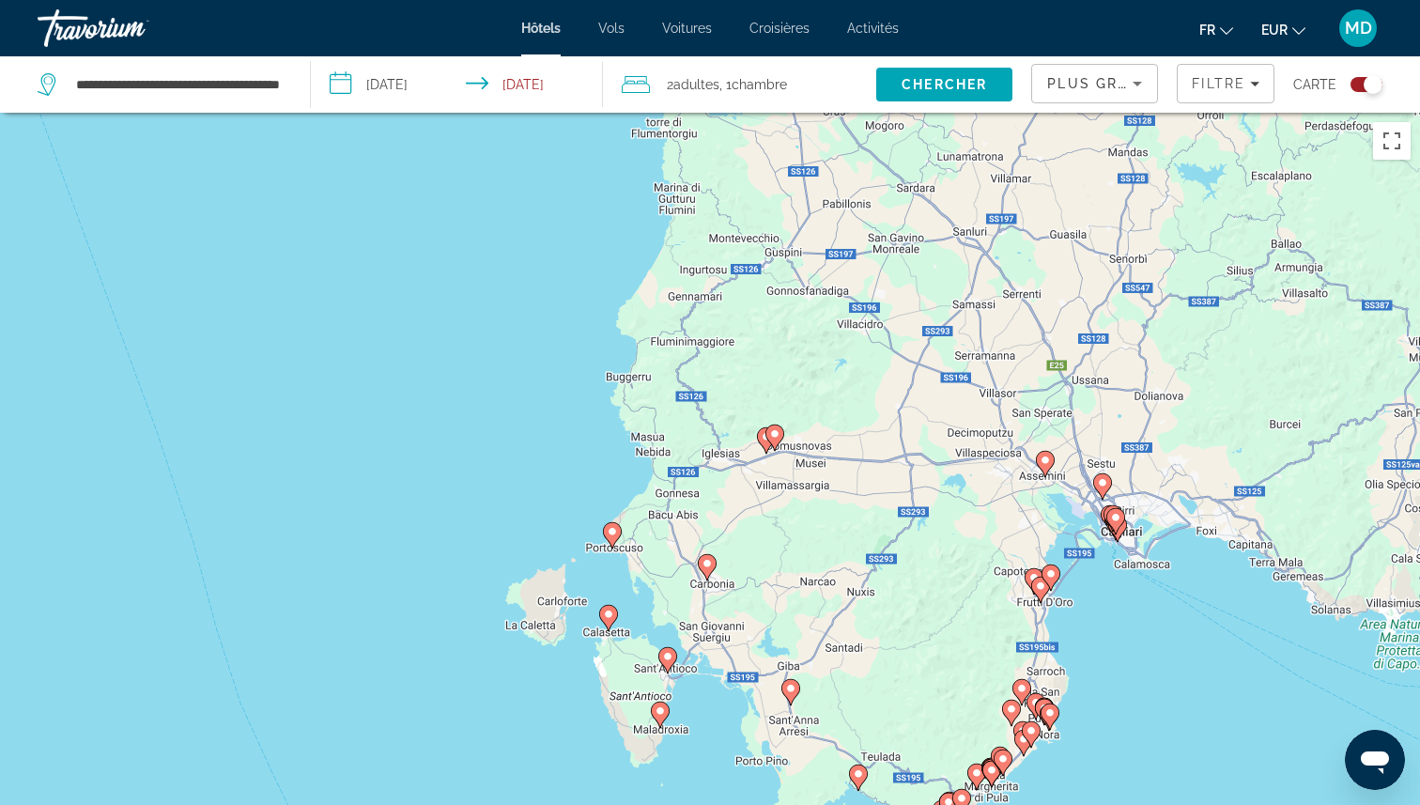
click at [1360, 93] on div "Carte" at bounding box center [1337, 84] width 89 height 56
click at [1365, 90] on div "Toggle map" at bounding box center [1366, 84] width 32 height 15
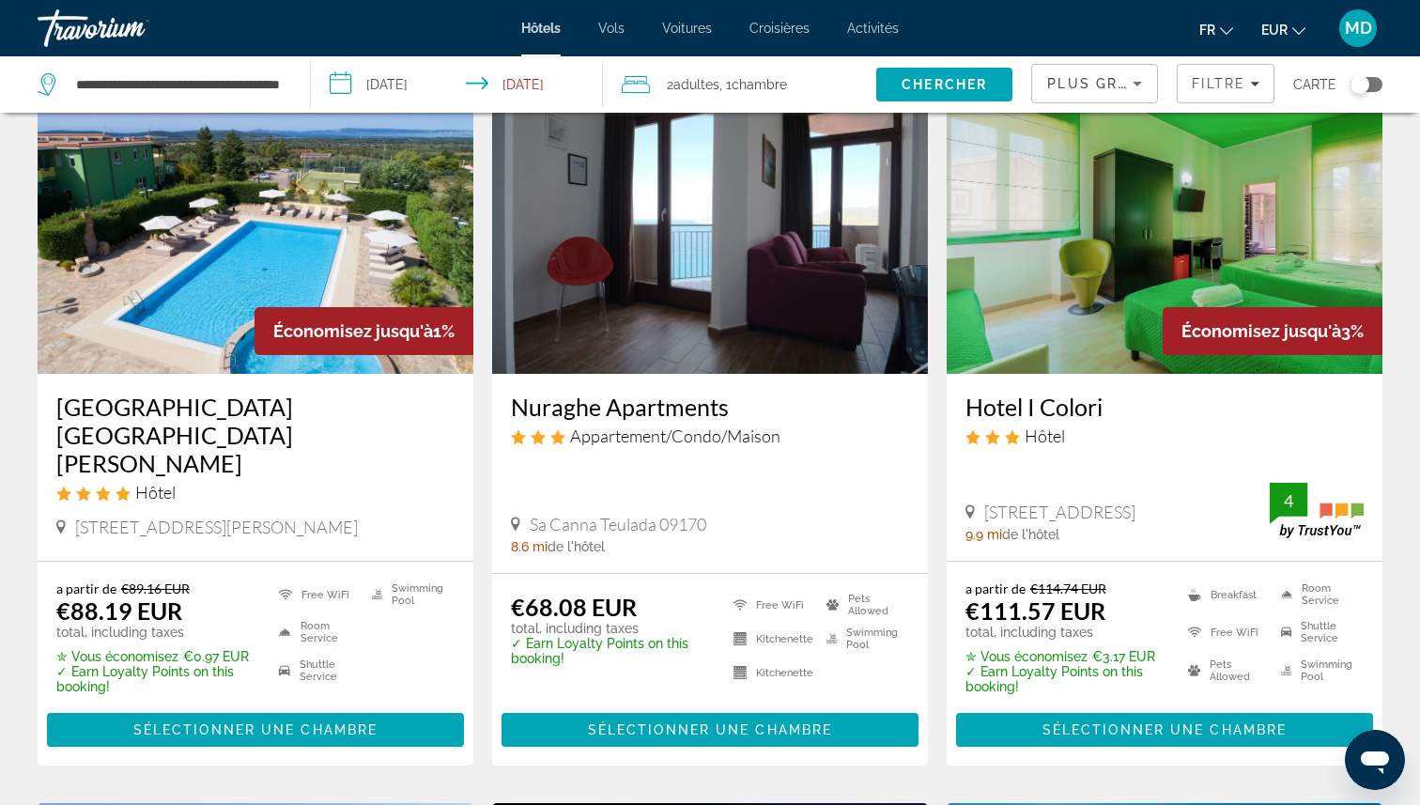
scroll to position [95, 0]
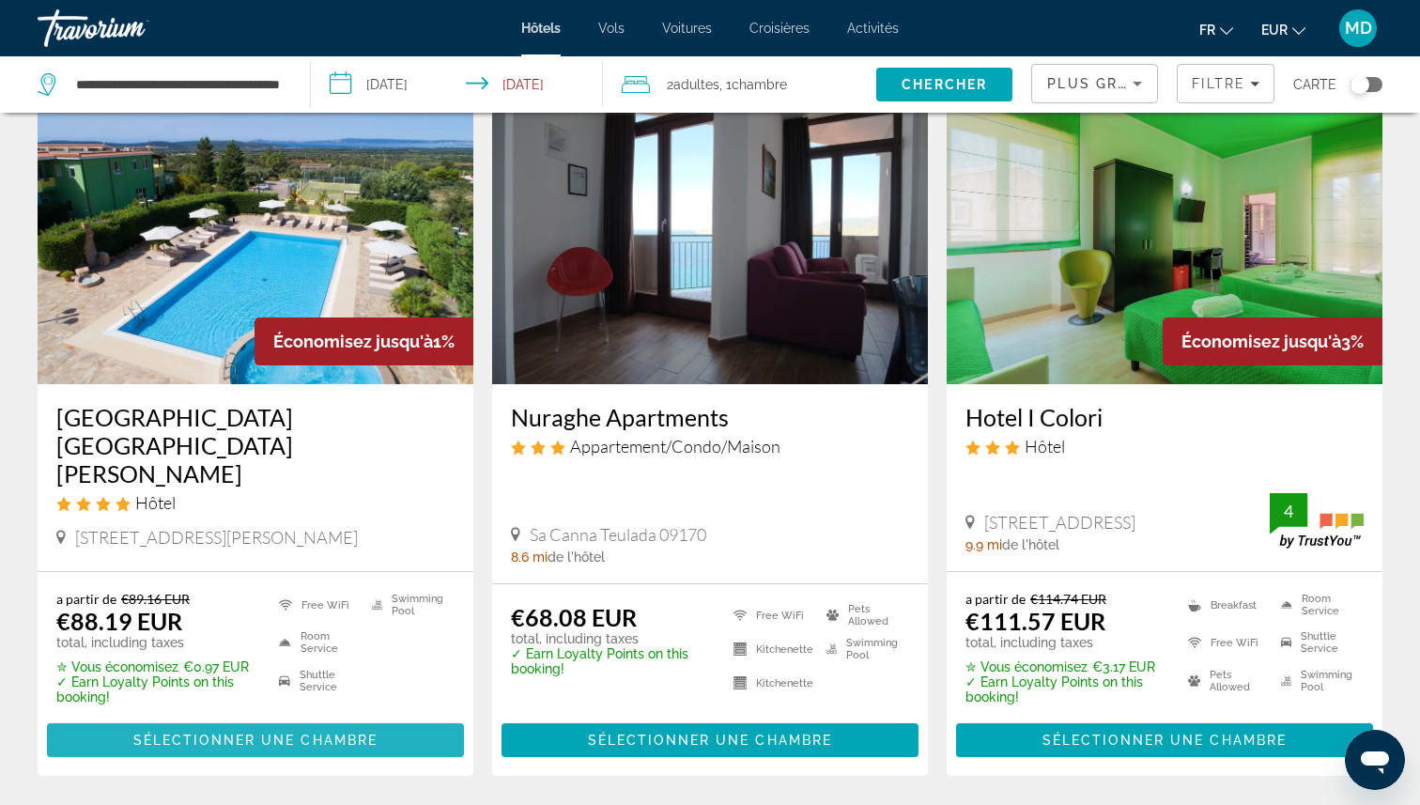
click at [305, 733] on span "Sélectionner une chambre" at bounding box center [255, 740] width 244 height 15
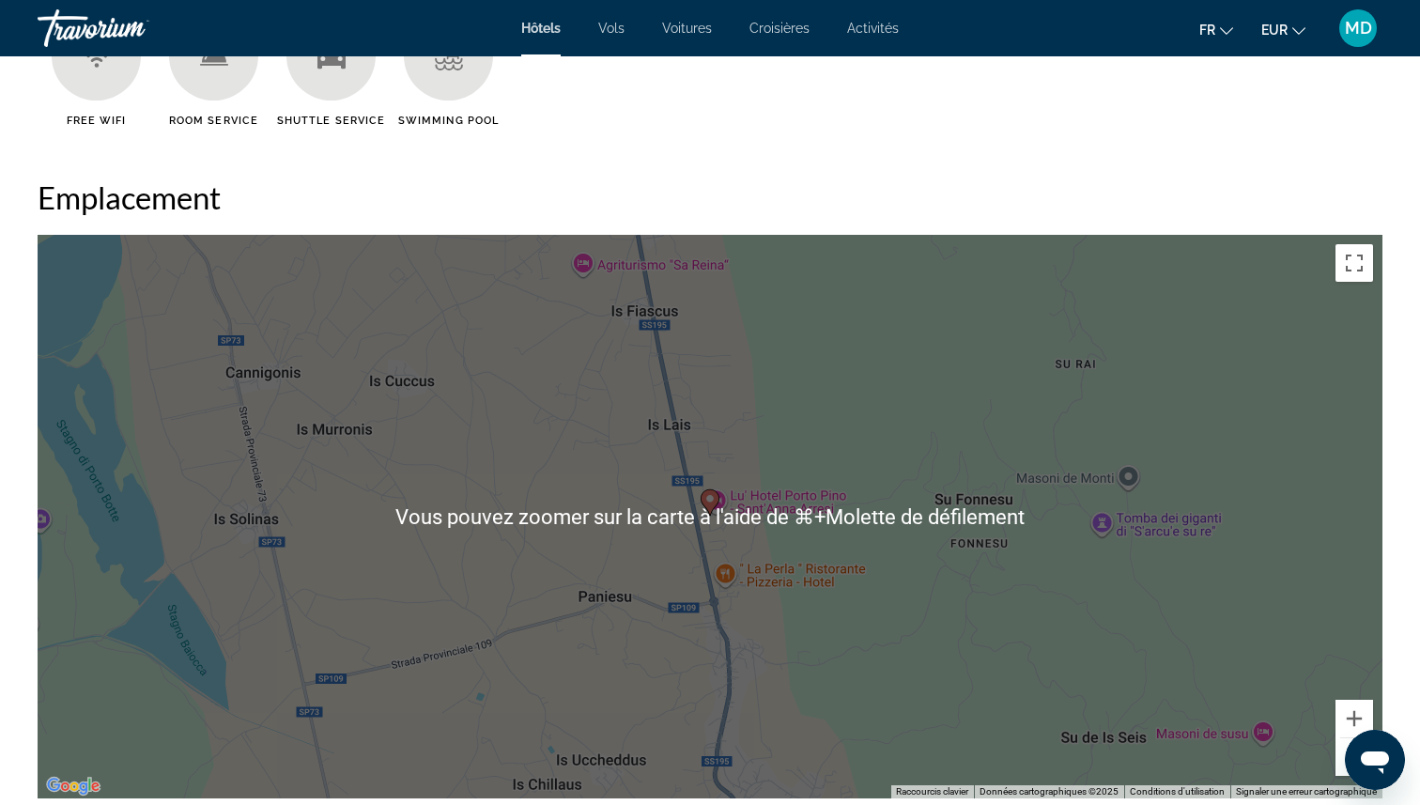
scroll to position [1704, 0]
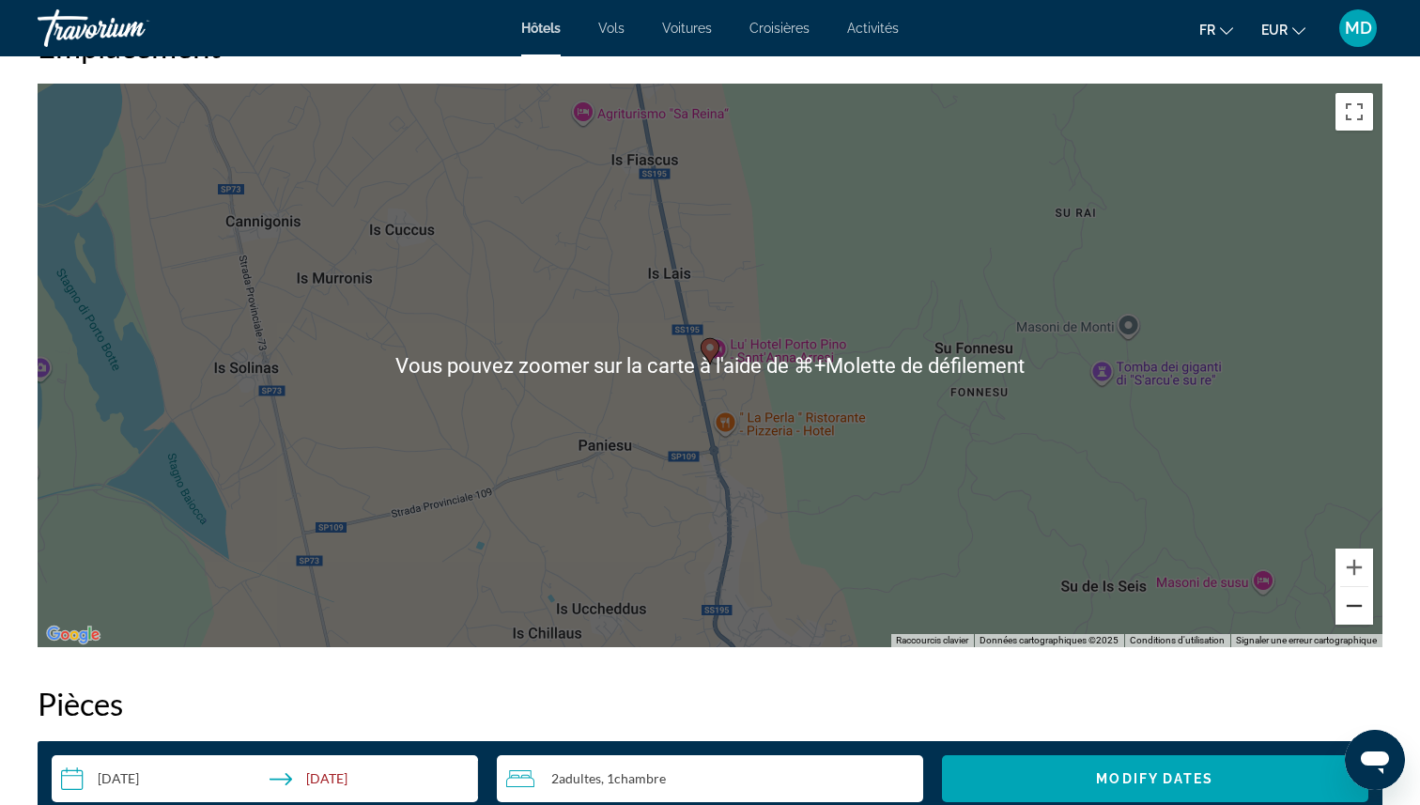
click at [1347, 608] on button "Zoom arrière" at bounding box center [1354, 606] width 38 height 38
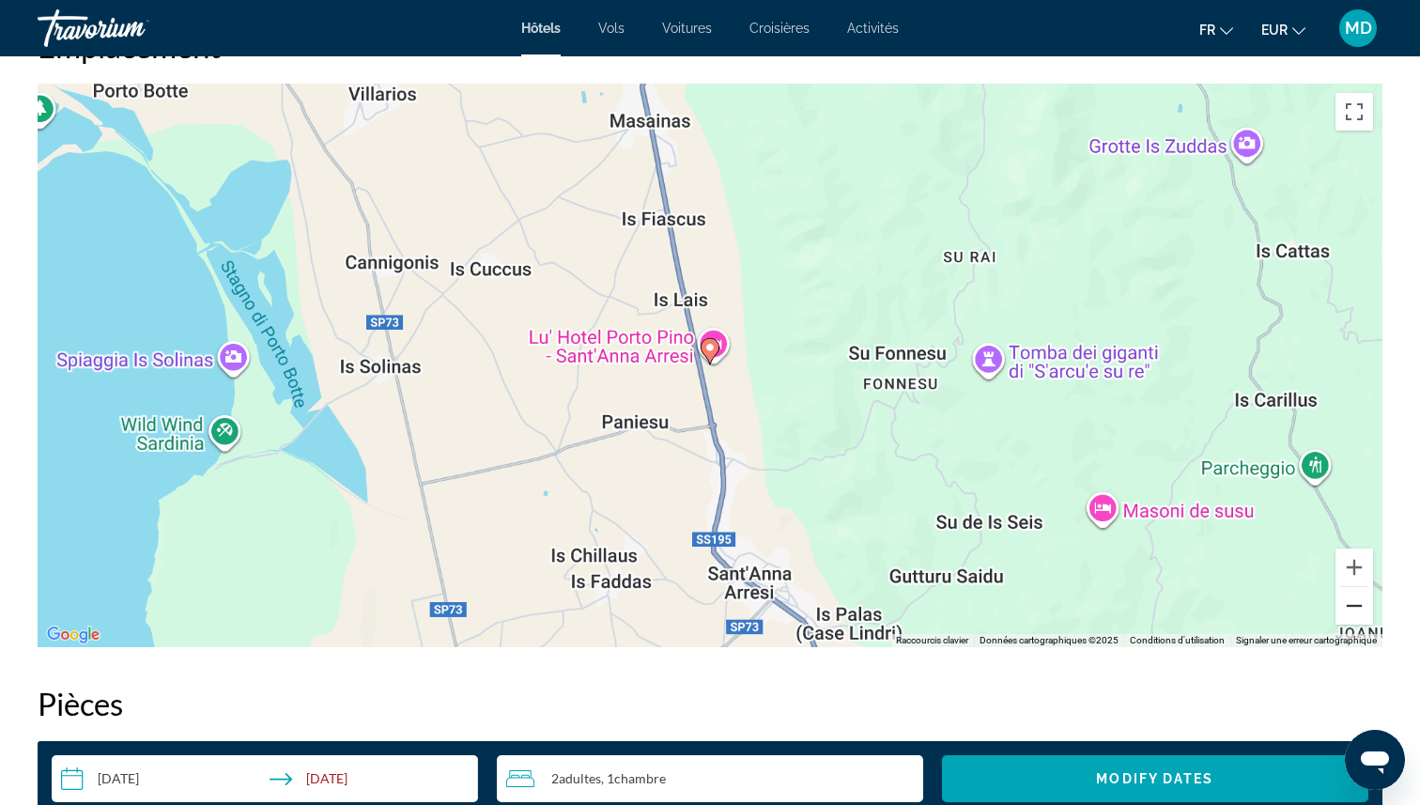
click at [1347, 608] on button "Zoom arrière" at bounding box center [1354, 606] width 38 height 38
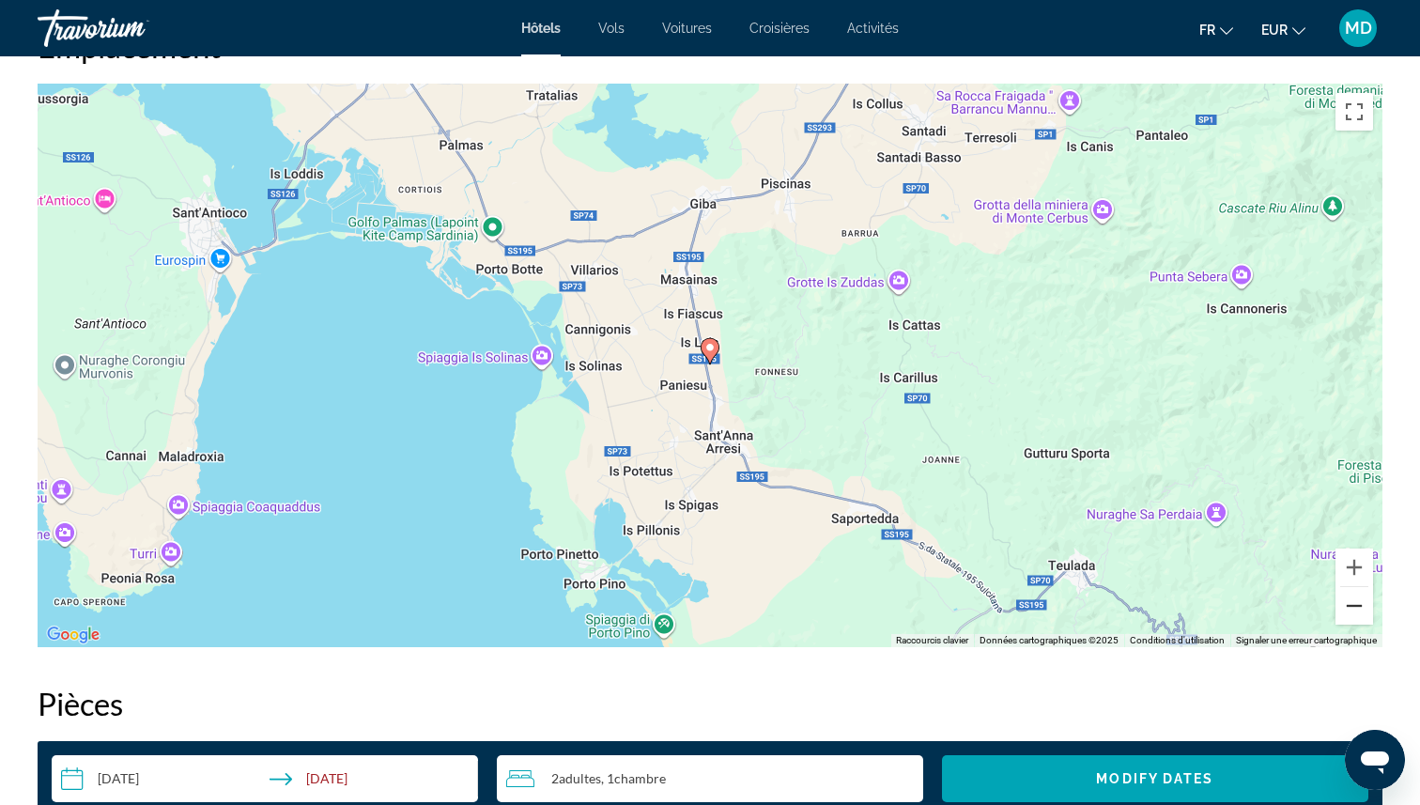
click at [1347, 608] on button "Zoom arrière" at bounding box center [1354, 606] width 38 height 38
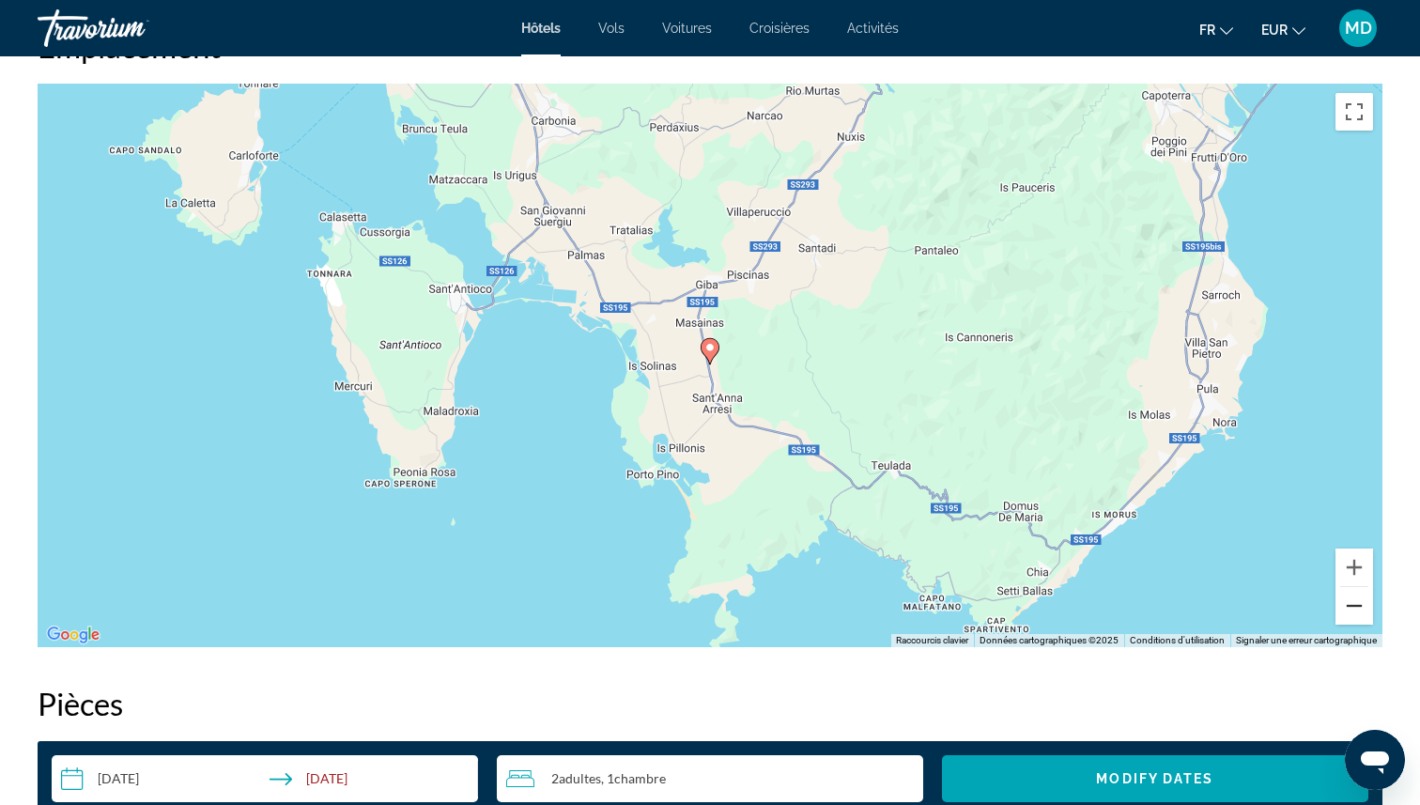
click at [1347, 608] on button "Zoom arrière" at bounding box center [1354, 606] width 38 height 38
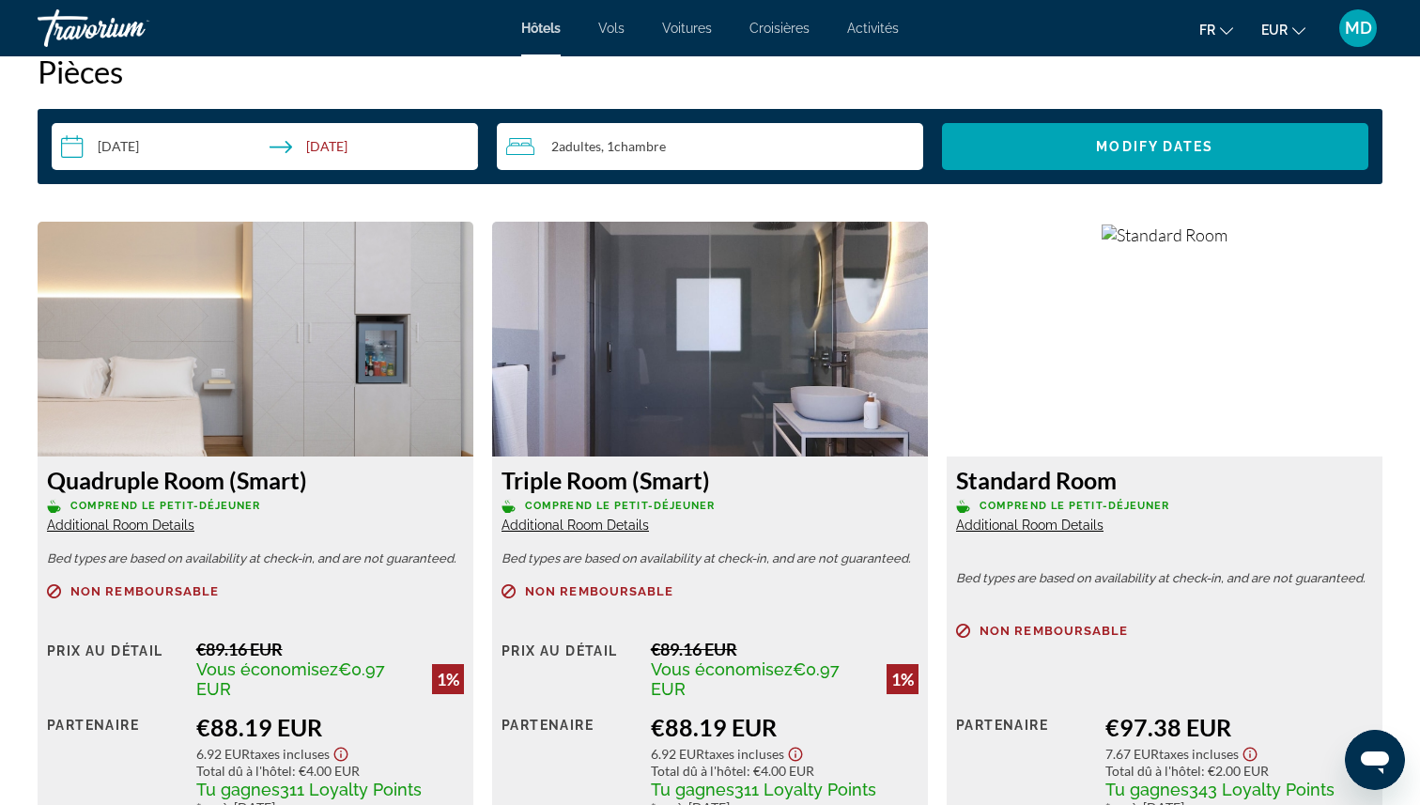
scroll to position [2388, 0]
